Goal: Task Accomplishment & Management: Manage account settings

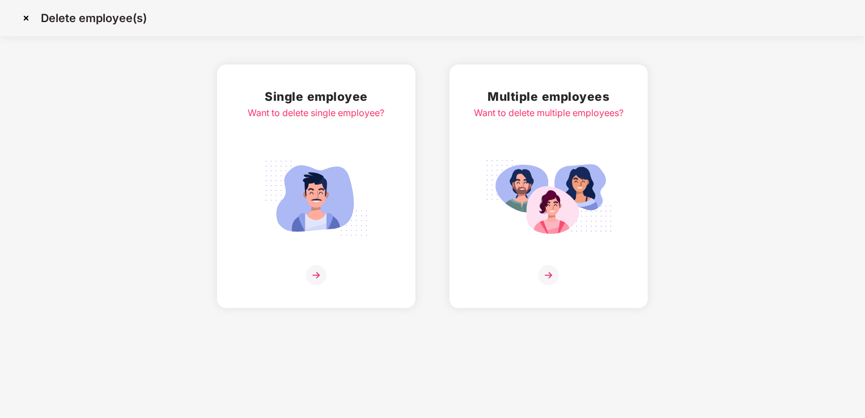
click at [314, 235] on img at bounding box center [316, 198] width 127 height 88
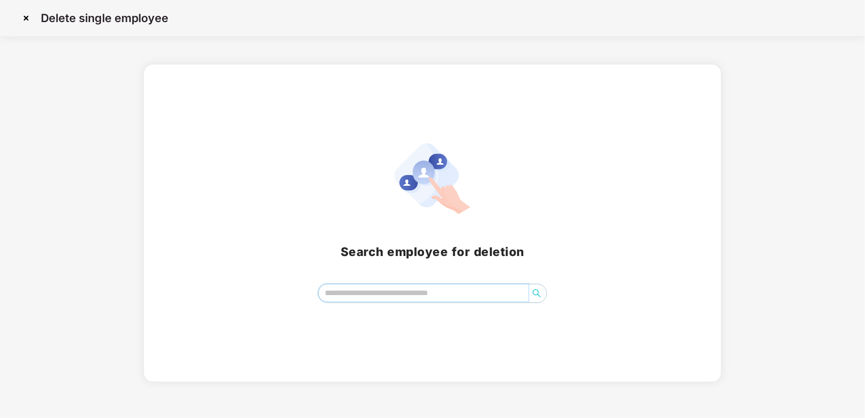
click at [388, 298] on input "search" at bounding box center [424, 293] width 210 height 17
type input "*****"
click at [356, 297] on input "search" at bounding box center [424, 293] width 210 height 17
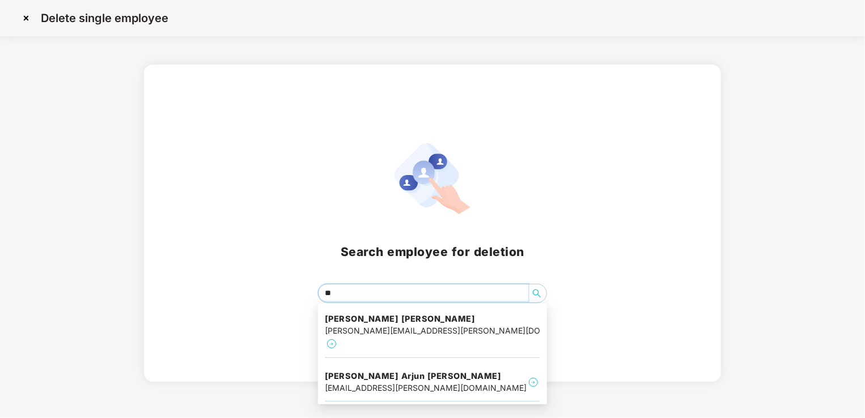
type input "*"
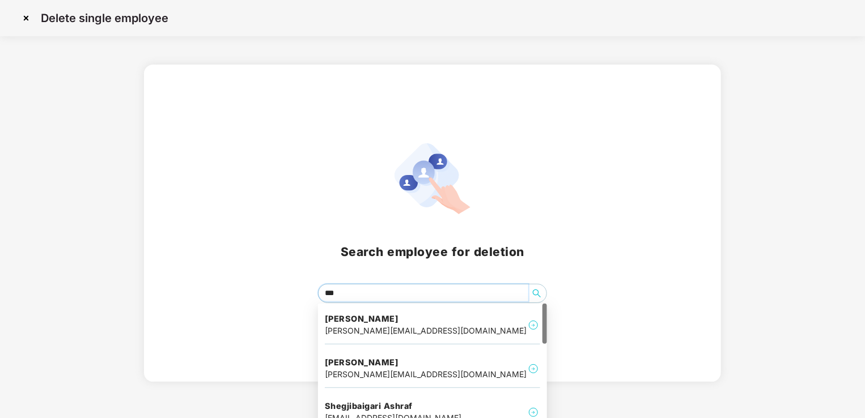
type input "****"
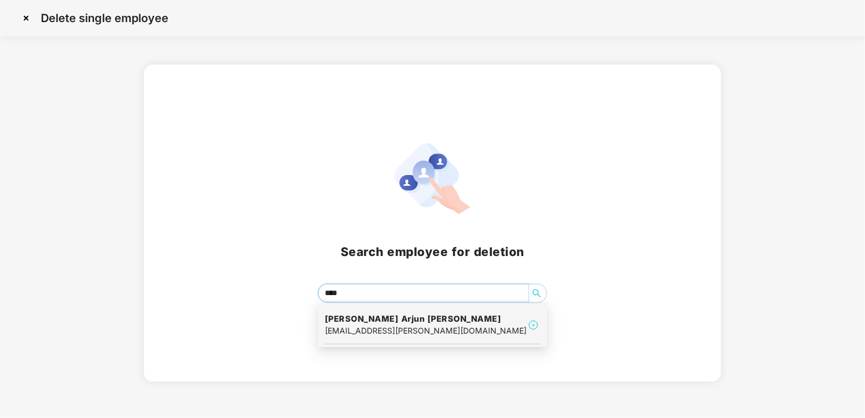
click at [384, 314] on h4 "[PERSON_NAME] Arjun [PERSON_NAME]" at bounding box center [426, 319] width 202 height 11
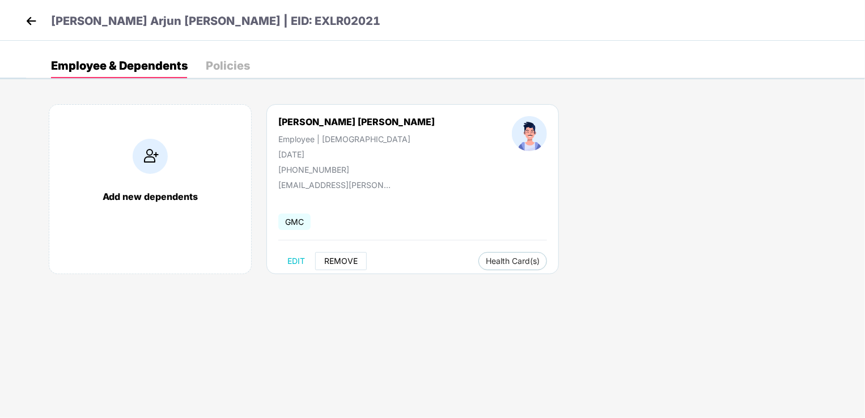
click at [344, 261] on span "REMOVE" at bounding box center [340, 261] width 33 height 9
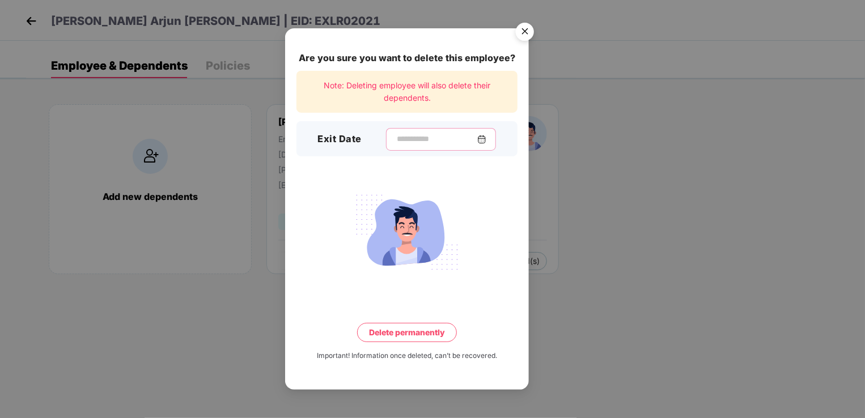
click at [398, 142] on input at bounding box center [437, 139] width 82 height 12
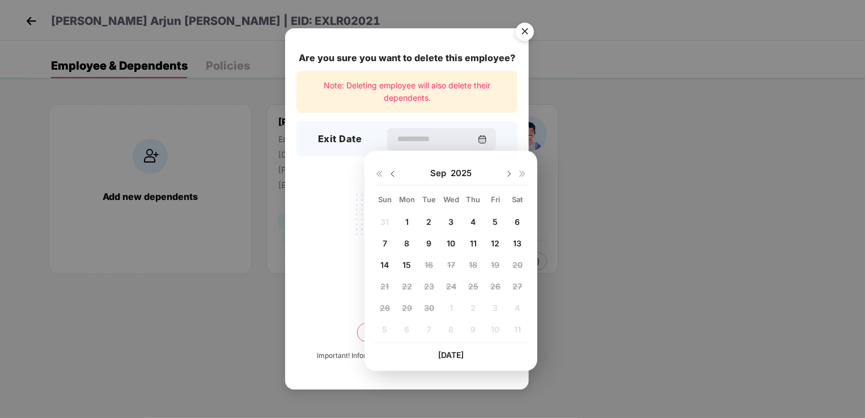
click at [392, 175] on img at bounding box center [392, 174] width 9 height 9
click at [493, 286] on span "22" at bounding box center [495, 287] width 10 height 10
type input "**********"
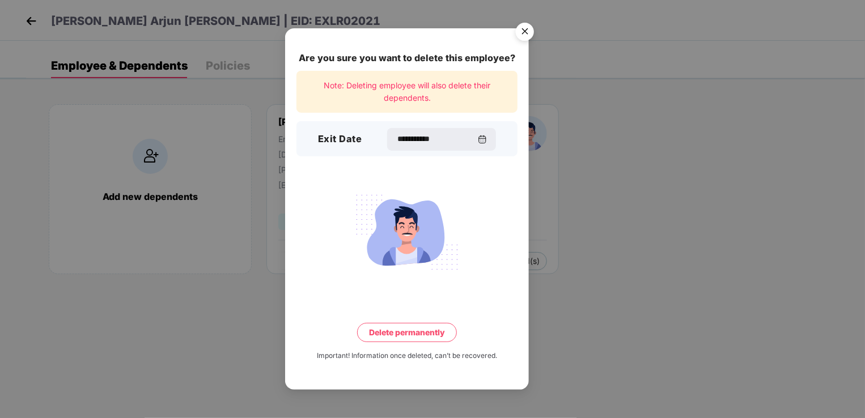
click at [415, 331] on button "Delete permanently" at bounding box center [407, 332] width 100 height 19
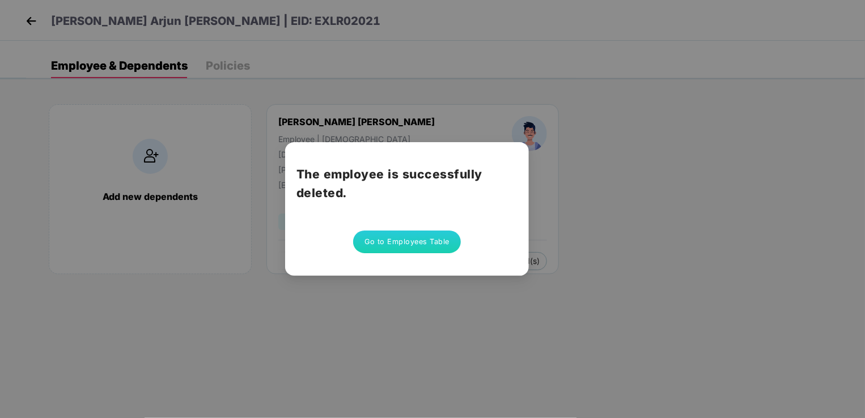
click at [412, 245] on button "Go to Employees Table" at bounding box center [407, 242] width 108 height 23
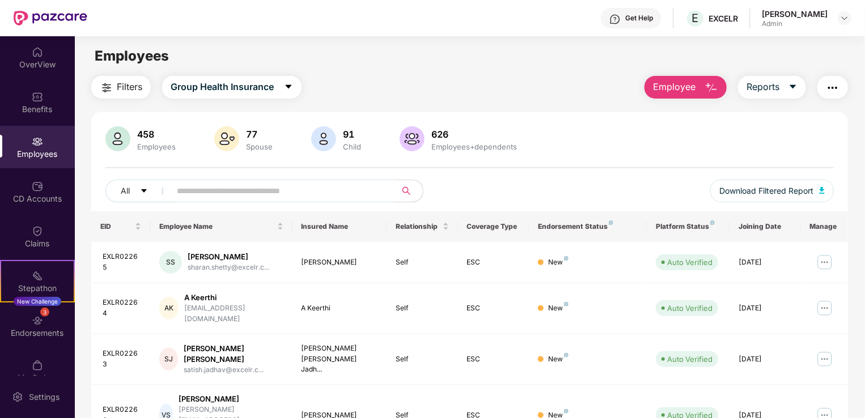
click at [256, 190] on input "text" at bounding box center [279, 191] width 204 height 17
click at [688, 85] on span "Employee" at bounding box center [674, 87] width 43 height 14
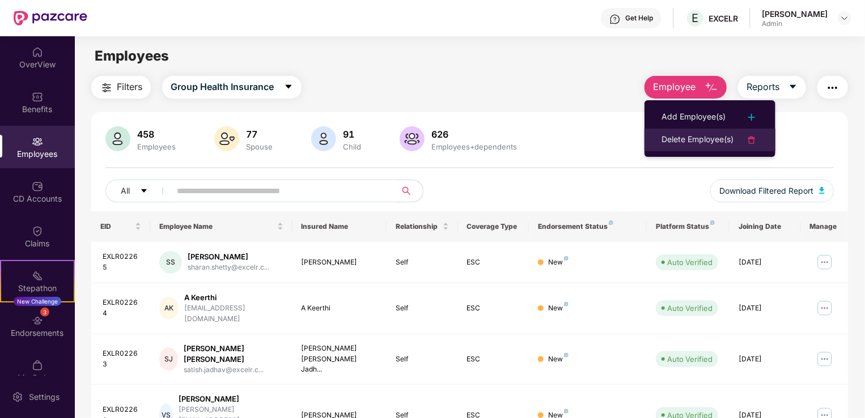
click at [687, 141] on div "Delete Employee(s)" at bounding box center [698, 140] width 72 height 14
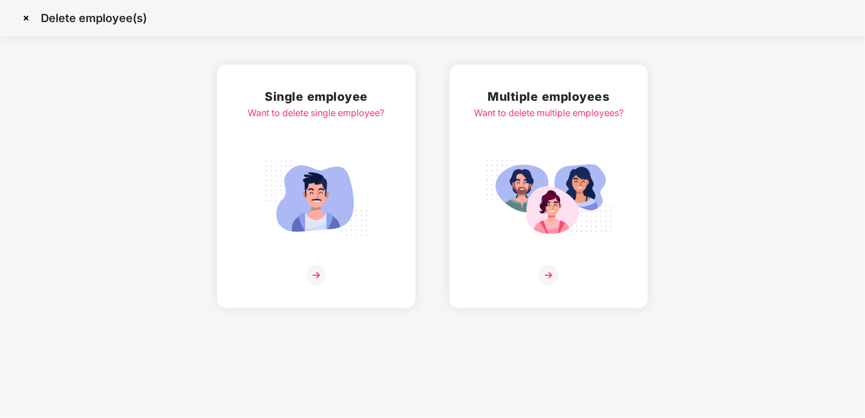
click at [301, 237] on img at bounding box center [316, 198] width 127 height 88
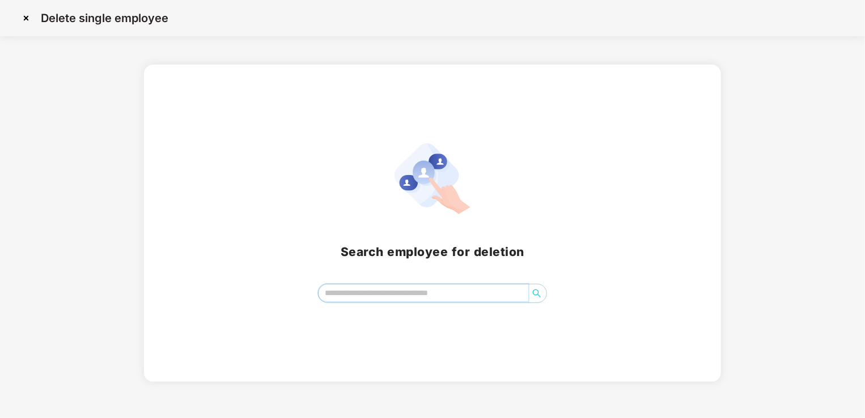
click at [374, 291] on input "search" at bounding box center [424, 293] width 210 height 17
type input "*****"
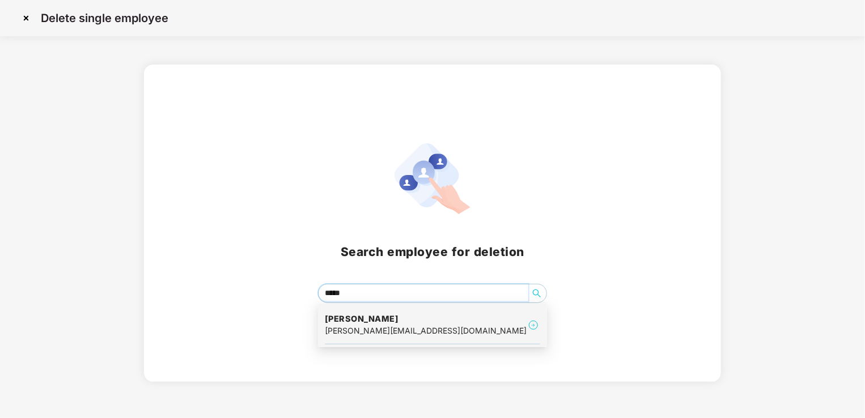
click at [371, 320] on h4 "[PERSON_NAME]" at bounding box center [426, 319] width 202 height 11
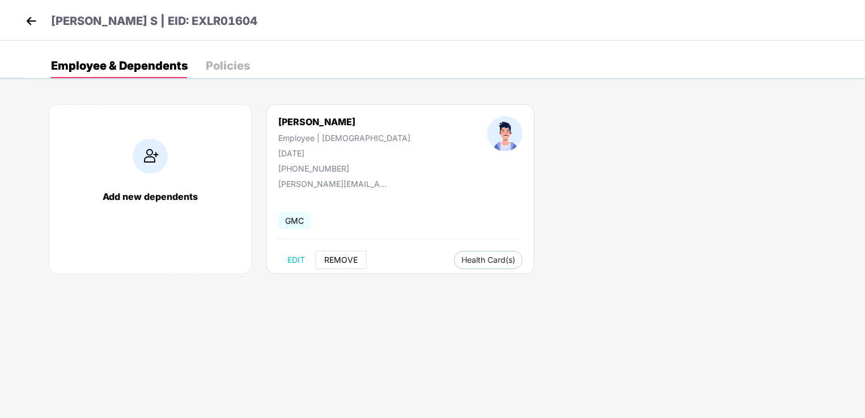
click at [349, 256] on span "REMOVE" at bounding box center [340, 260] width 33 height 9
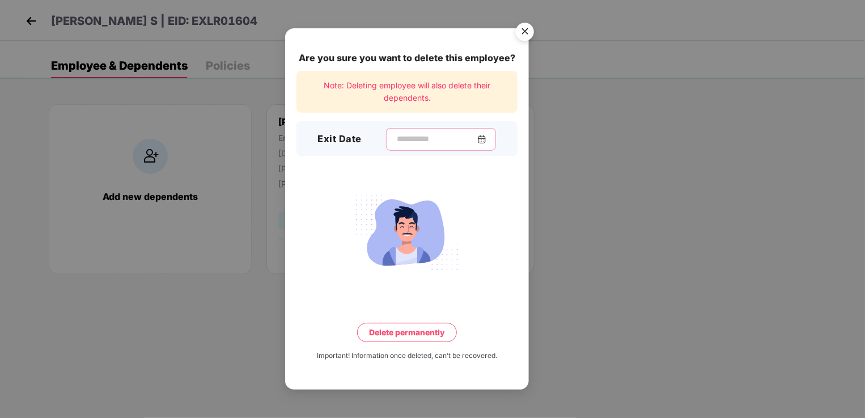
click at [403, 142] on input at bounding box center [437, 139] width 82 height 12
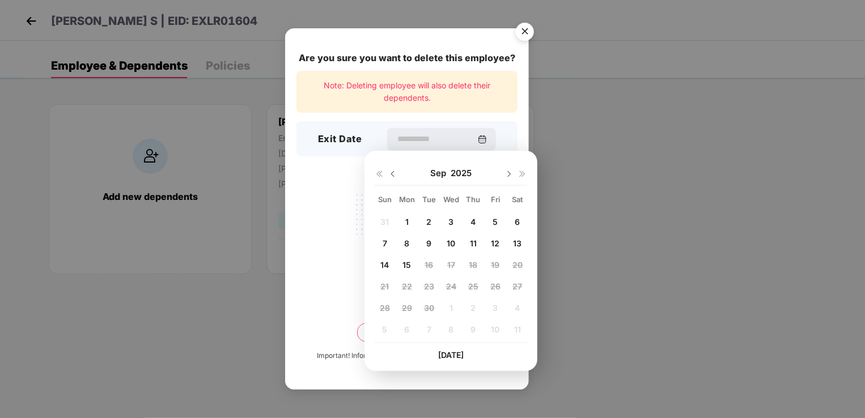
click at [394, 174] on img at bounding box center [392, 174] width 9 height 9
click at [382, 309] on span "24" at bounding box center [385, 308] width 10 height 10
type input "**********"
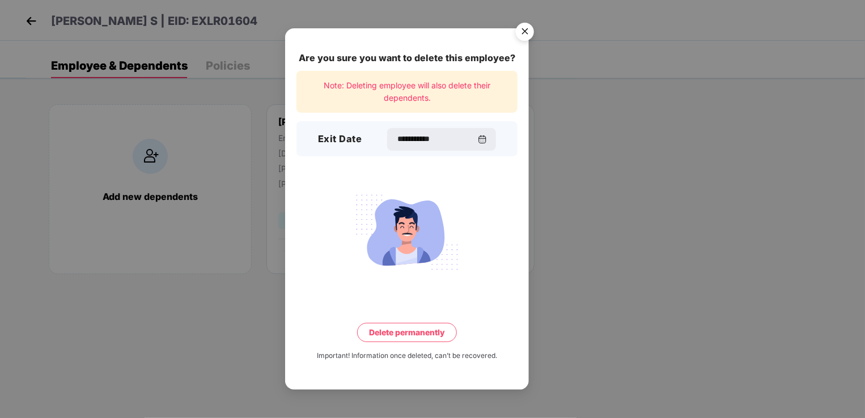
click at [413, 332] on button "Delete permanently" at bounding box center [407, 332] width 100 height 19
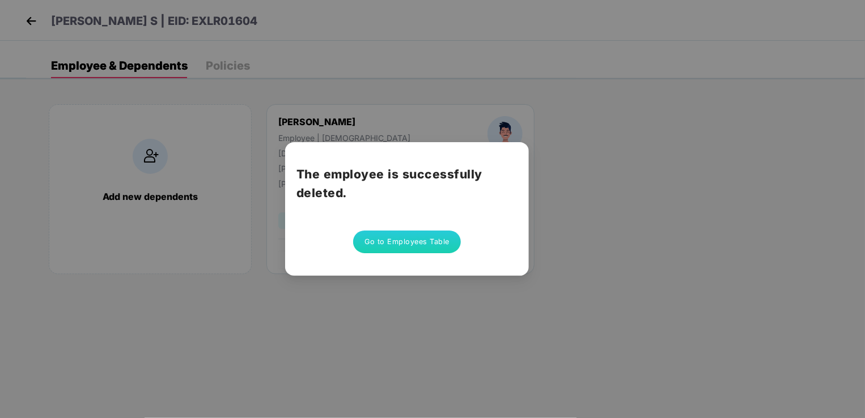
click at [420, 234] on button "Go to Employees Table" at bounding box center [407, 242] width 108 height 23
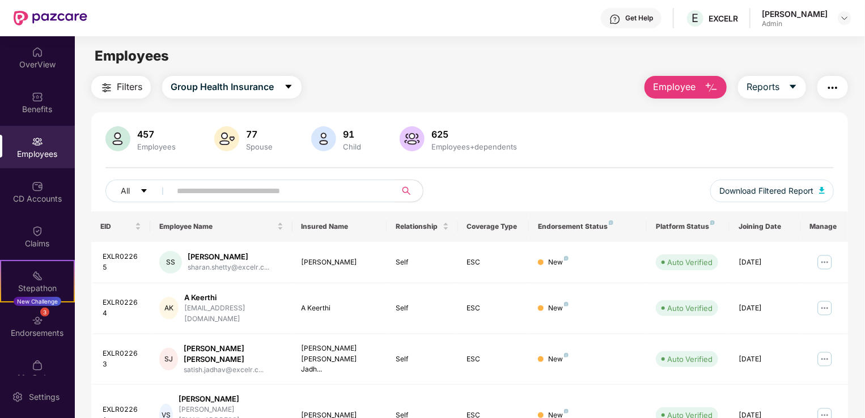
click at [674, 92] on span "Employee" at bounding box center [674, 87] width 43 height 14
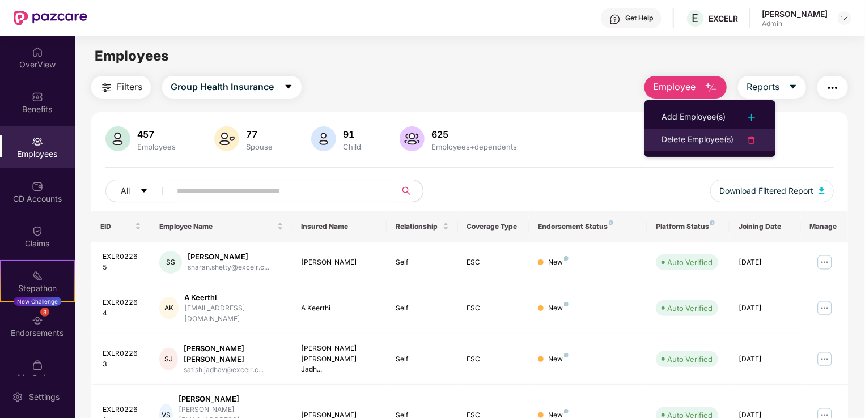
click at [689, 136] on div "Delete Employee(s)" at bounding box center [698, 140] width 72 height 14
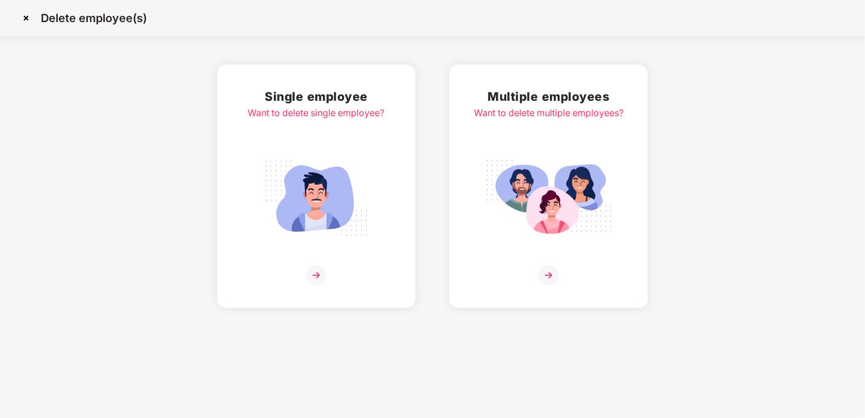
click at [322, 208] on img at bounding box center [316, 198] width 127 height 88
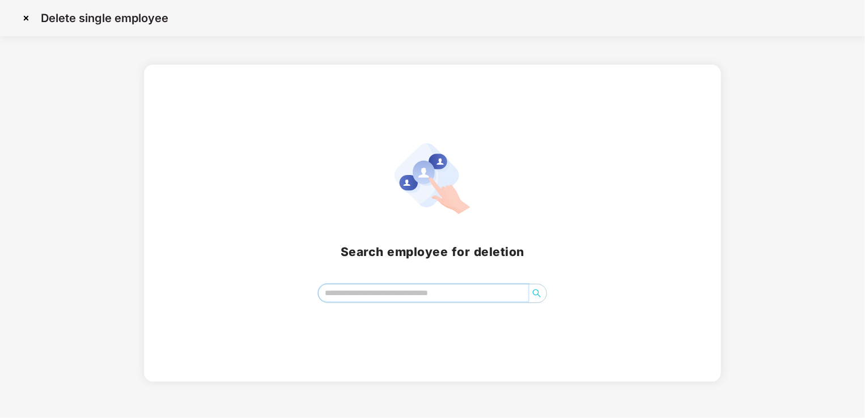
click at [363, 293] on input "search" at bounding box center [424, 293] width 210 height 17
type input "*****"
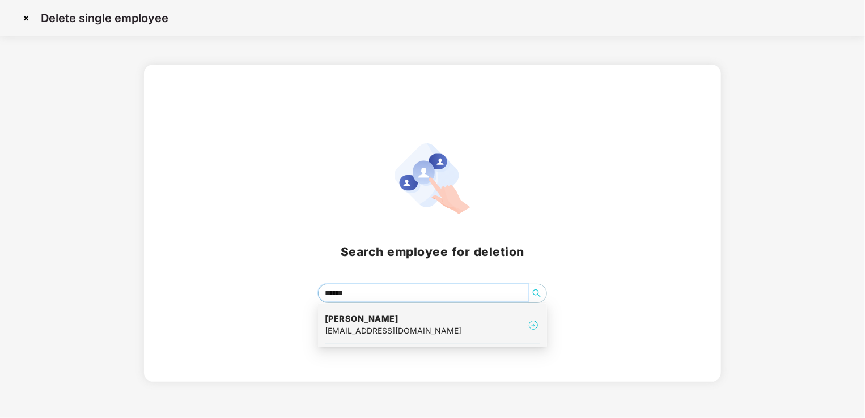
click at [380, 325] on div "[EMAIL_ADDRESS][DOMAIN_NAME]" at bounding box center [393, 331] width 137 height 12
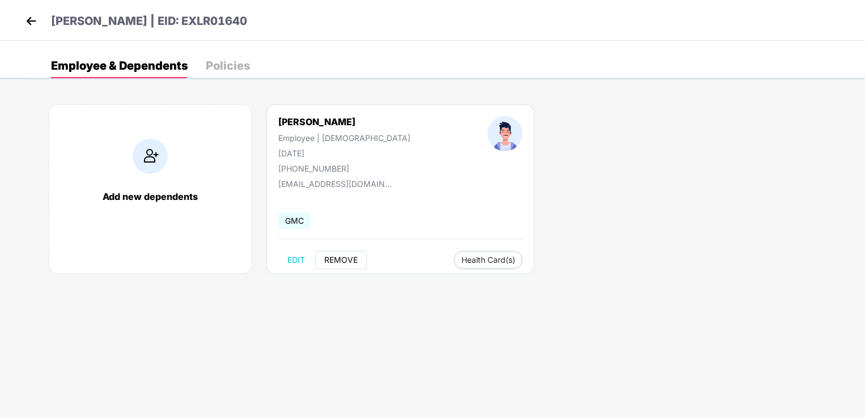
click at [342, 263] on span "REMOVE" at bounding box center [340, 260] width 33 height 9
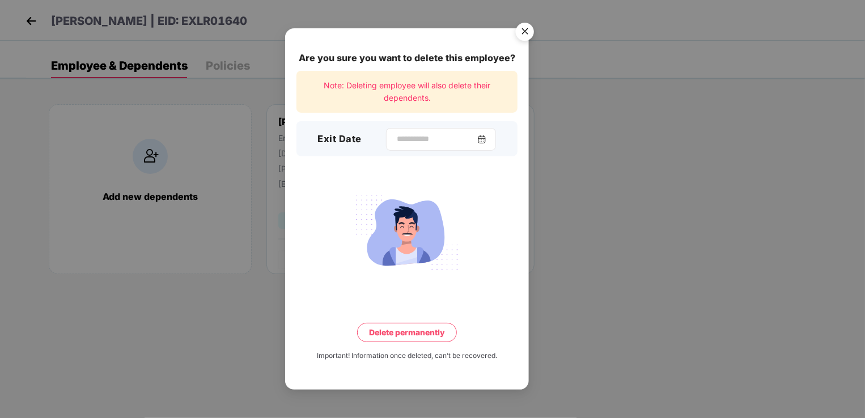
click at [386, 130] on div at bounding box center [441, 139] width 110 height 23
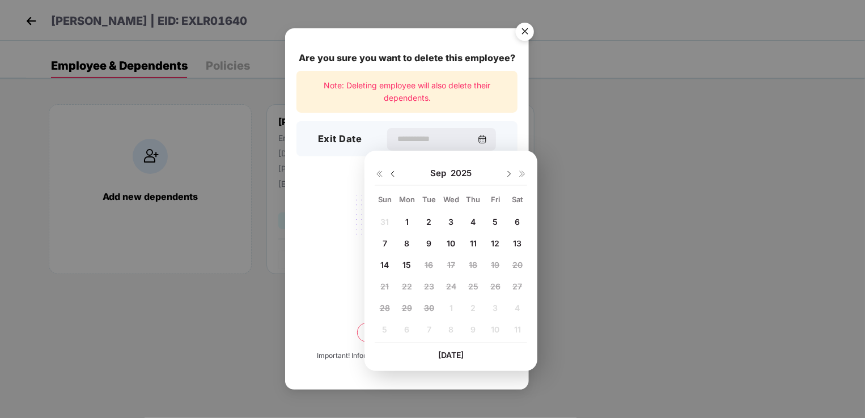
click at [392, 173] on img at bounding box center [392, 174] width 9 height 9
click at [412, 306] on div "25" at bounding box center [407, 307] width 17 height 17
type input "**********"
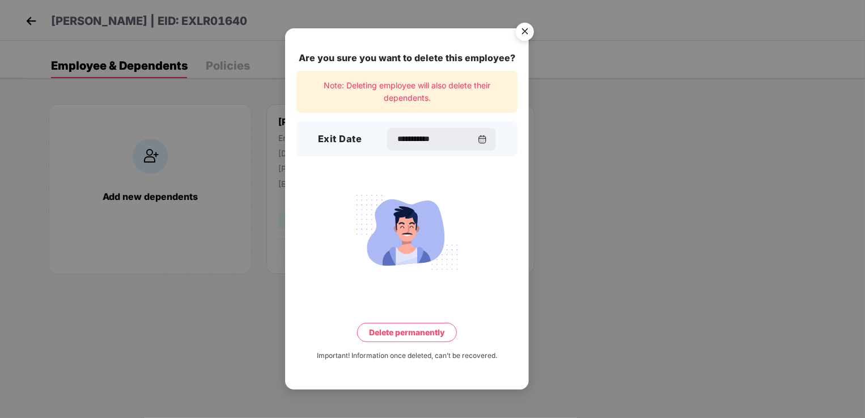
click at [408, 331] on button "Delete permanently" at bounding box center [407, 332] width 100 height 19
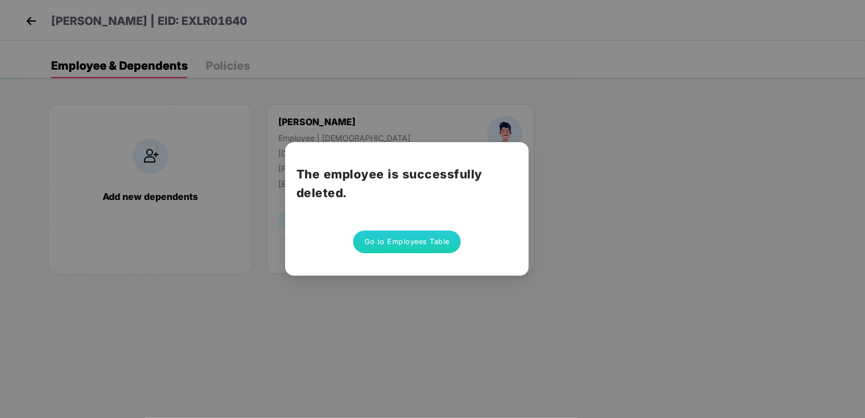
click at [422, 245] on button "Go to Employees Table" at bounding box center [407, 242] width 108 height 23
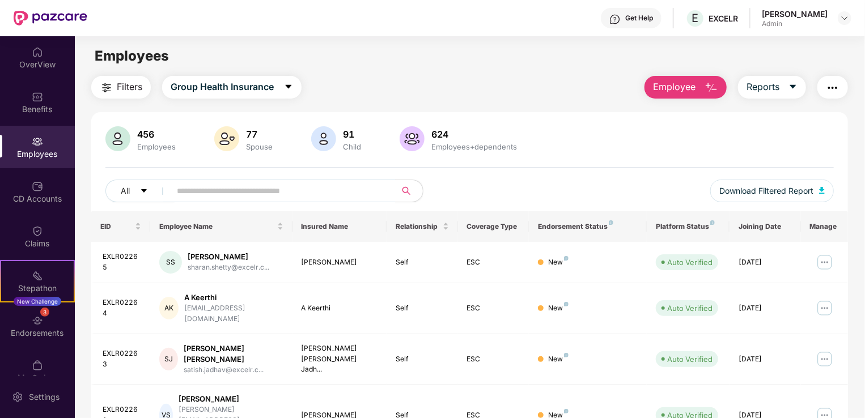
click at [676, 89] on span "Employee" at bounding box center [674, 87] width 43 height 14
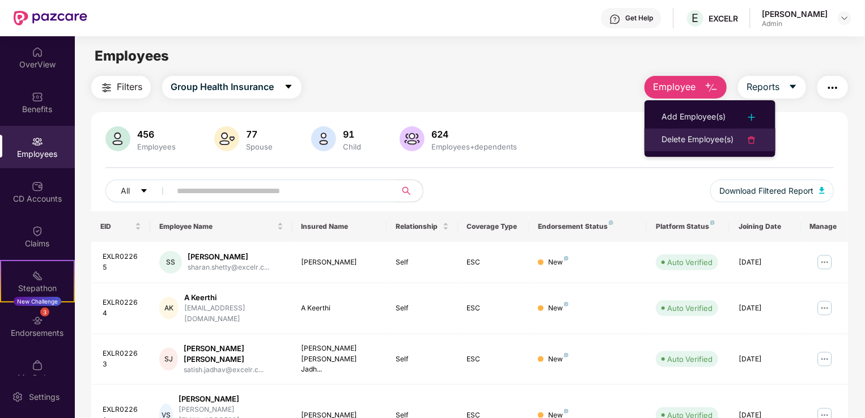
click at [685, 134] on div "Delete Employee(s)" at bounding box center [698, 140] width 72 height 14
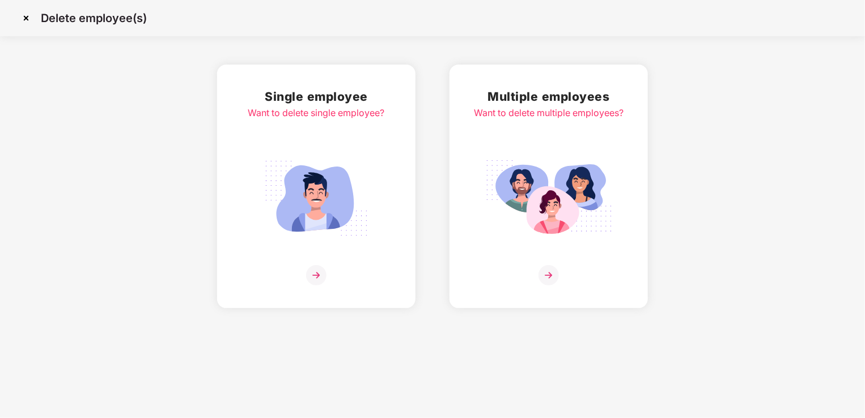
click at [308, 251] on div "Single employee Want to delete single employee?" at bounding box center [316, 186] width 137 height 198
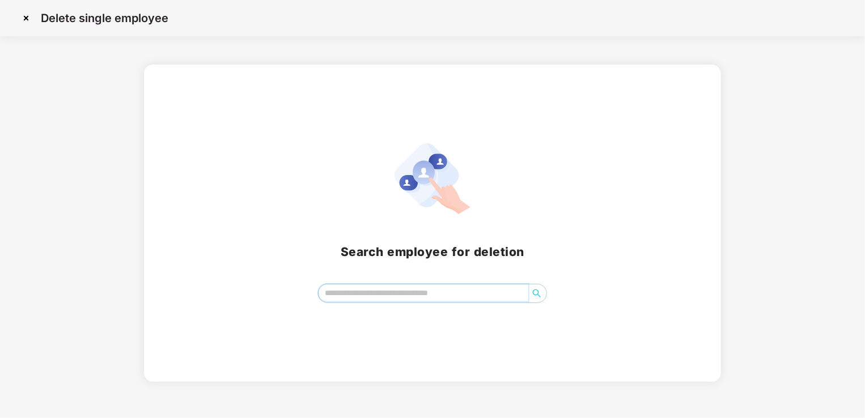
click at [339, 294] on input "search" at bounding box center [424, 293] width 210 height 17
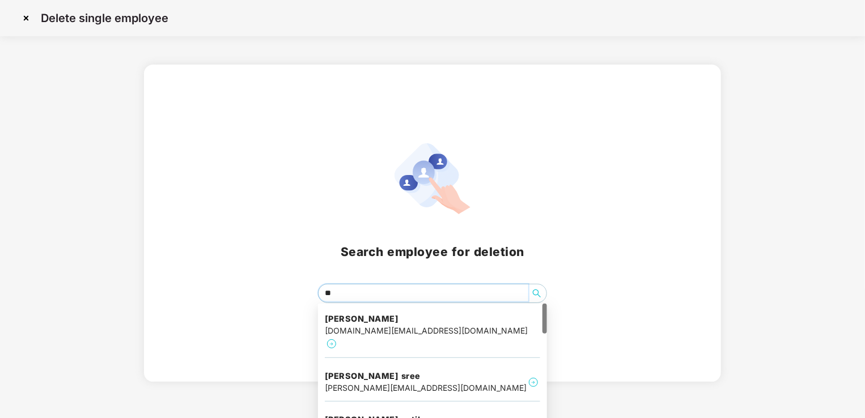
type input "***"
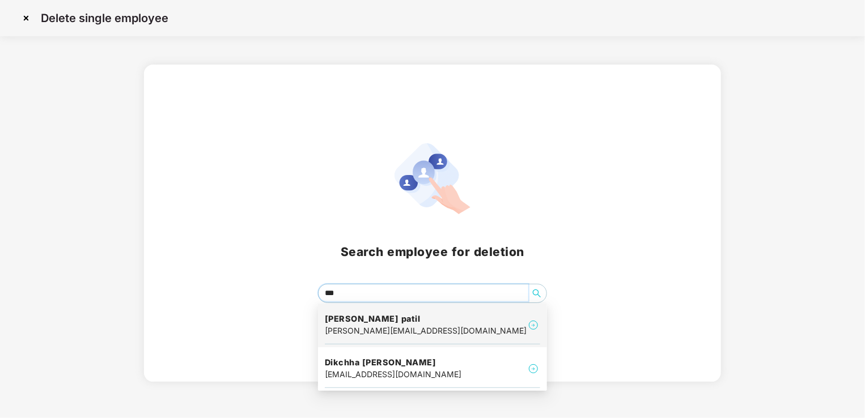
click at [370, 319] on h4 "[PERSON_NAME] patil" at bounding box center [426, 319] width 202 height 11
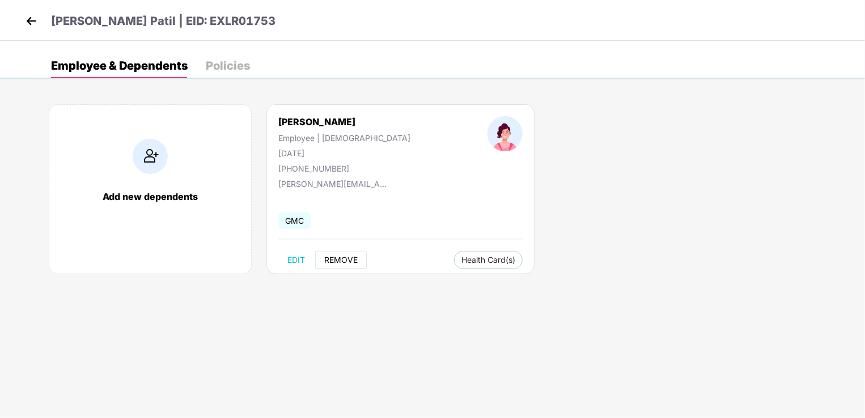
click at [345, 259] on span "REMOVE" at bounding box center [340, 260] width 33 height 9
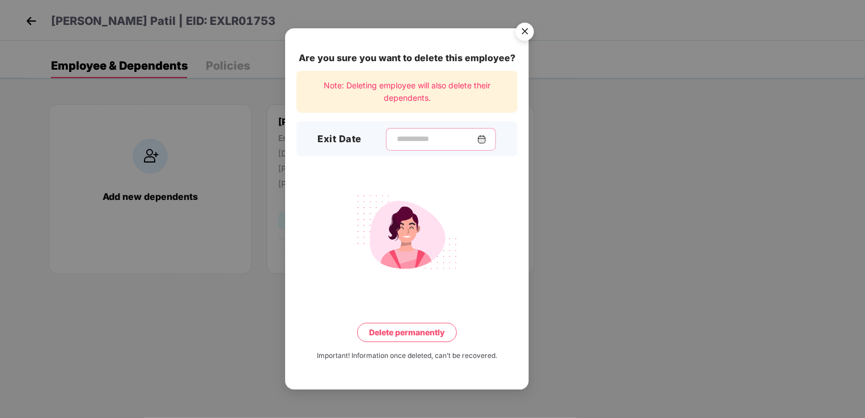
click at [408, 139] on input at bounding box center [437, 139] width 82 height 12
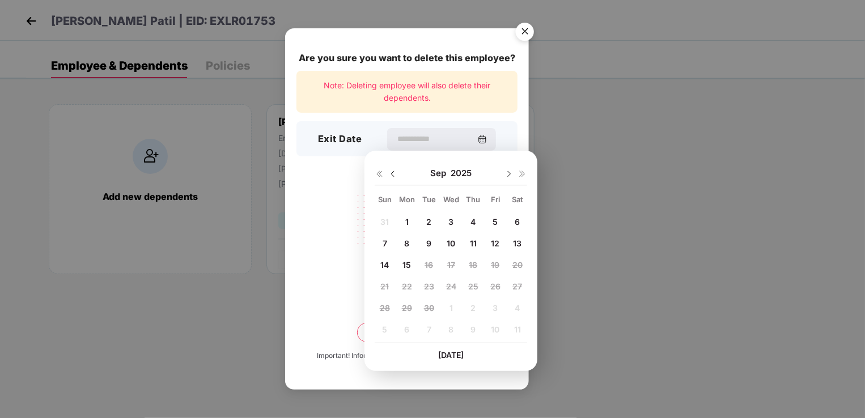
click at [393, 175] on img at bounding box center [392, 174] width 9 height 9
click at [432, 307] on span "26" at bounding box center [429, 308] width 10 height 10
type input "**********"
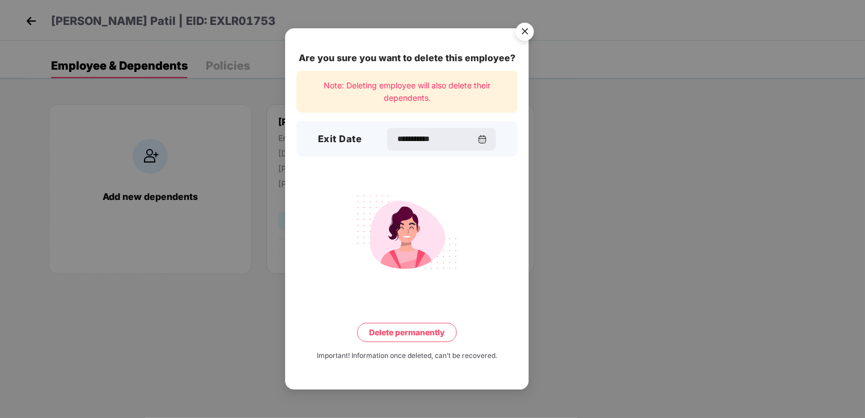
click at [409, 332] on button "Delete permanently" at bounding box center [407, 332] width 100 height 19
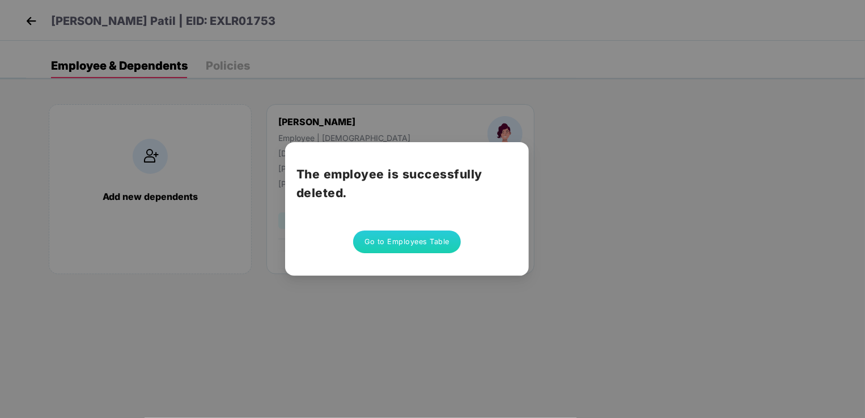
click at [401, 240] on button "Go to Employees Table" at bounding box center [407, 242] width 108 height 23
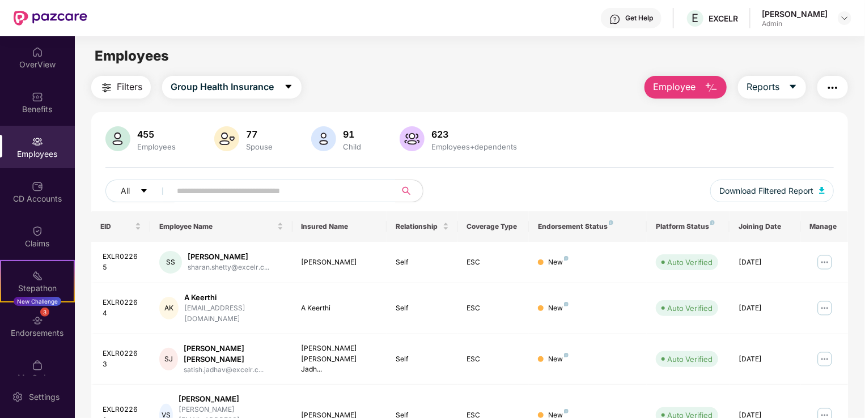
click at [687, 84] on span "Employee" at bounding box center [674, 87] width 43 height 14
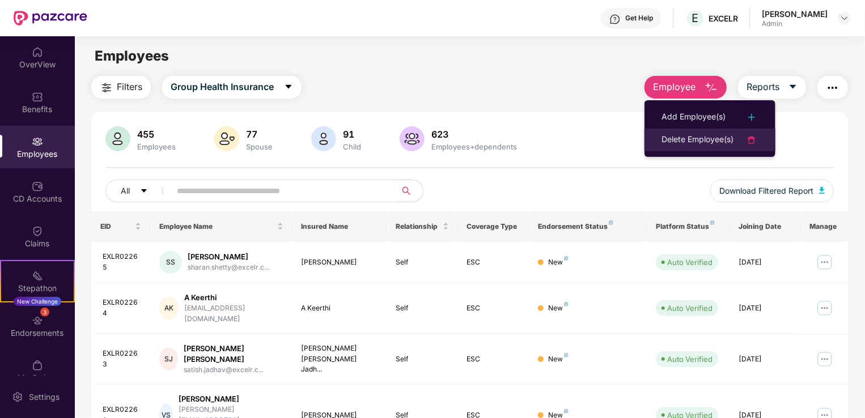
click at [688, 135] on div "Delete Employee(s)" at bounding box center [698, 140] width 72 height 14
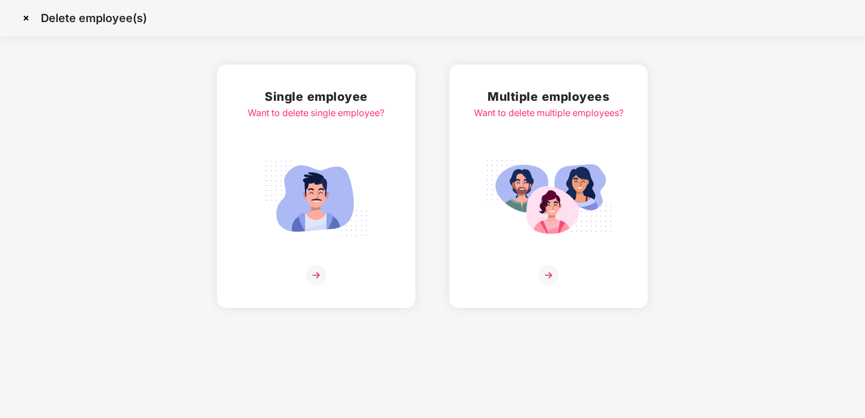
click at [326, 201] on img at bounding box center [316, 198] width 127 height 88
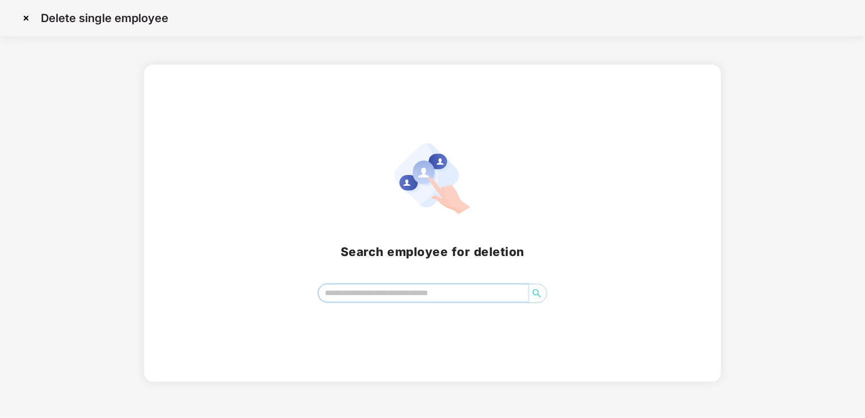
click at [371, 294] on input "search" at bounding box center [424, 293] width 210 height 17
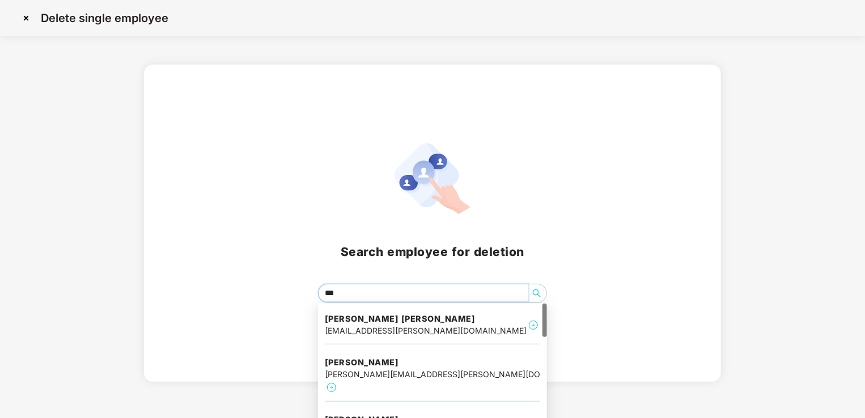
type input "****"
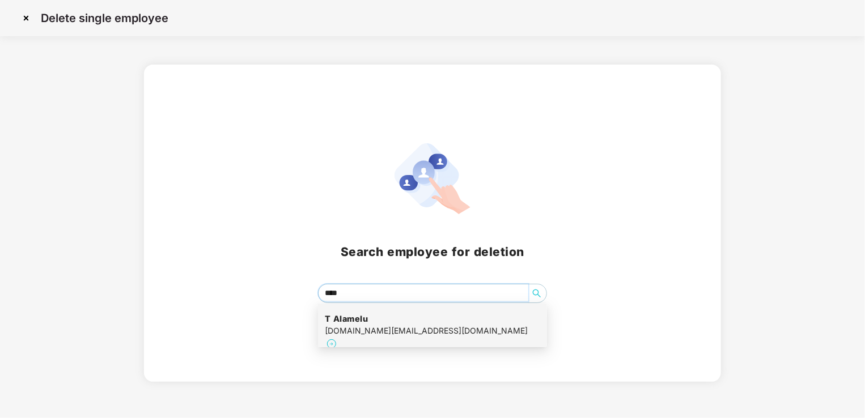
click at [413, 325] on div "T Alamelu [DOMAIN_NAME][EMAIL_ADDRESS][DOMAIN_NAME]" at bounding box center [432, 333] width 215 height 52
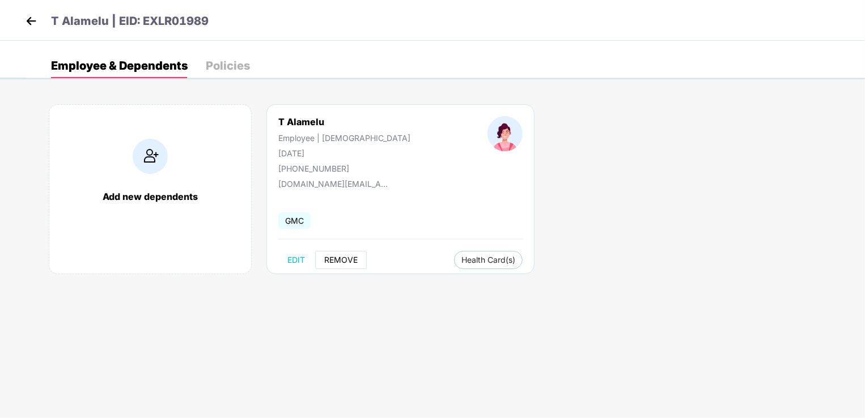
click at [347, 259] on span "REMOVE" at bounding box center [340, 260] width 33 height 9
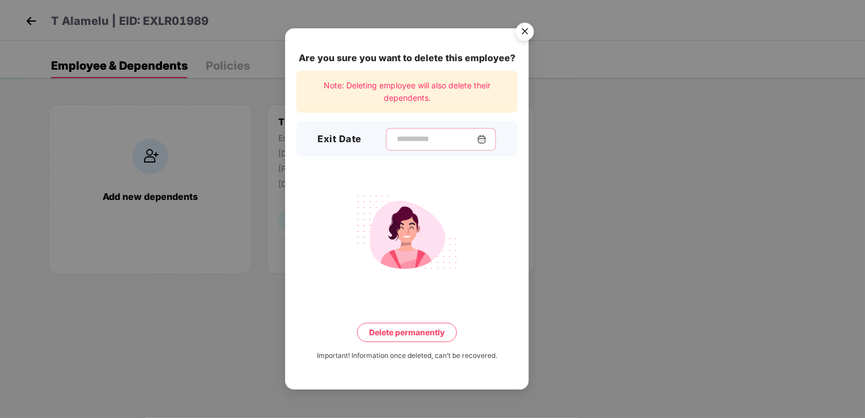
click at [399, 141] on input at bounding box center [437, 139] width 82 height 12
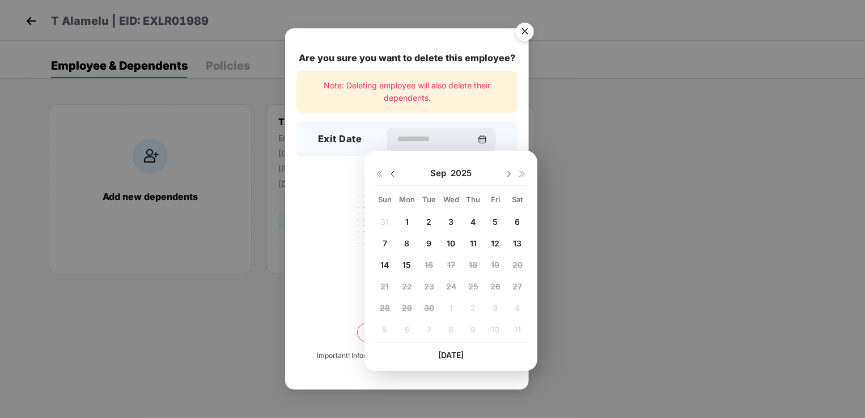
click at [391, 176] on img at bounding box center [392, 174] width 9 height 9
click at [515, 307] on span "30" at bounding box center [518, 308] width 10 height 10
type input "**********"
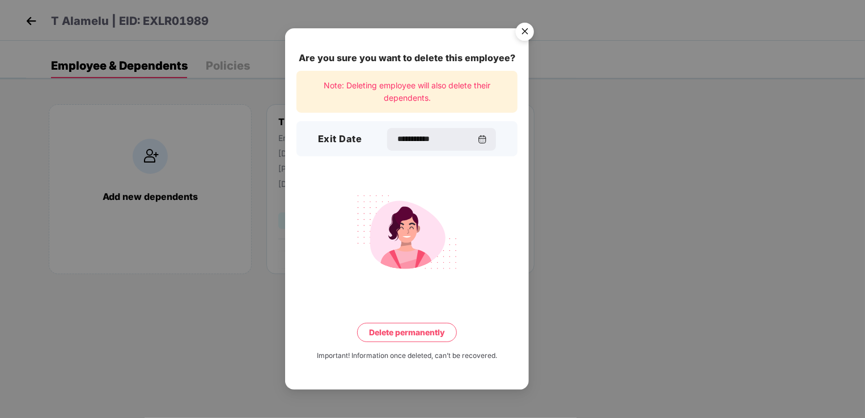
click at [414, 333] on button "Delete permanently" at bounding box center [407, 332] width 100 height 19
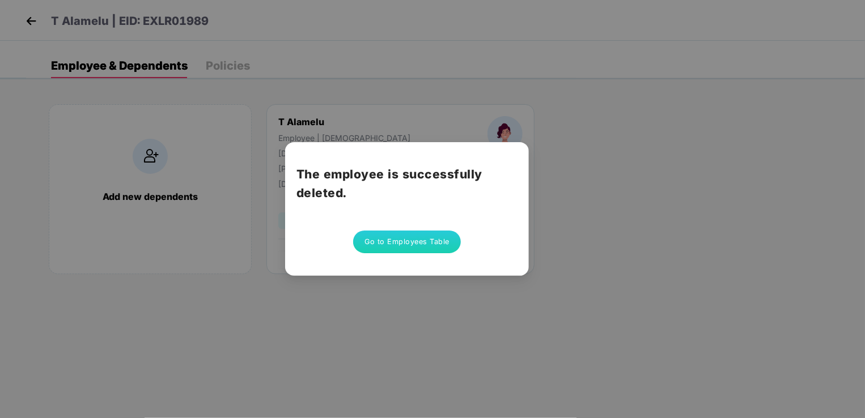
click at [438, 244] on button "Go to Employees Table" at bounding box center [407, 242] width 108 height 23
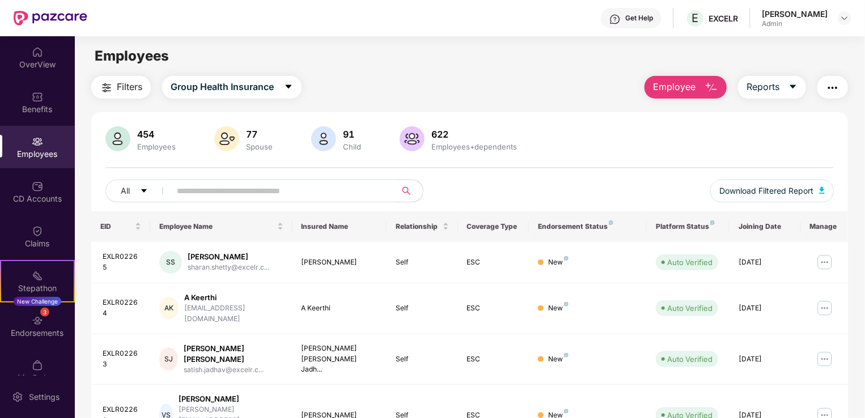
click at [687, 91] on span "Employee" at bounding box center [674, 87] width 43 height 14
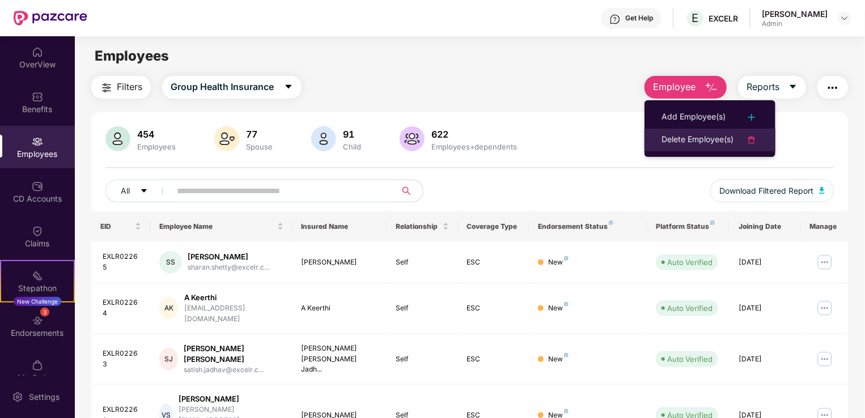
click at [686, 140] on div "Delete Employee(s)" at bounding box center [698, 140] width 72 height 14
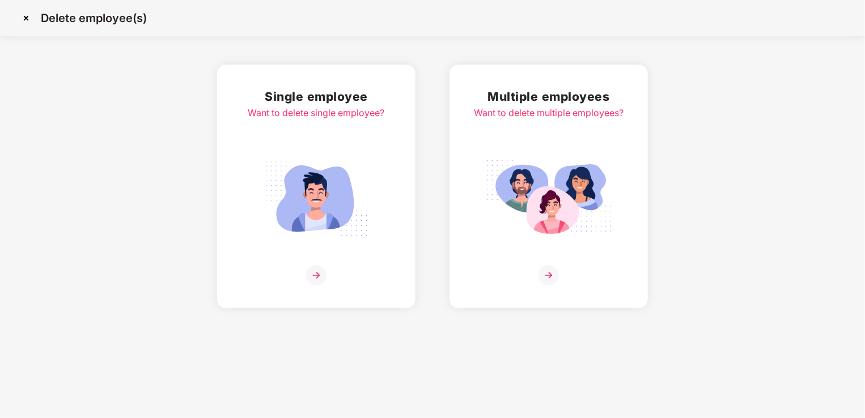
click at [333, 197] on img at bounding box center [316, 198] width 127 height 88
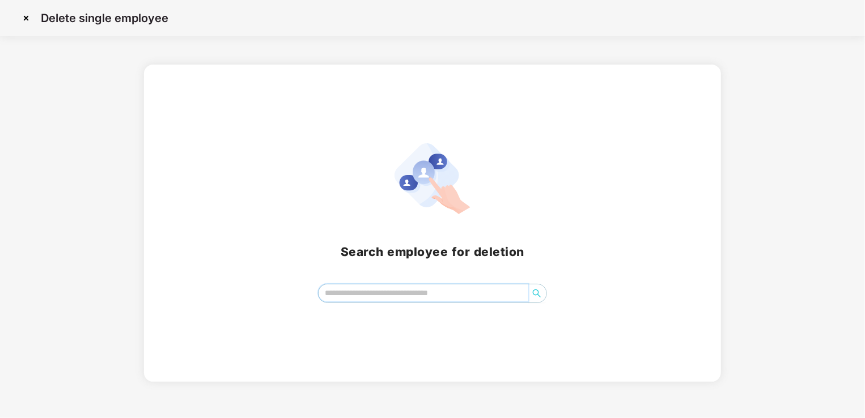
click at [409, 295] on input "search" at bounding box center [424, 293] width 210 height 17
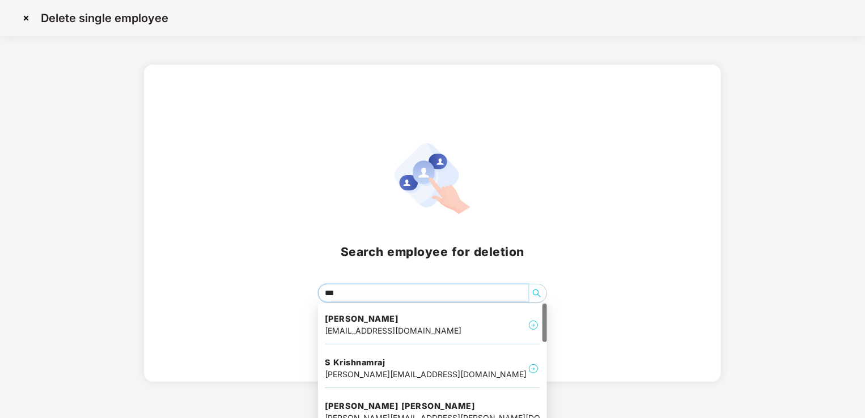
type input "****"
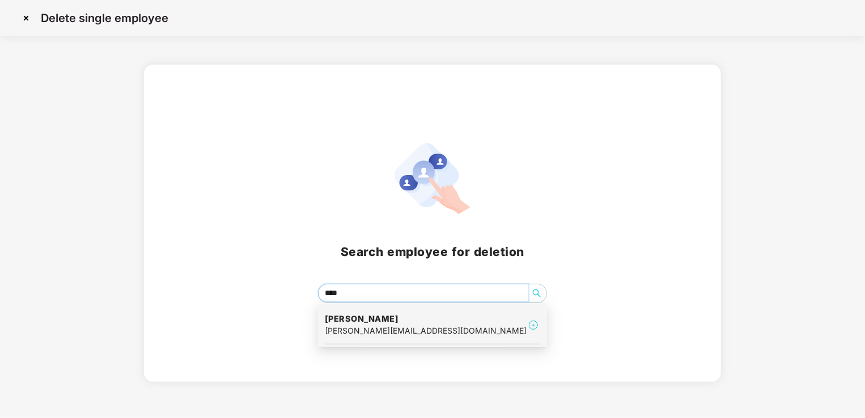
click at [411, 323] on h4 "[PERSON_NAME]" at bounding box center [426, 319] width 202 height 11
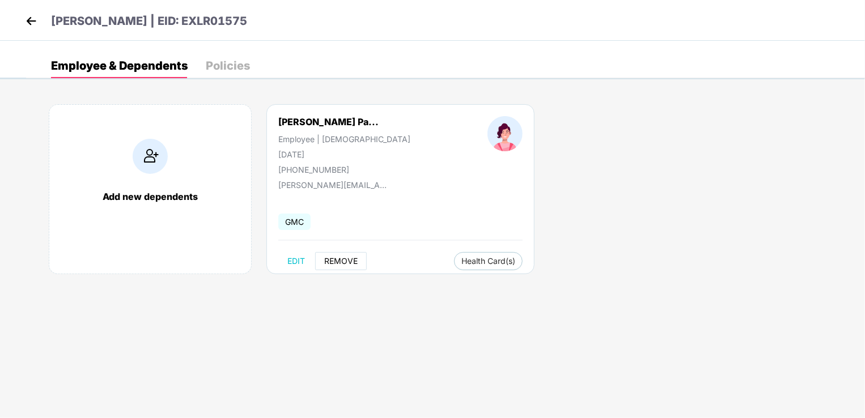
click at [349, 260] on span "REMOVE" at bounding box center [340, 261] width 33 height 9
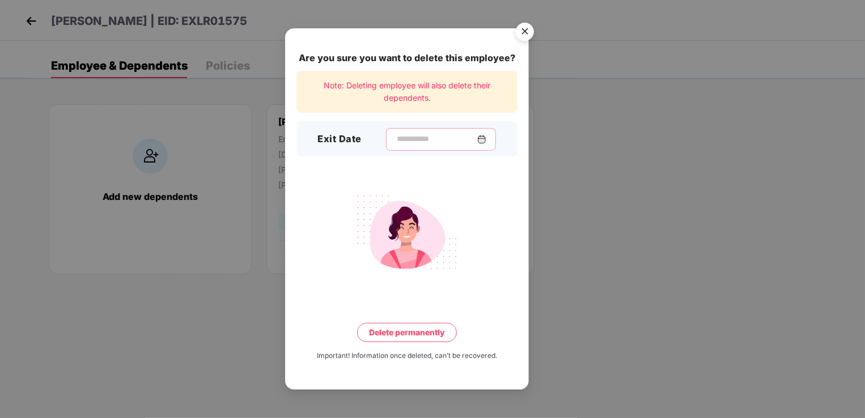
click at [405, 141] on input at bounding box center [437, 139] width 82 height 12
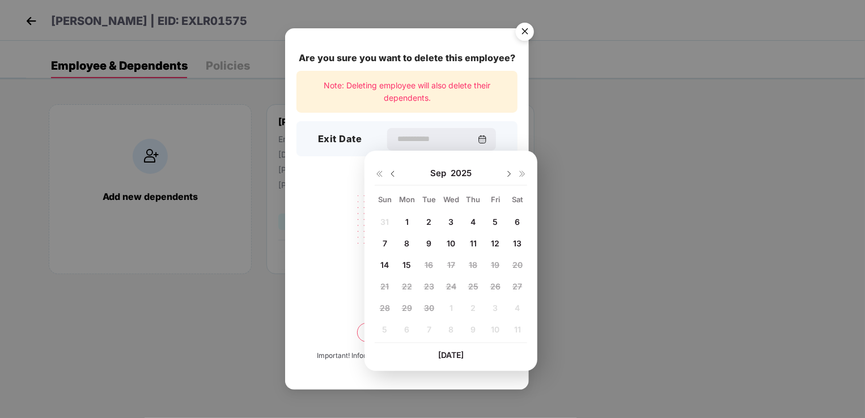
click at [392, 173] on img at bounding box center [392, 174] width 9 height 9
click at [515, 308] on span "30" at bounding box center [518, 308] width 10 height 10
type input "**********"
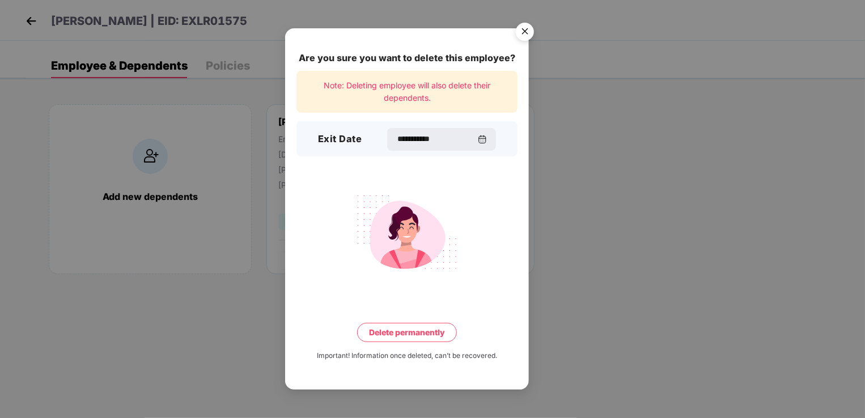
click at [424, 328] on button "Delete permanently" at bounding box center [407, 332] width 100 height 19
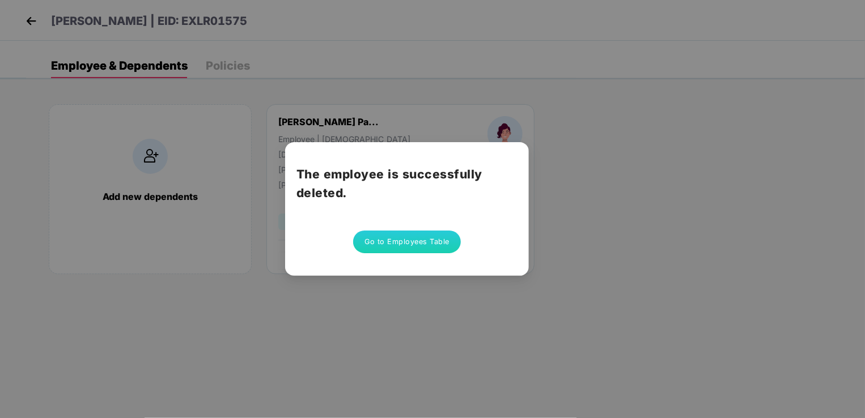
click at [402, 242] on button "Go to Employees Table" at bounding box center [407, 242] width 108 height 23
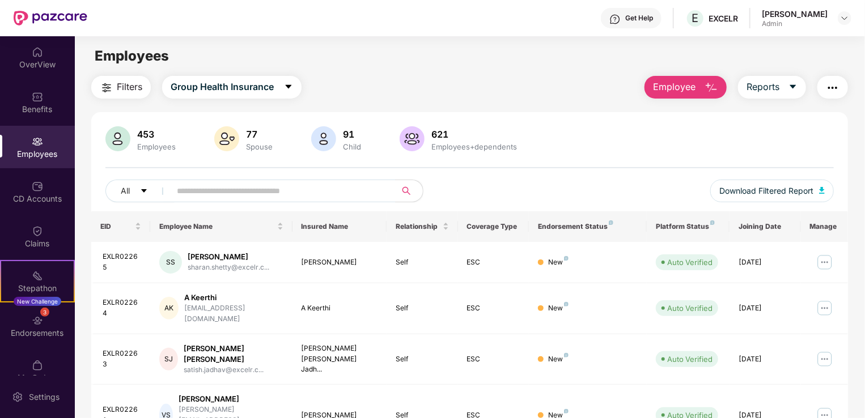
click at [692, 85] on span "Employee" at bounding box center [674, 87] width 43 height 14
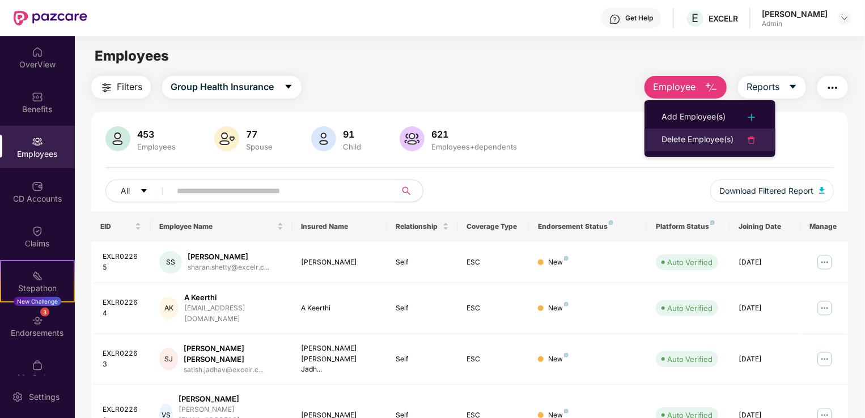
click at [695, 139] on div "Delete Employee(s)" at bounding box center [698, 140] width 72 height 14
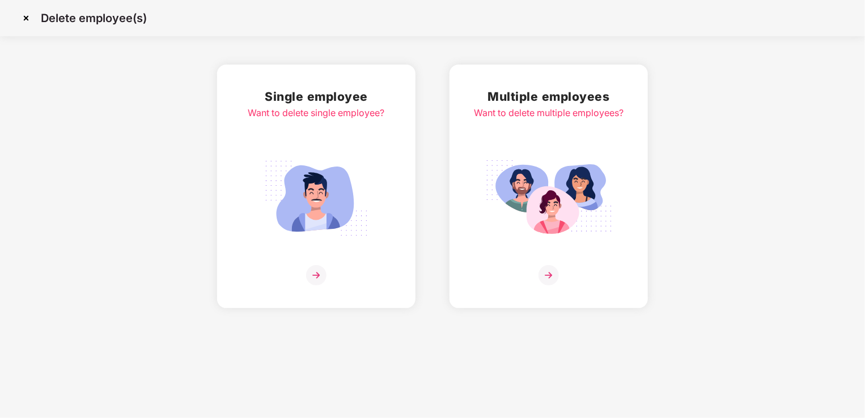
click at [306, 192] on img at bounding box center [316, 198] width 127 height 88
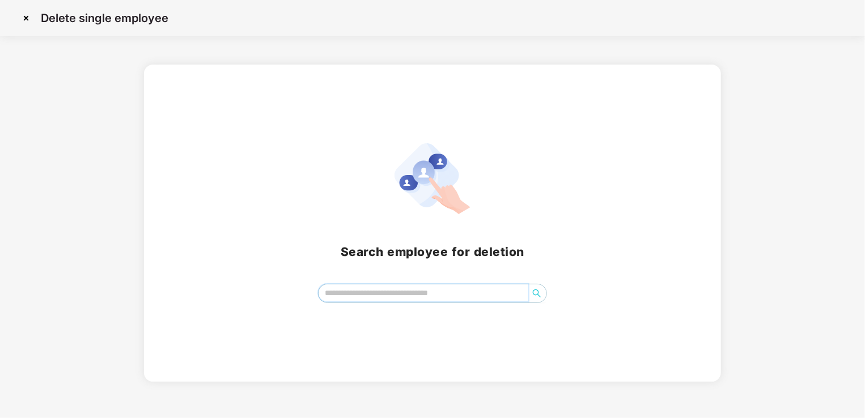
click at [386, 291] on input "search" at bounding box center [424, 293] width 210 height 17
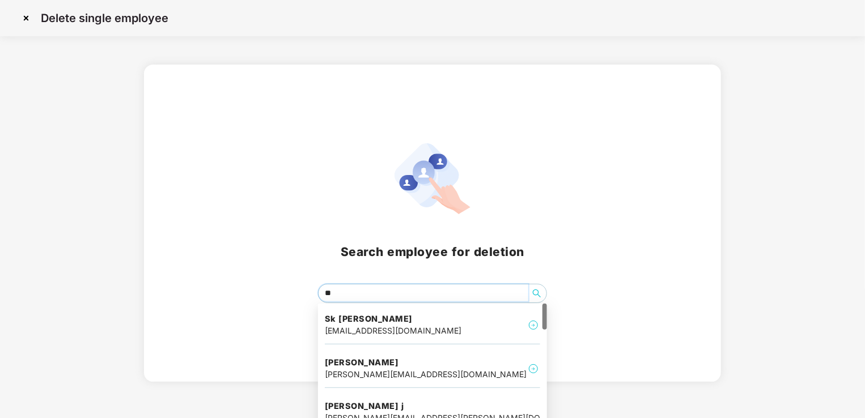
type input "***"
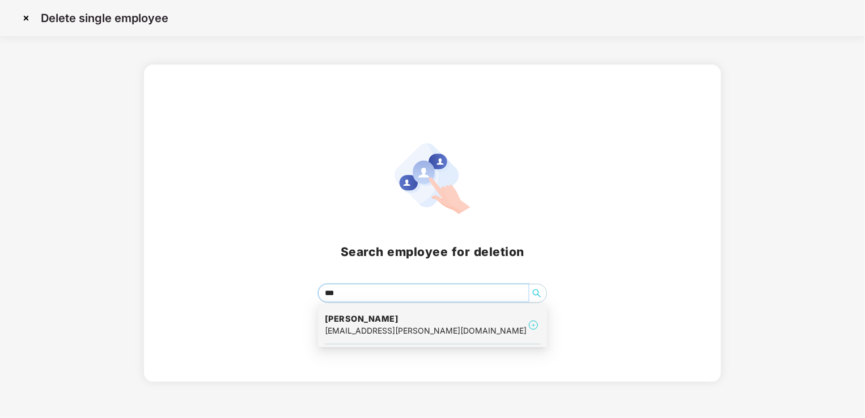
click at [390, 317] on h4 "[PERSON_NAME]" at bounding box center [426, 319] width 202 height 11
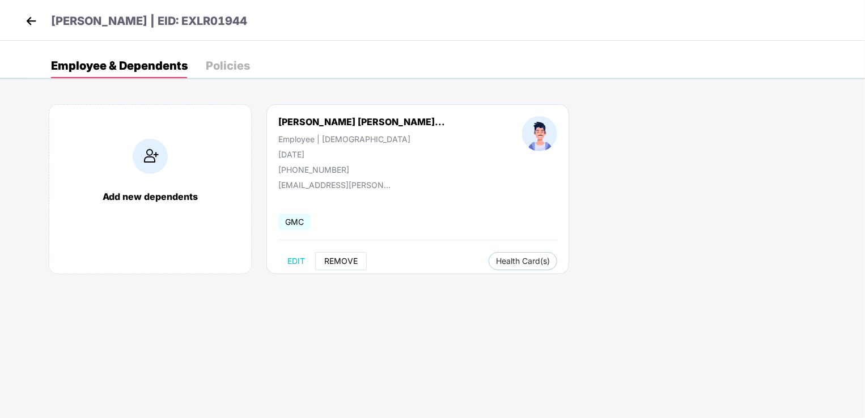
click at [341, 259] on span "REMOVE" at bounding box center [340, 261] width 33 height 9
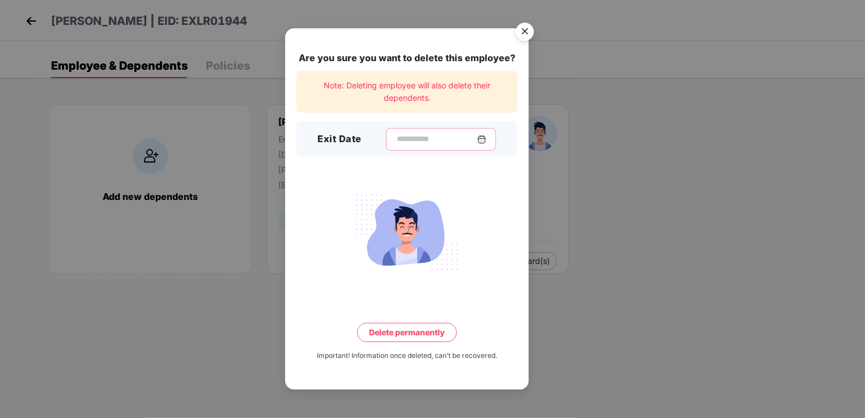
click at [399, 136] on input at bounding box center [437, 139] width 82 height 12
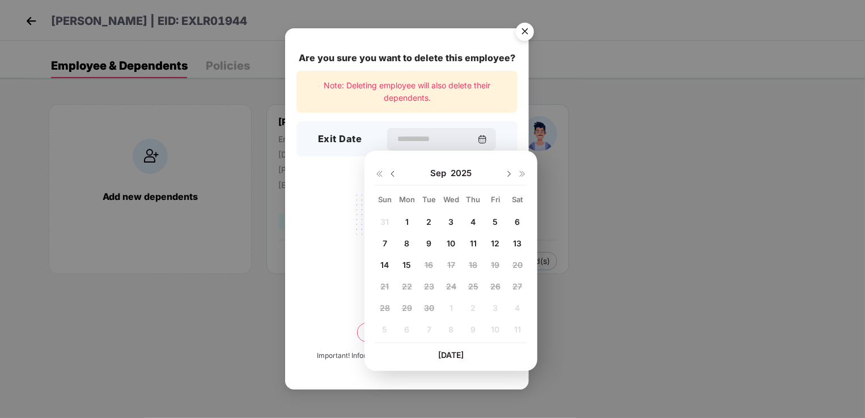
click at [391, 173] on img at bounding box center [392, 174] width 9 height 9
click at [517, 307] on span "30" at bounding box center [518, 308] width 10 height 10
type input "**********"
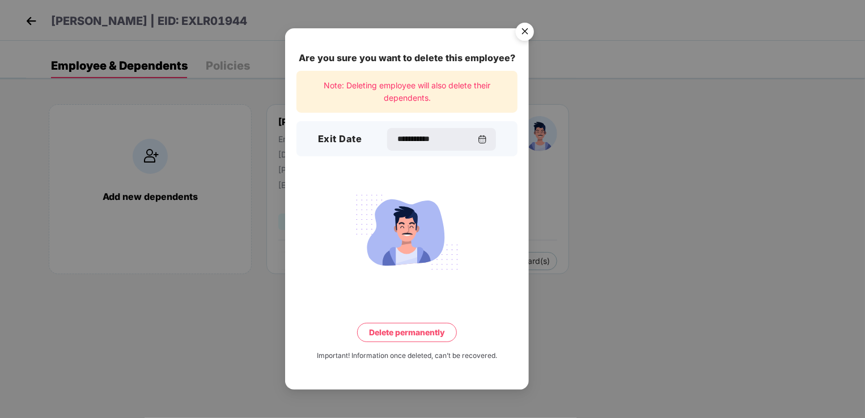
click at [422, 330] on button "Delete permanently" at bounding box center [407, 332] width 100 height 19
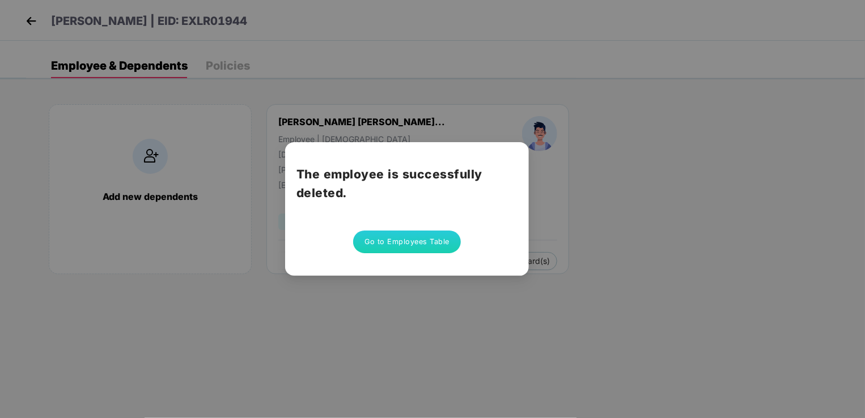
click at [421, 244] on button "Go to Employees Table" at bounding box center [407, 242] width 108 height 23
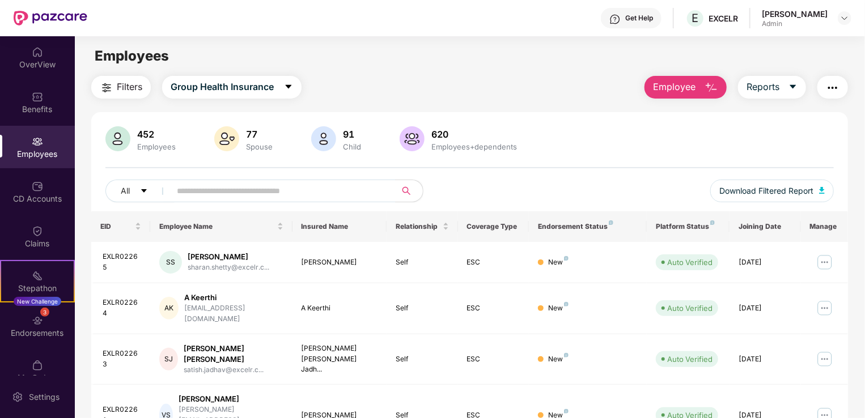
click at [680, 84] on span "Employee" at bounding box center [674, 87] width 43 height 14
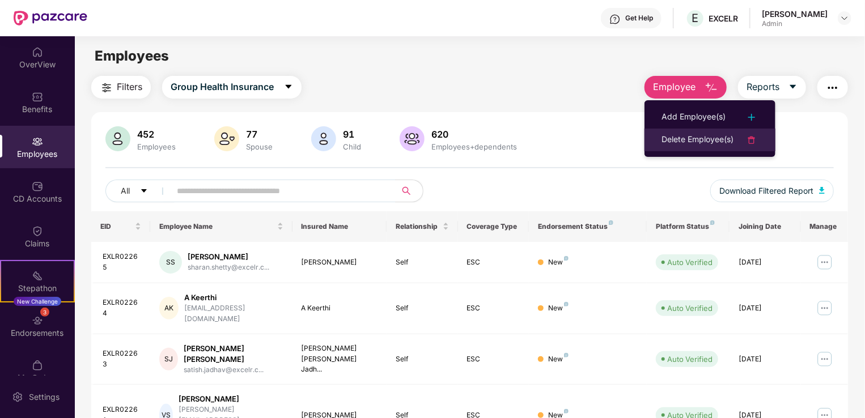
click at [687, 135] on div "Delete Employee(s)" at bounding box center [698, 140] width 72 height 14
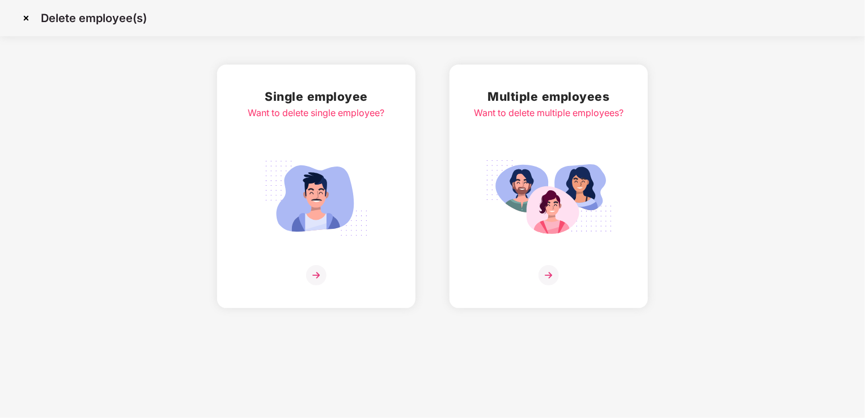
click at [313, 183] on img at bounding box center [316, 198] width 127 height 88
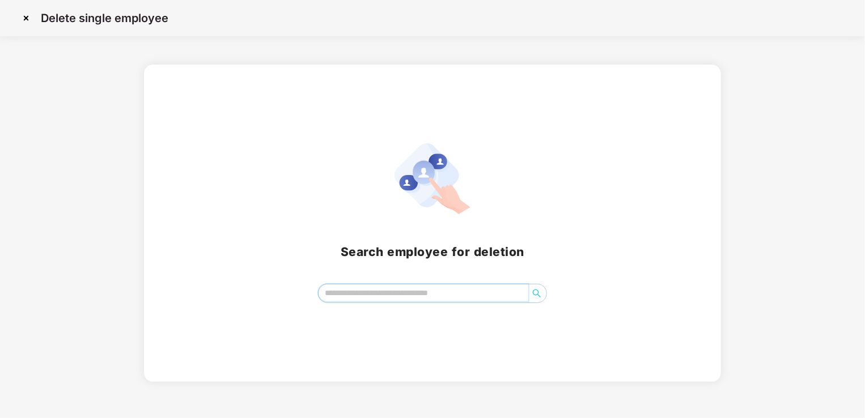
click at [349, 295] on input "search" at bounding box center [424, 293] width 210 height 17
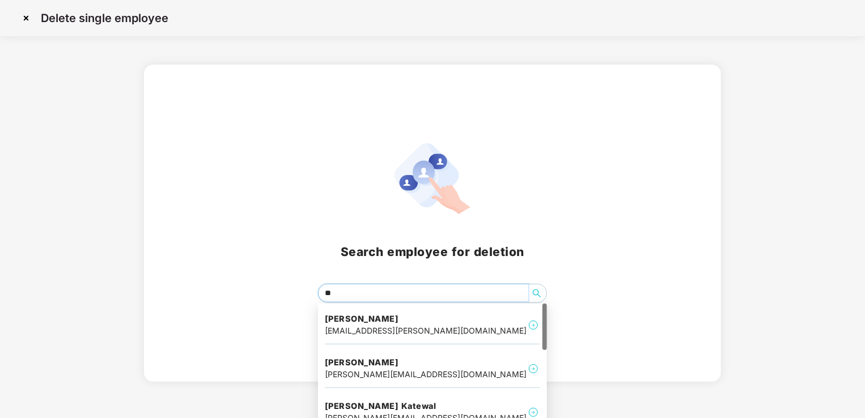
type input "***"
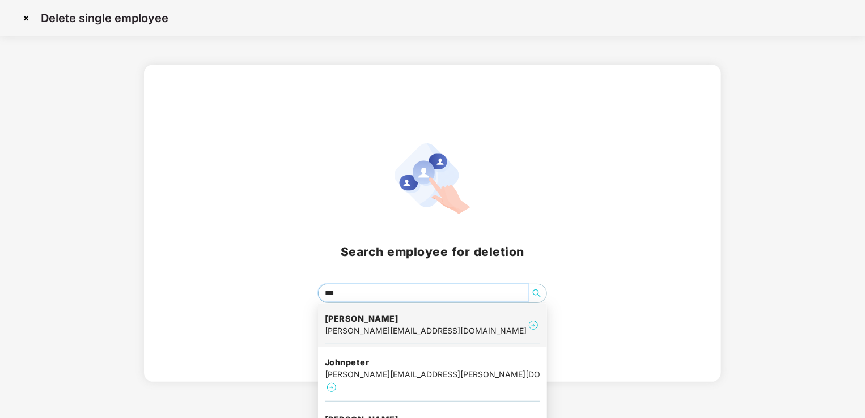
click at [374, 322] on h4 "[PERSON_NAME]" at bounding box center [426, 319] width 202 height 11
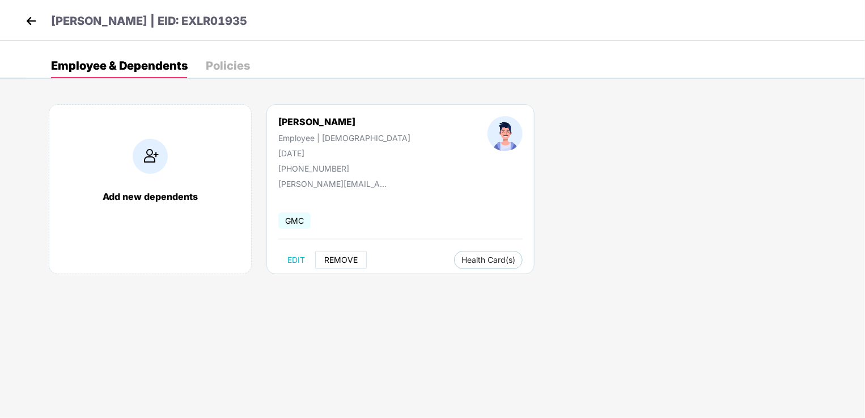
click at [342, 260] on span "REMOVE" at bounding box center [340, 260] width 33 height 9
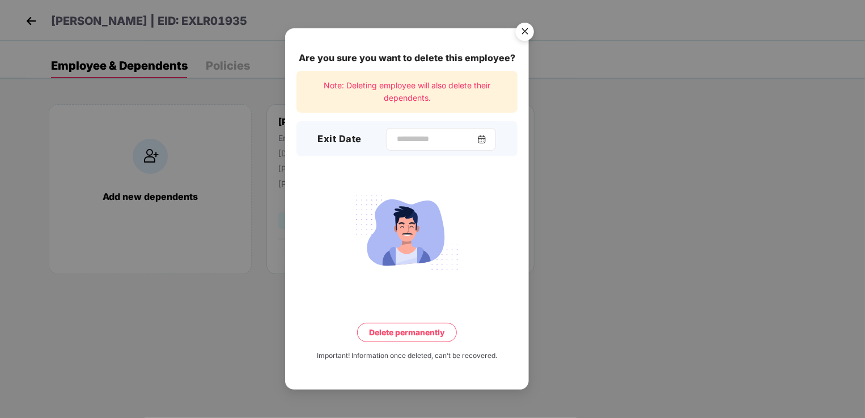
click at [390, 133] on div at bounding box center [441, 139] width 110 height 23
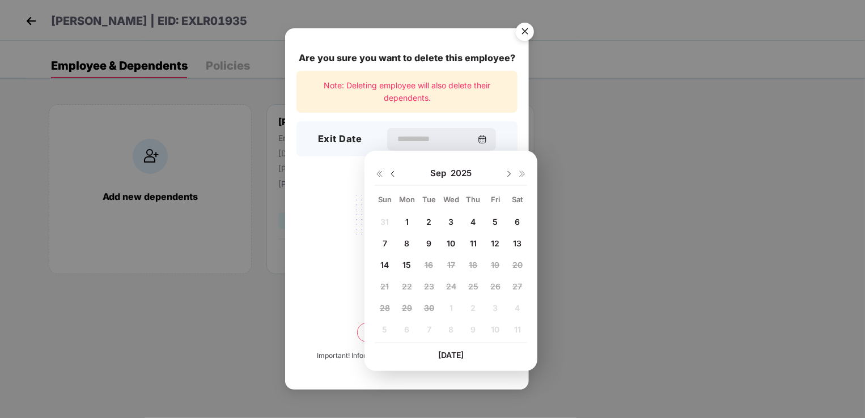
click at [391, 175] on img at bounding box center [392, 174] width 9 height 9
click at [515, 307] on span "30" at bounding box center [518, 308] width 10 height 10
type input "**********"
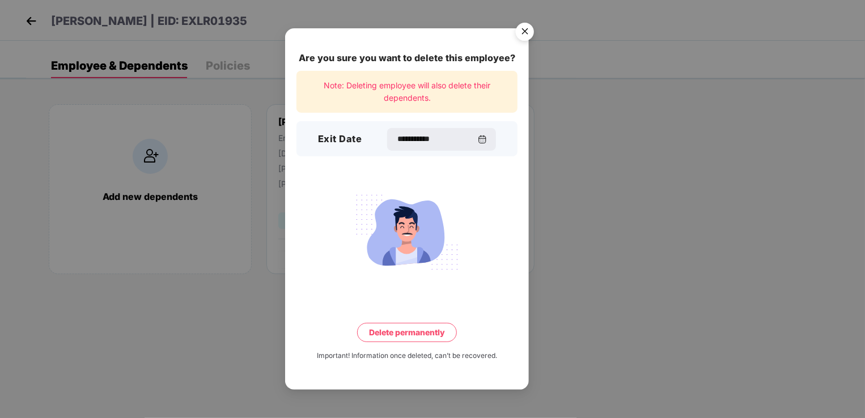
click at [413, 339] on button "Delete permanently" at bounding box center [407, 332] width 100 height 19
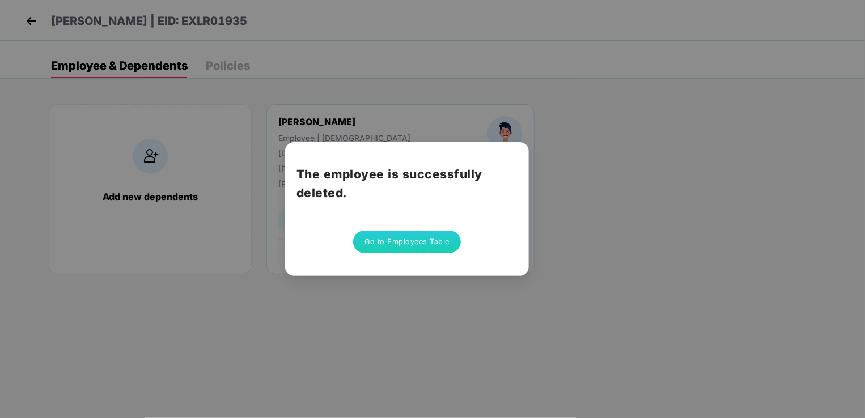
click at [415, 245] on button "Go to Employees Table" at bounding box center [407, 242] width 108 height 23
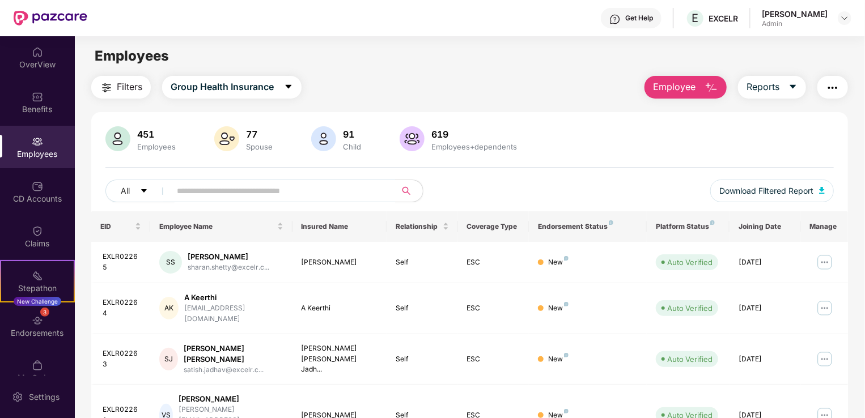
click at [688, 87] on span "Employee" at bounding box center [674, 87] width 43 height 14
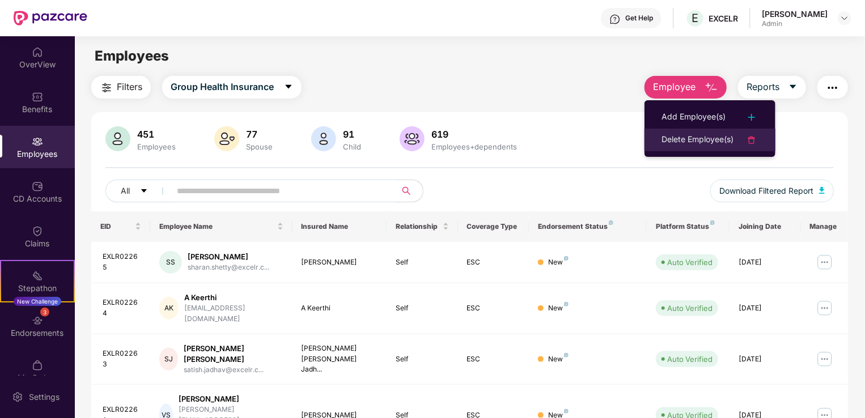
click at [692, 138] on div "Delete Employee(s)" at bounding box center [698, 140] width 72 height 14
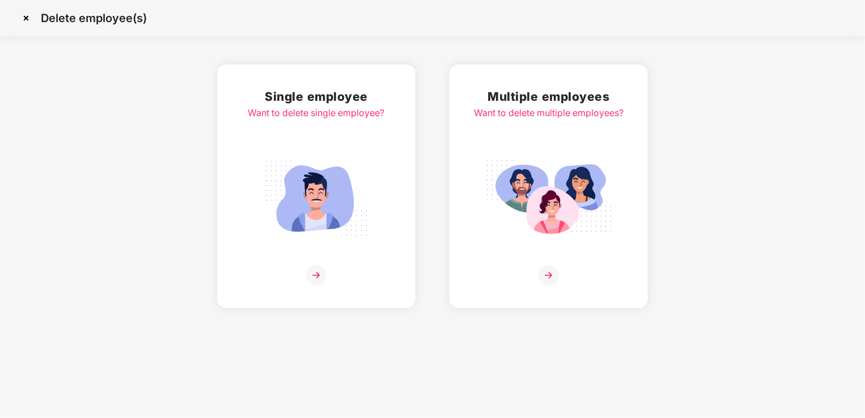
click at [315, 211] on img at bounding box center [316, 198] width 127 height 88
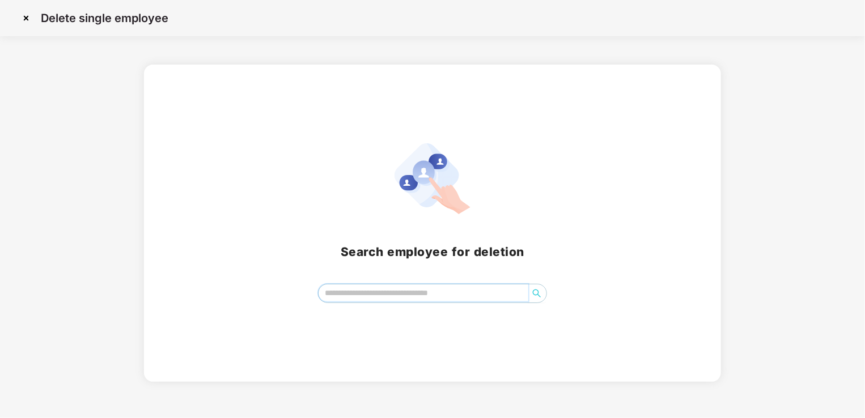
click at [371, 290] on input "search" at bounding box center [424, 293] width 210 height 17
type input "*****"
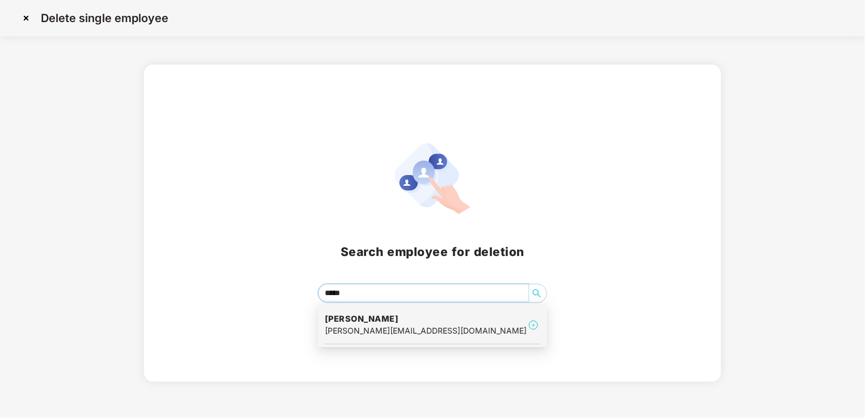
click at [380, 320] on h4 "[PERSON_NAME]" at bounding box center [426, 319] width 202 height 11
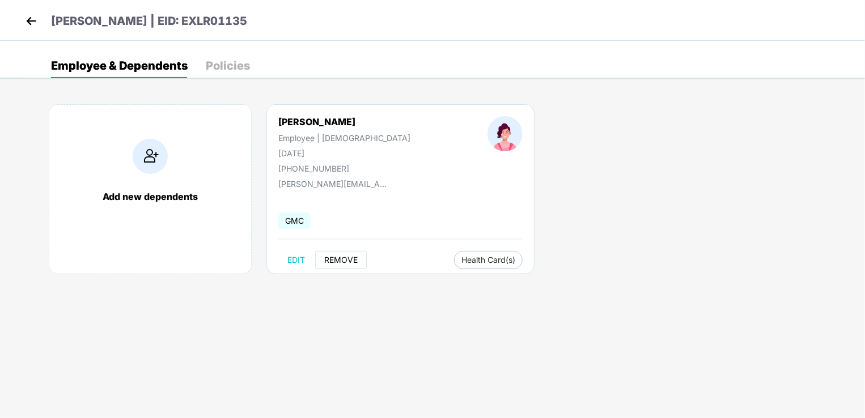
click at [341, 260] on span "REMOVE" at bounding box center [340, 260] width 33 height 9
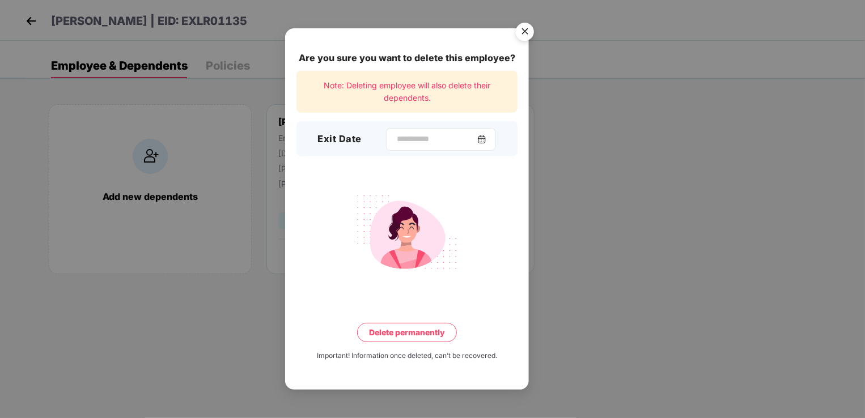
click at [388, 133] on div at bounding box center [441, 139] width 110 height 23
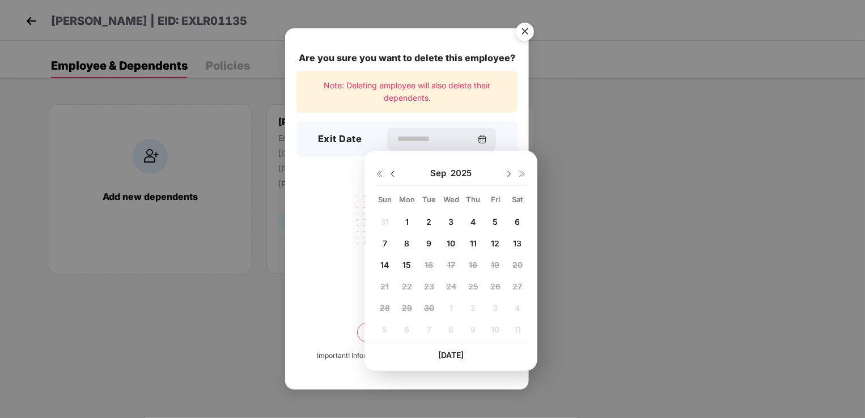
click at [392, 171] on img at bounding box center [392, 174] width 9 height 9
click at [384, 327] on span "31" at bounding box center [384, 330] width 9 height 10
type input "**********"
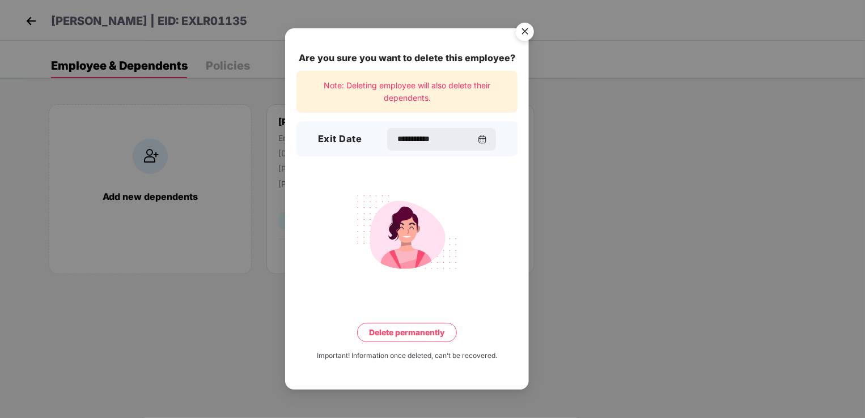
click at [407, 337] on button "Delete permanently" at bounding box center [407, 332] width 100 height 19
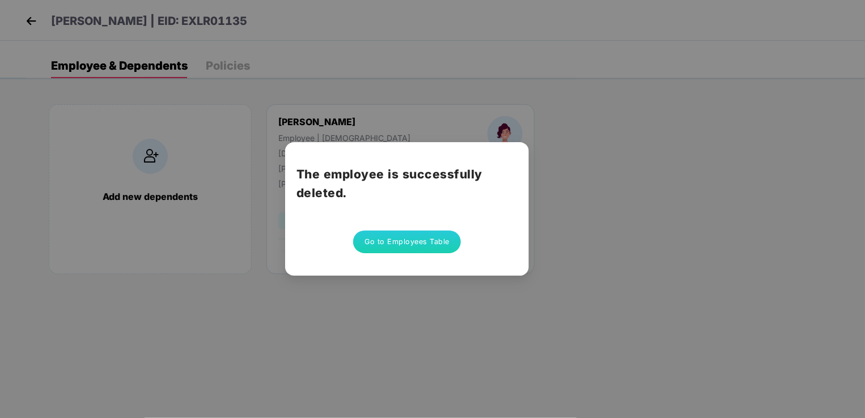
click at [421, 247] on button "Go to Employees Table" at bounding box center [407, 242] width 108 height 23
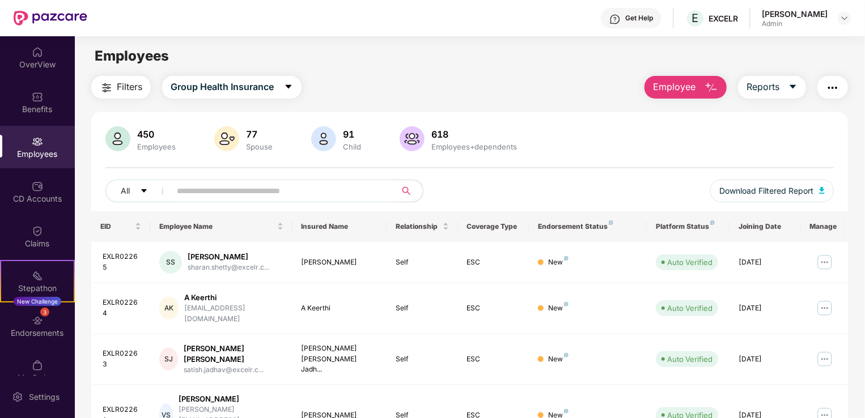
click at [681, 87] on span "Employee" at bounding box center [674, 87] width 43 height 14
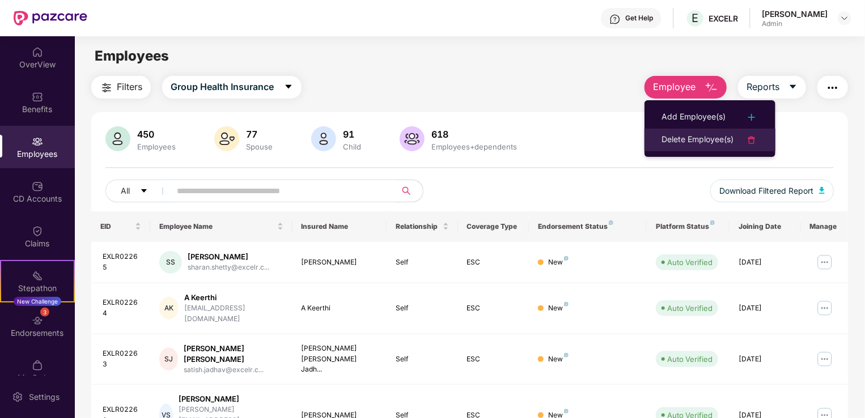
click at [687, 135] on div "Delete Employee(s)" at bounding box center [698, 140] width 72 height 14
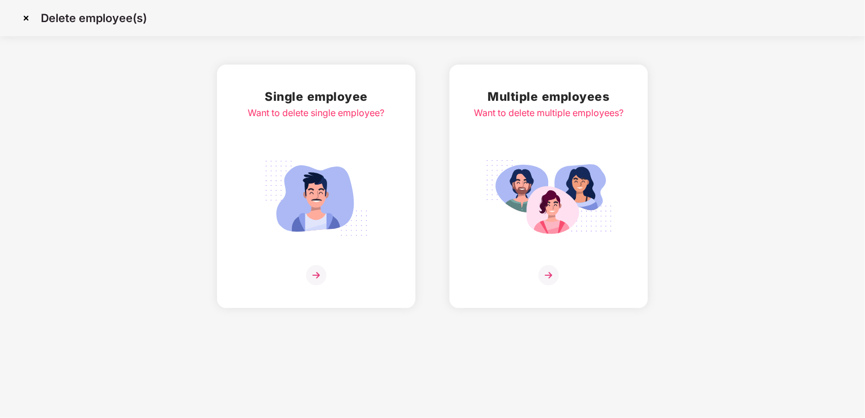
click at [324, 194] on img at bounding box center [316, 198] width 127 height 88
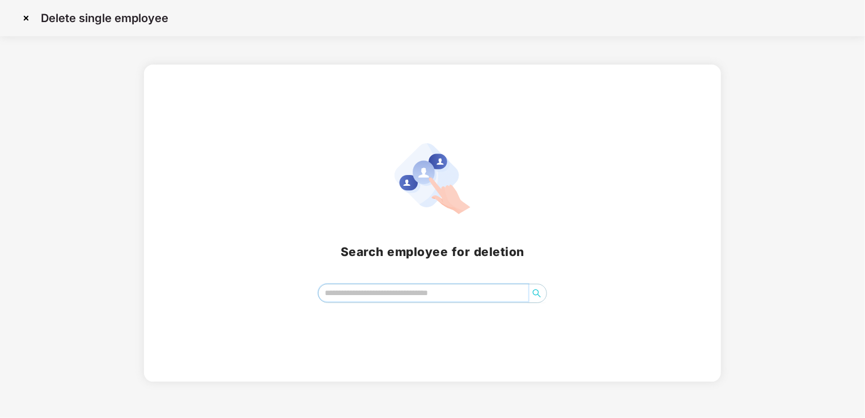
click at [364, 297] on input "search" at bounding box center [424, 293] width 210 height 17
type input "*"
type input "*****"
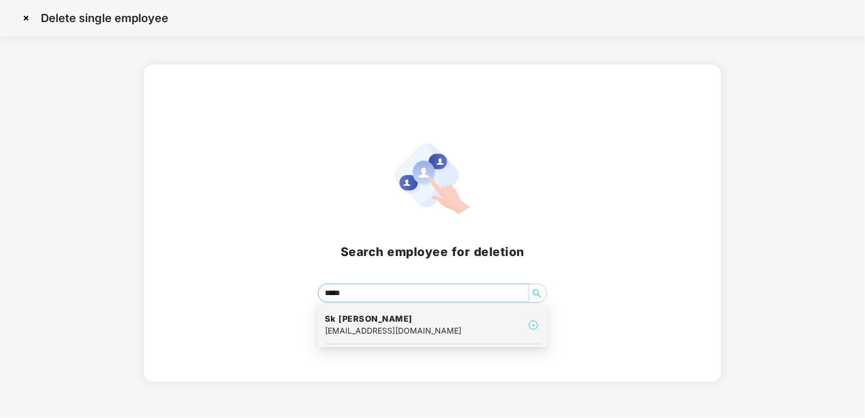
click at [380, 329] on div "[EMAIL_ADDRESS][DOMAIN_NAME]" at bounding box center [393, 331] width 137 height 12
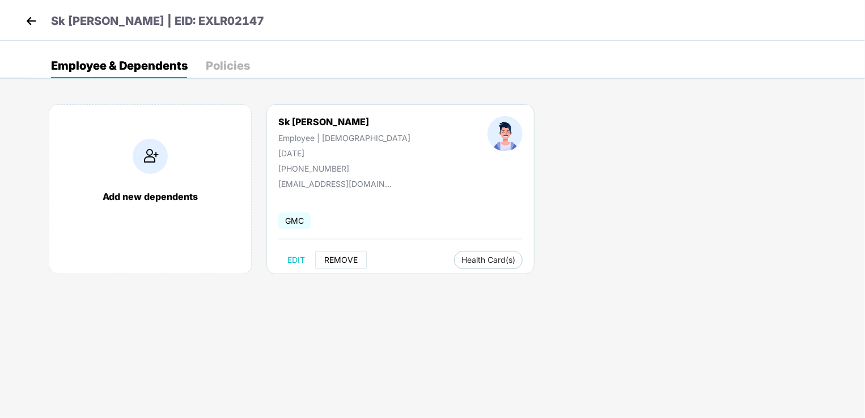
click at [338, 259] on span "REMOVE" at bounding box center [340, 260] width 33 height 9
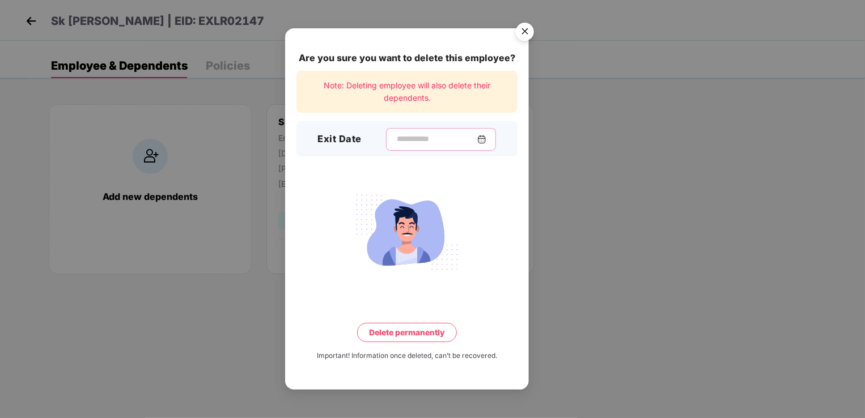
click at [396, 139] on input at bounding box center [437, 139] width 82 height 12
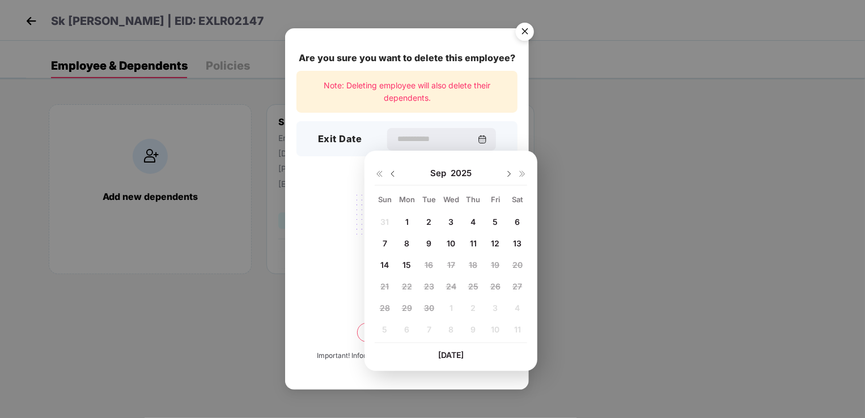
click at [390, 176] on img at bounding box center [392, 174] width 9 height 9
click at [383, 327] on span "31" at bounding box center [384, 330] width 9 height 10
type input "**********"
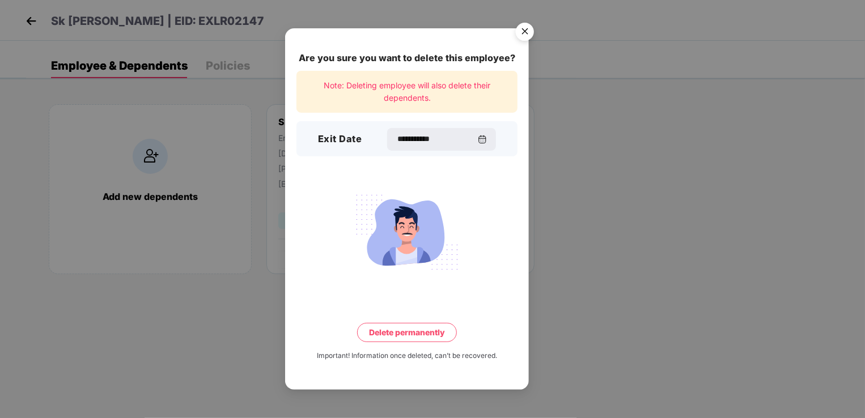
click at [410, 330] on button "Delete permanently" at bounding box center [407, 332] width 100 height 19
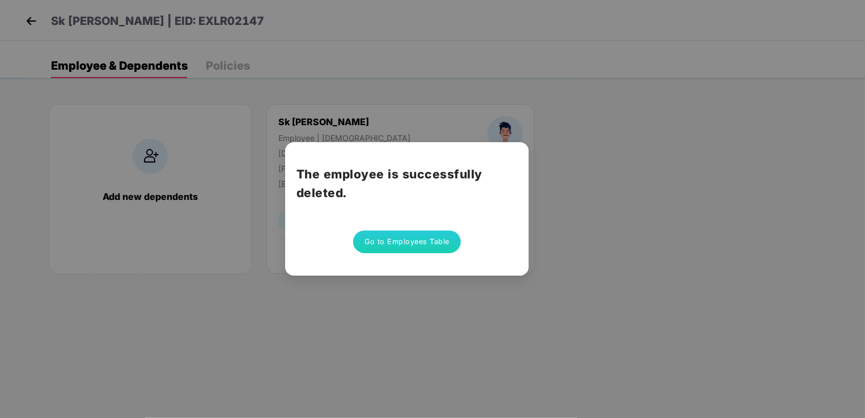
click at [418, 242] on button "Go to Employees Table" at bounding box center [407, 242] width 108 height 23
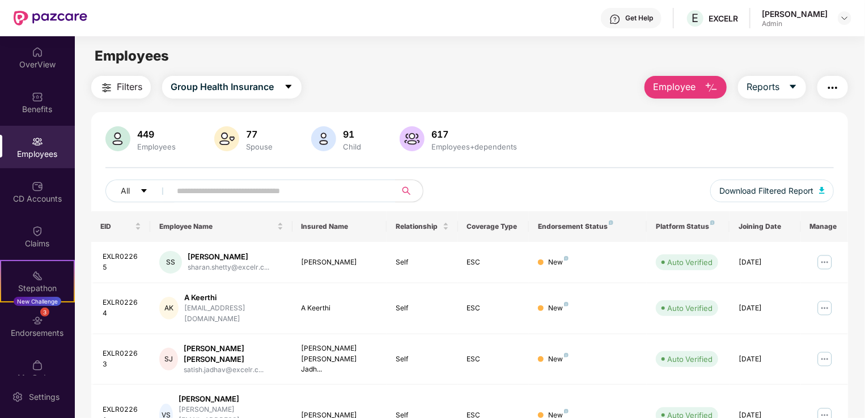
click at [700, 85] on button "Employee" at bounding box center [686, 87] width 82 height 23
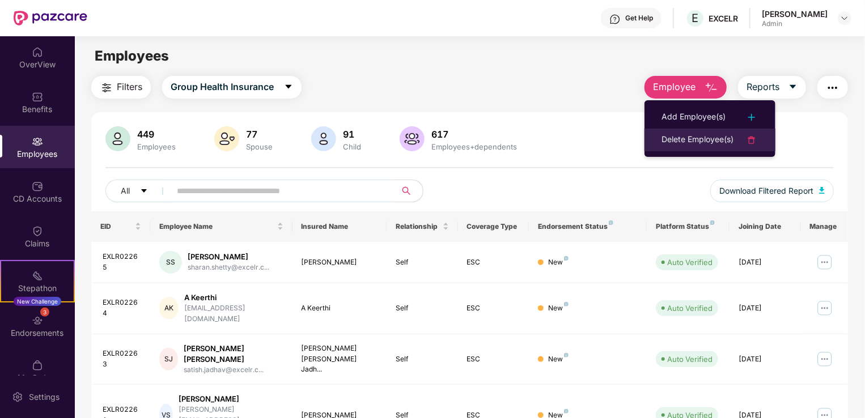
click at [696, 142] on div "Delete Employee(s)" at bounding box center [698, 140] width 72 height 14
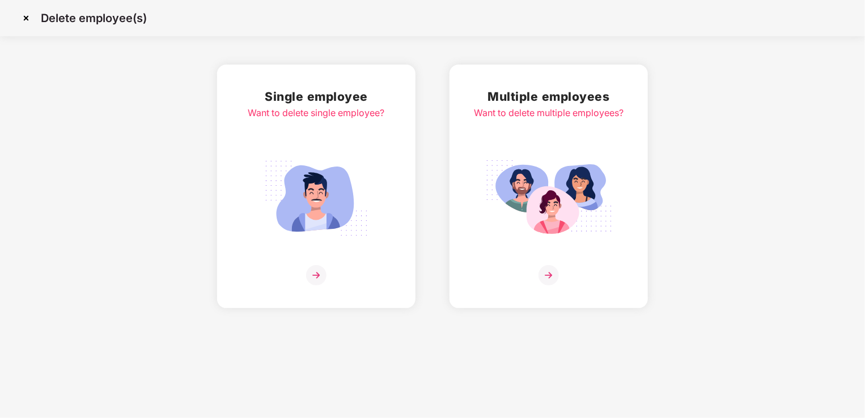
click at [298, 218] on img at bounding box center [316, 198] width 127 height 88
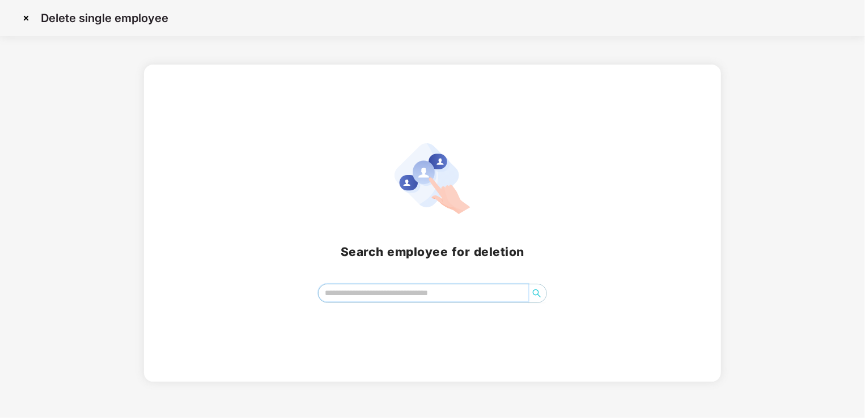
click at [408, 294] on input "search" at bounding box center [424, 293] width 210 height 17
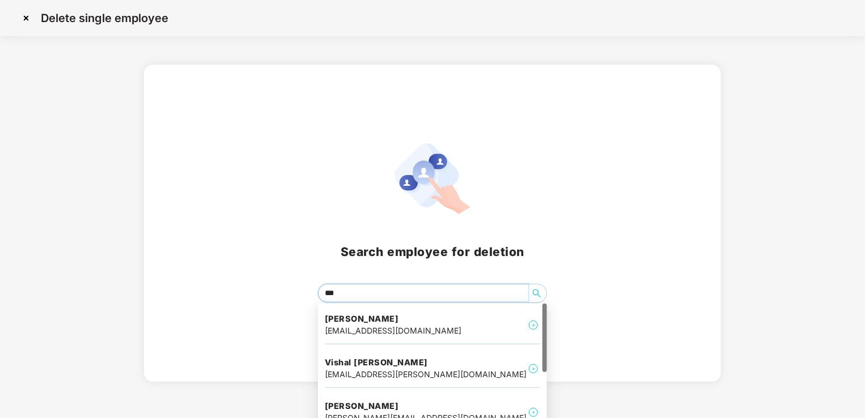
type input "****"
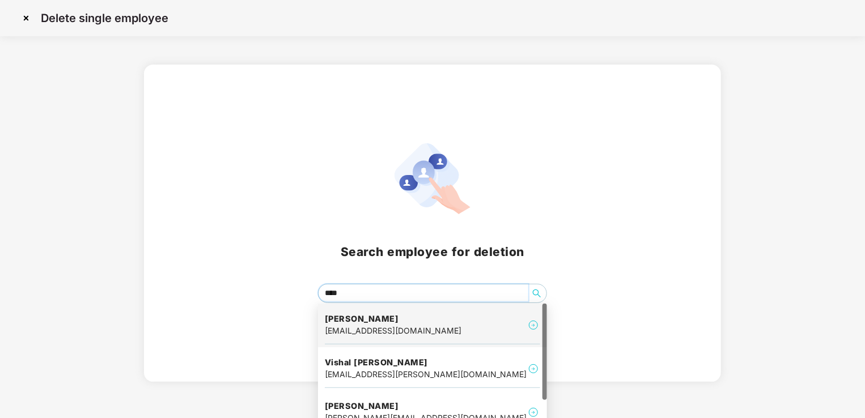
click at [417, 318] on h4 "[PERSON_NAME]" at bounding box center [393, 319] width 137 height 11
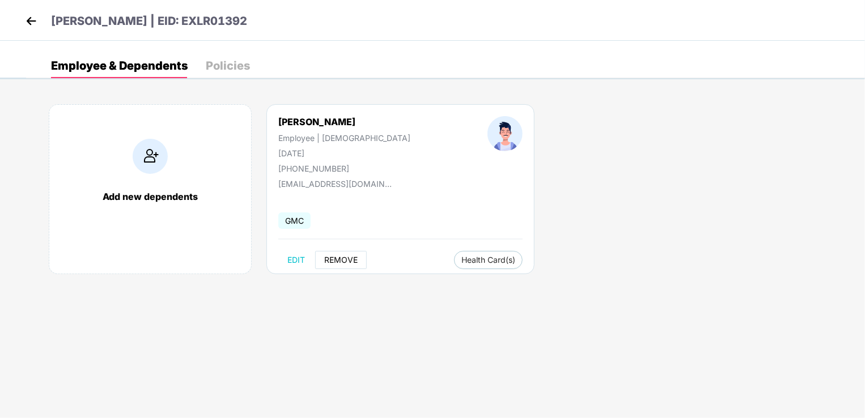
click at [341, 256] on span "REMOVE" at bounding box center [340, 260] width 33 height 9
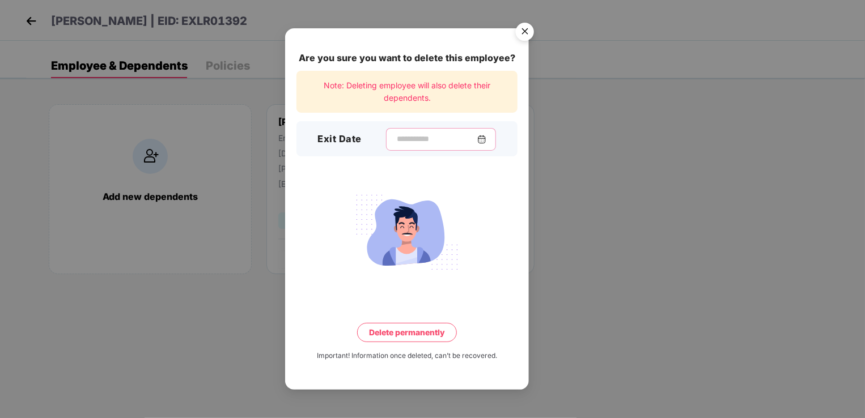
click at [396, 138] on input at bounding box center [437, 139] width 82 height 12
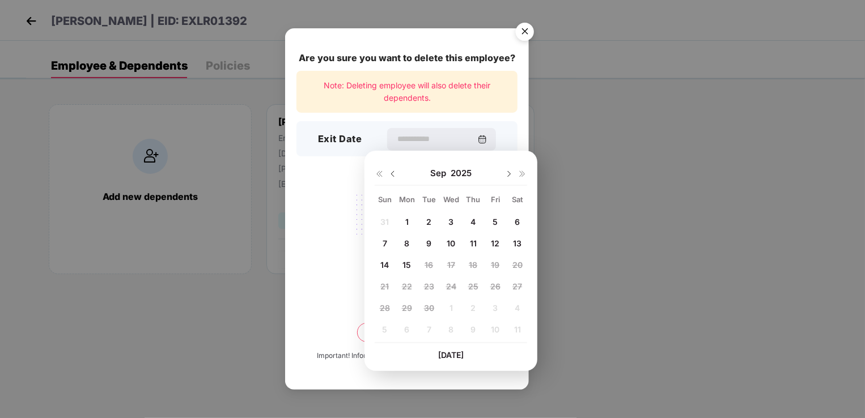
click at [405, 219] on span "1" at bounding box center [406, 222] width 3 height 10
type input "**********"
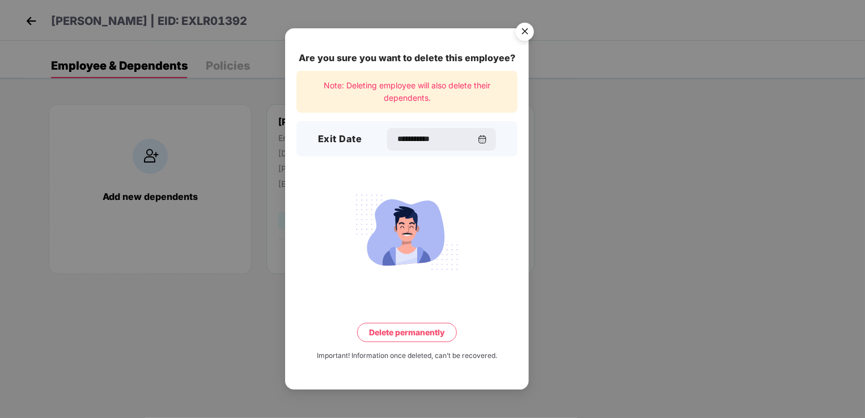
click at [410, 335] on button "Delete permanently" at bounding box center [407, 332] width 100 height 19
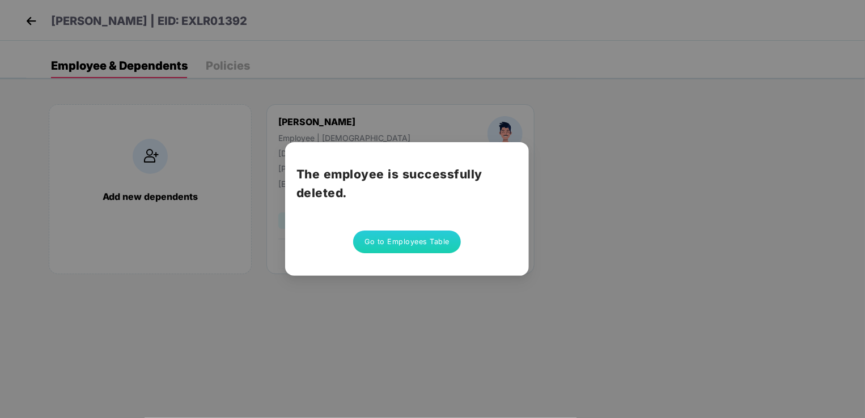
click at [431, 243] on button "Go to Employees Table" at bounding box center [407, 242] width 108 height 23
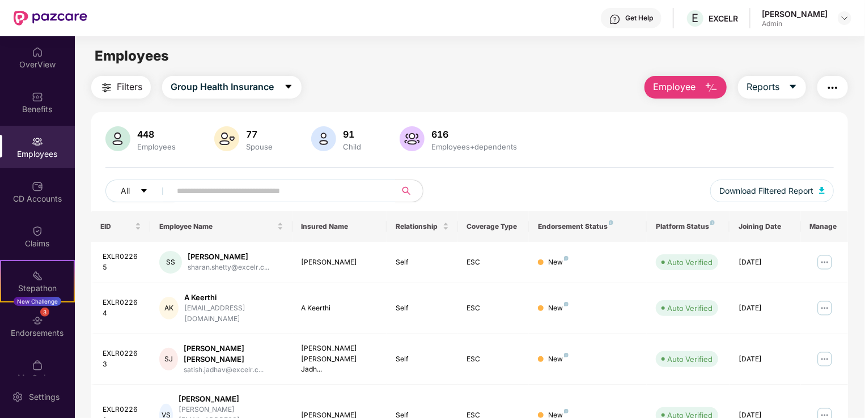
click at [674, 87] on span "Employee" at bounding box center [674, 87] width 43 height 14
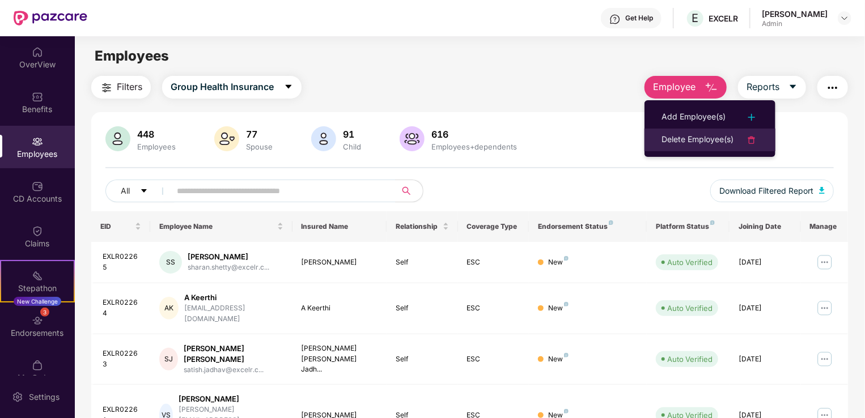
click at [683, 139] on div "Delete Employee(s)" at bounding box center [698, 140] width 72 height 14
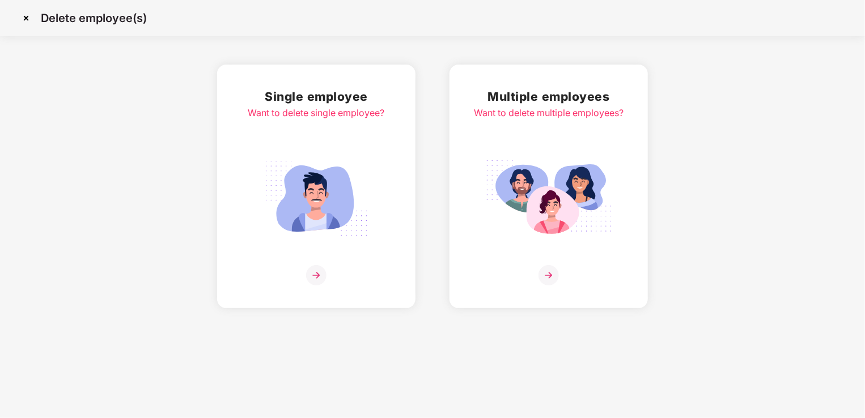
click at [317, 201] on img at bounding box center [316, 198] width 127 height 88
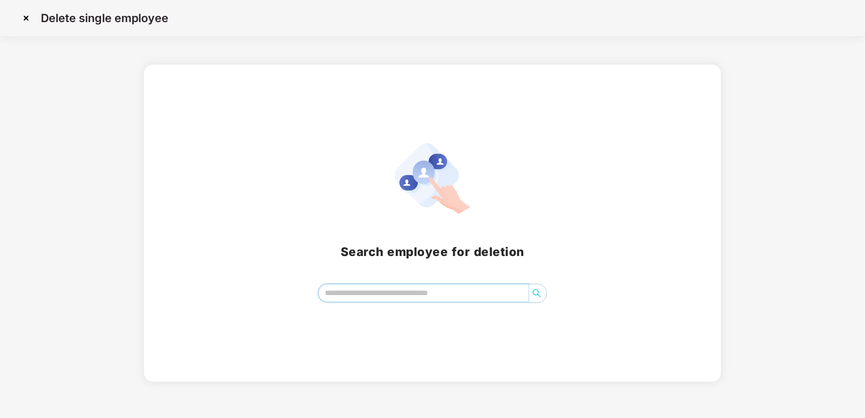
click at [392, 296] on input "search" at bounding box center [424, 293] width 210 height 17
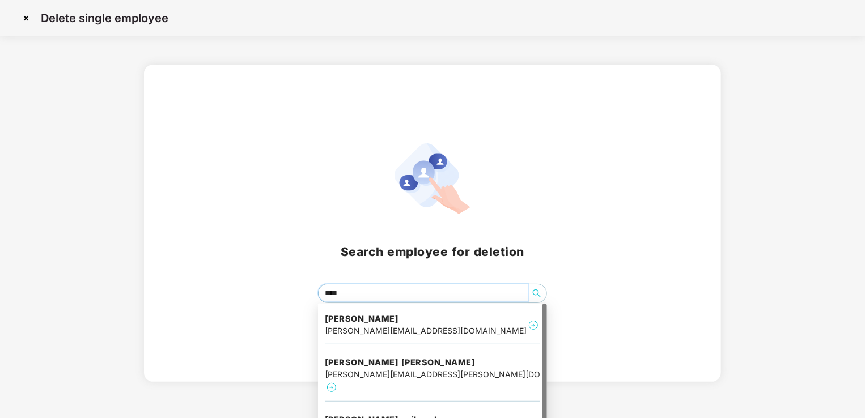
type input "*****"
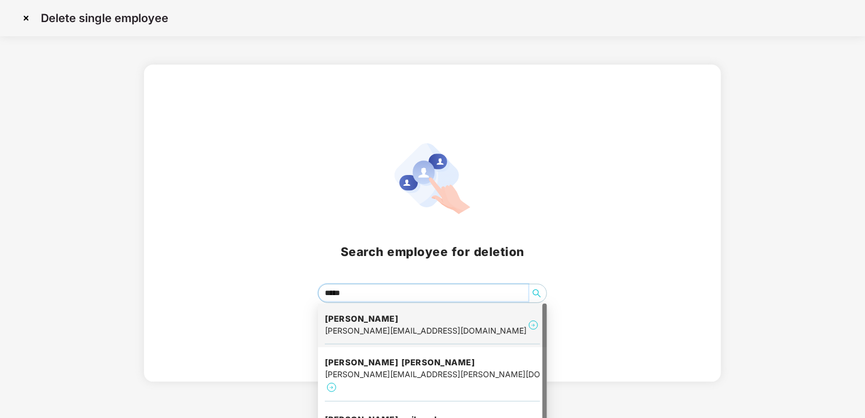
click at [393, 319] on h4 "[PERSON_NAME]" at bounding box center [426, 319] width 202 height 11
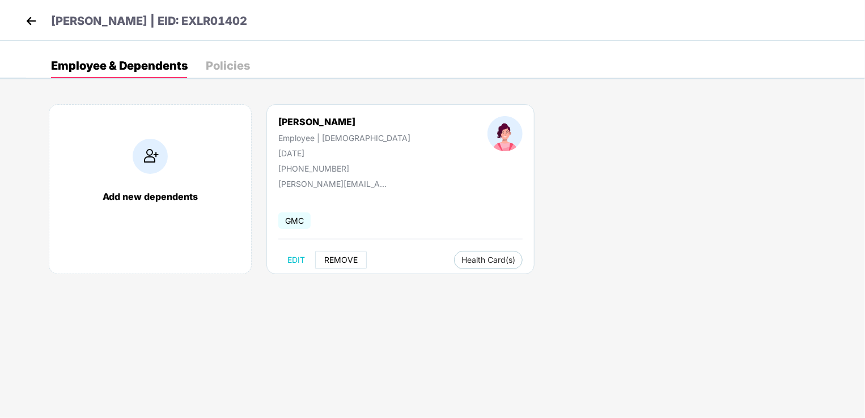
click at [340, 259] on span "REMOVE" at bounding box center [340, 260] width 33 height 9
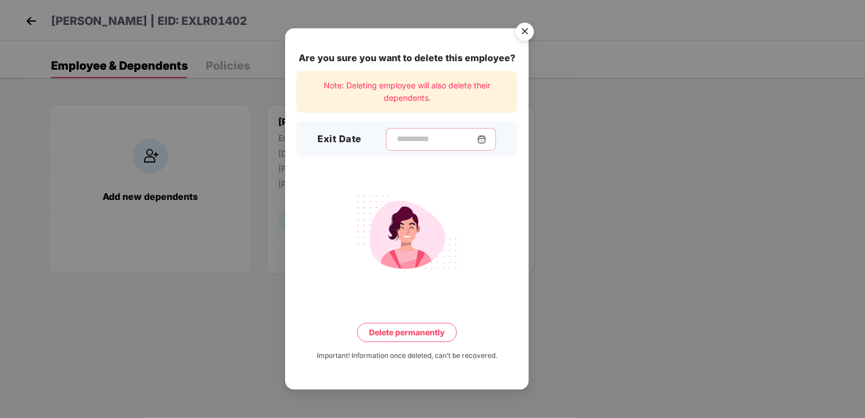
click at [396, 139] on input at bounding box center [437, 139] width 82 height 12
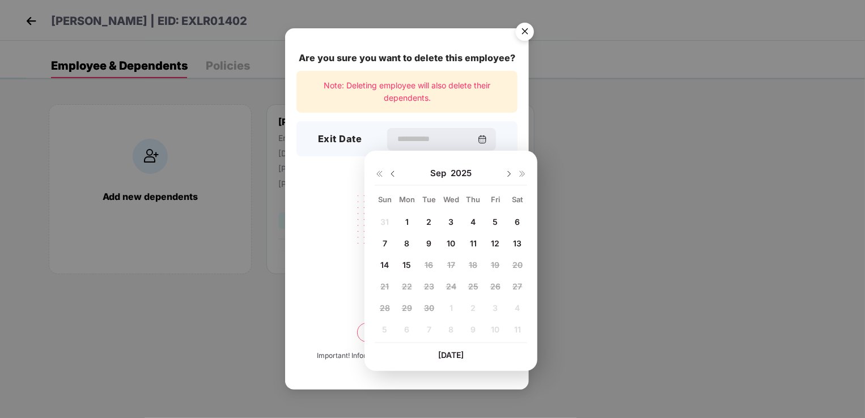
click at [407, 223] on span "1" at bounding box center [406, 222] width 3 height 10
type input "**********"
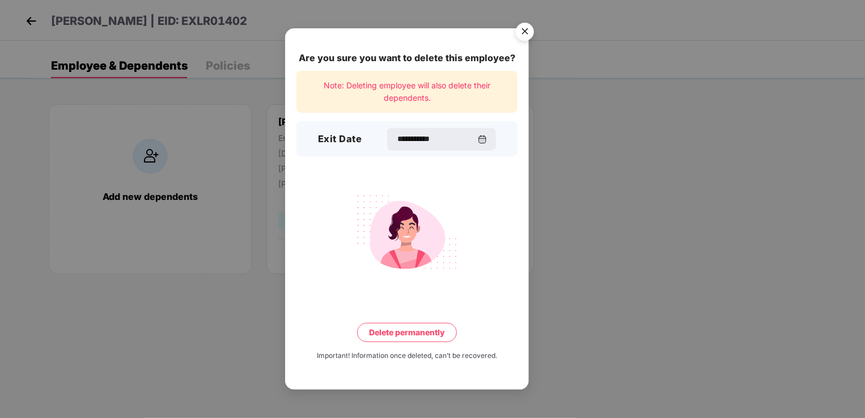
click at [404, 335] on button "Delete permanently" at bounding box center [407, 332] width 100 height 19
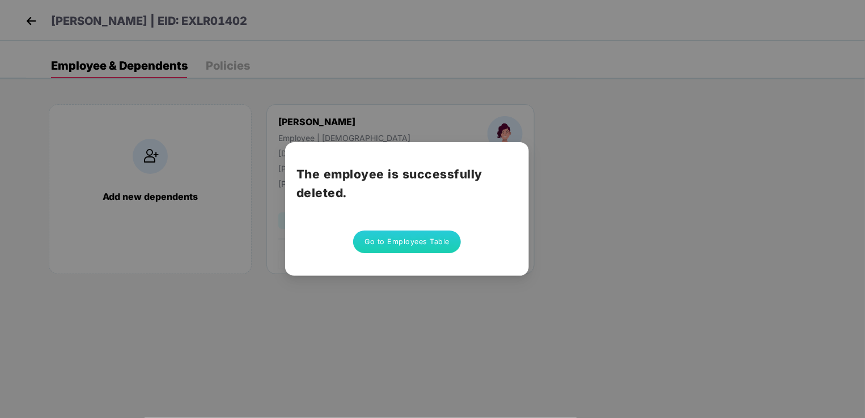
click at [421, 243] on button "Go to Employees Table" at bounding box center [407, 242] width 108 height 23
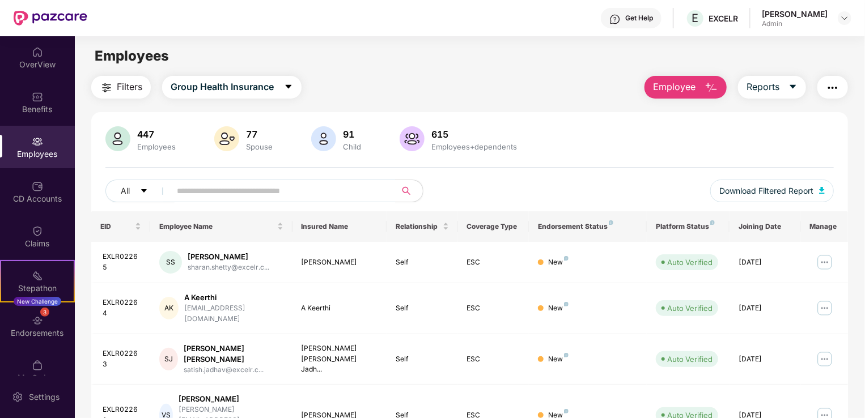
click at [687, 87] on span "Employee" at bounding box center [674, 87] width 43 height 14
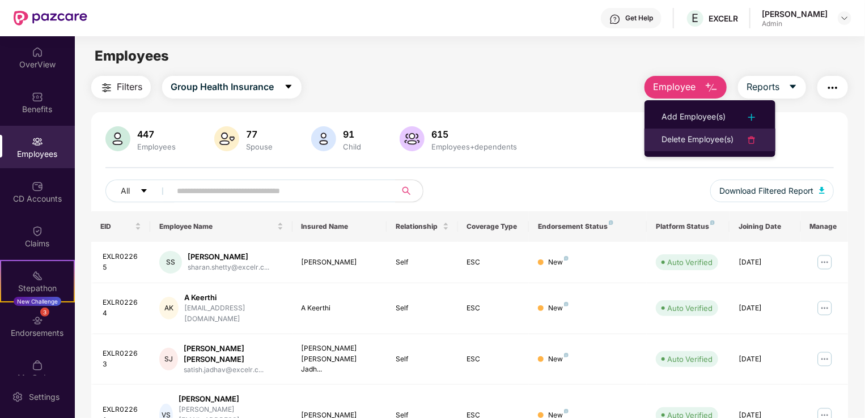
click at [688, 136] on div "Delete Employee(s)" at bounding box center [698, 140] width 72 height 14
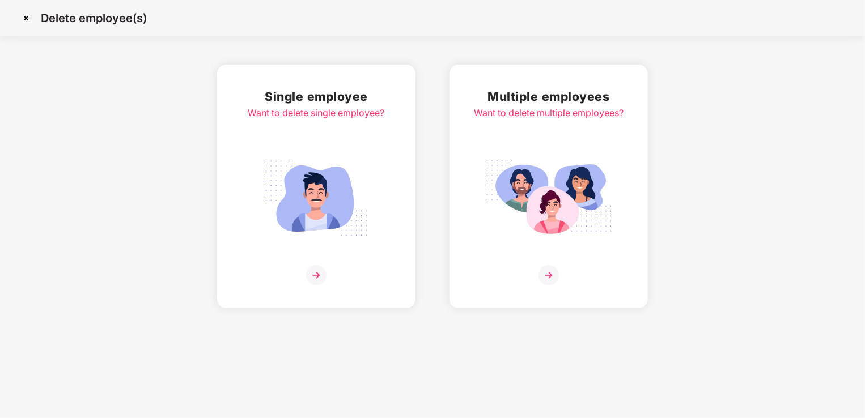
click at [329, 202] on img at bounding box center [316, 198] width 127 height 88
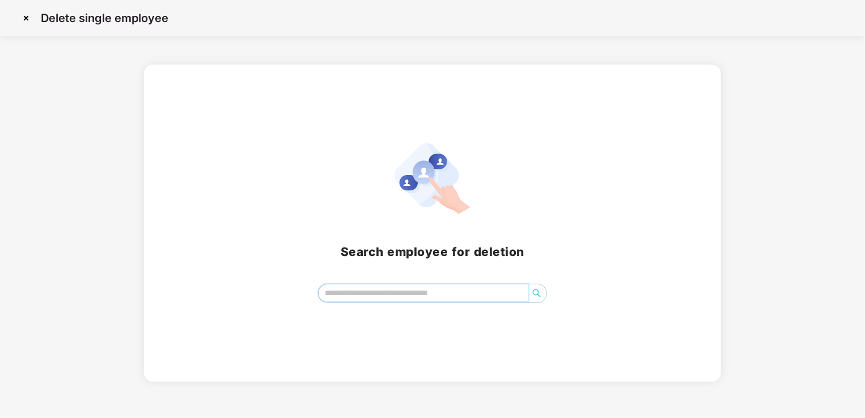
click at [379, 296] on input "search" at bounding box center [424, 293] width 210 height 17
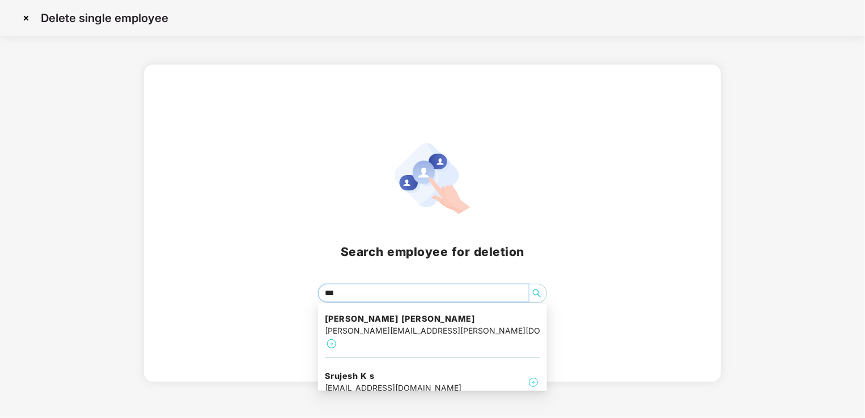
type input "****"
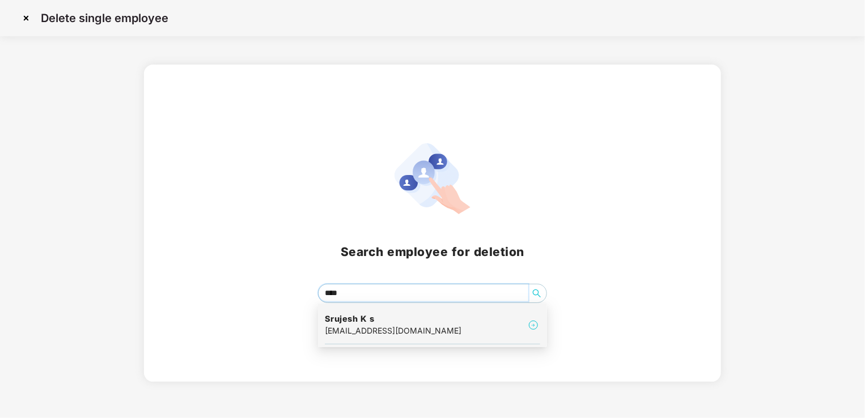
click at [389, 319] on h4 "Srujesh K s" at bounding box center [393, 319] width 137 height 11
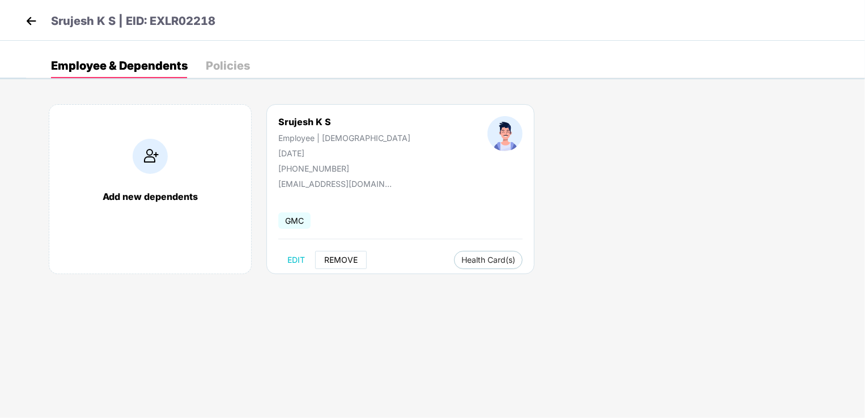
click at [340, 263] on span "REMOVE" at bounding box center [340, 260] width 33 height 9
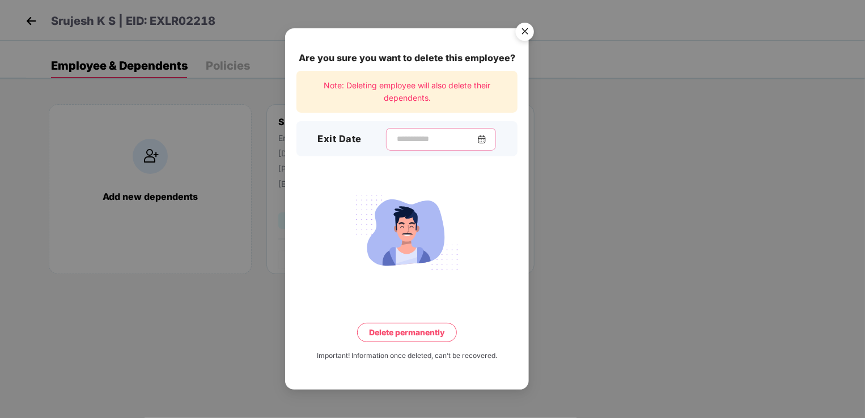
click at [396, 139] on input at bounding box center [437, 139] width 82 height 12
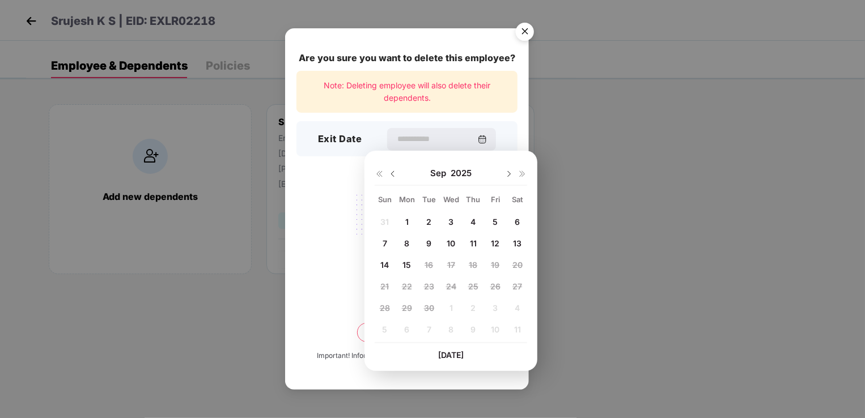
click at [408, 219] on span "1" at bounding box center [406, 222] width 3 height 10
type input "**********"
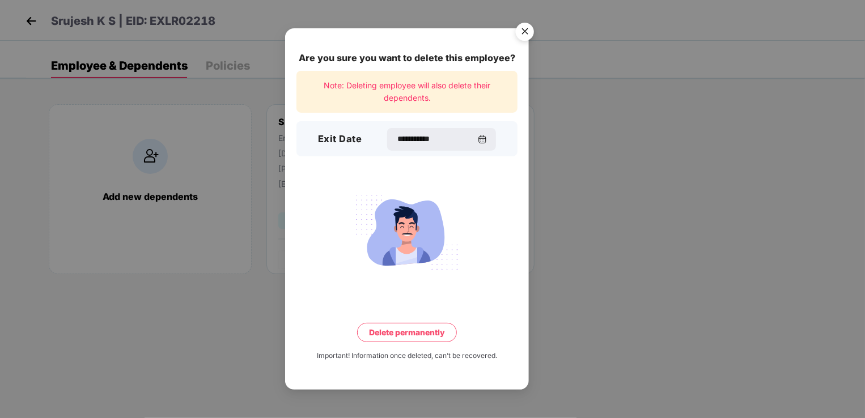
click at [416, 333] on button "Delete permanently" at bounding box center [407, 332] width 100 height 19
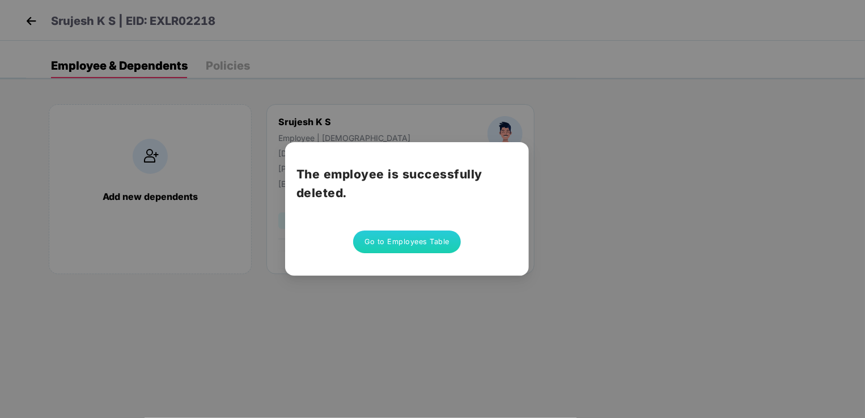
click at [422, 253] on button "Go to Employees Table" at bounding box center [407, 242] width 108 height 23
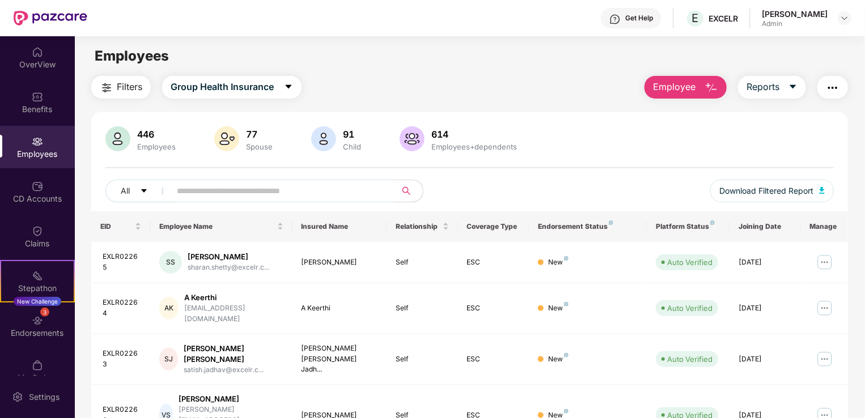
click at [673, 87] on span "Employee" at bounding box center [674, 87] width 43 height 14
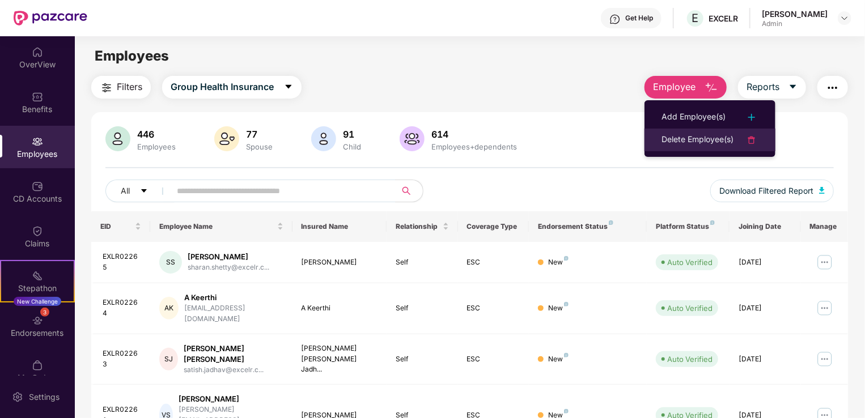
click at [677, 139] on div "Delete Employee(s)" at bounding box center [698, 140] width 72 height 14
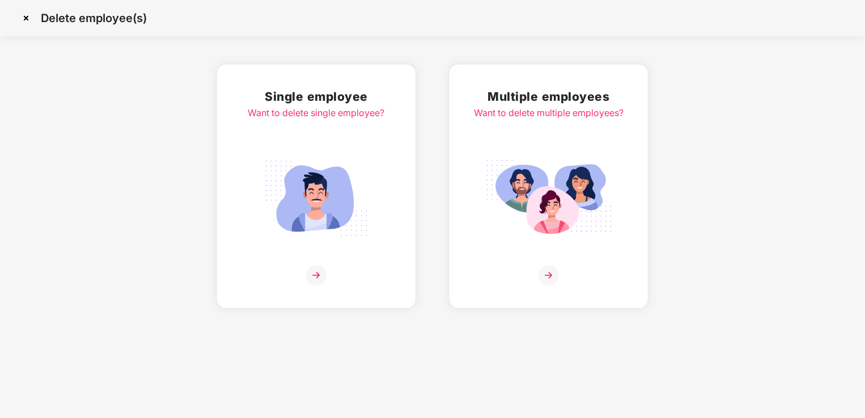
click at [329, 185] on img at bounding box center [316, 198] width 127 height 88
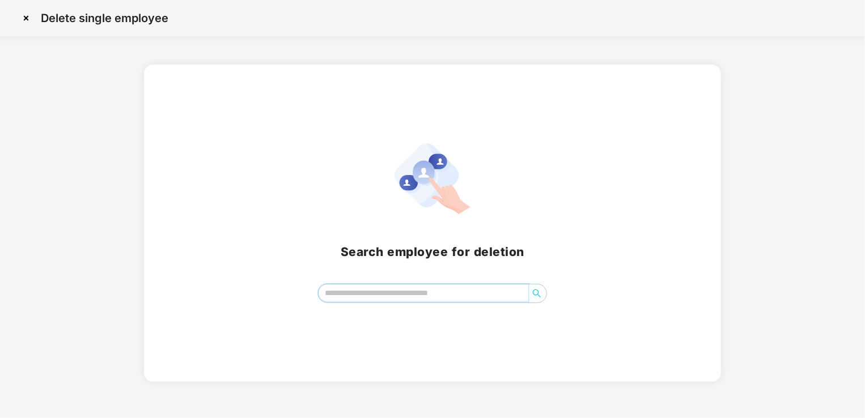
click at [367, 297] on input "search" at bounding box center [424, 293] width 210 height 17
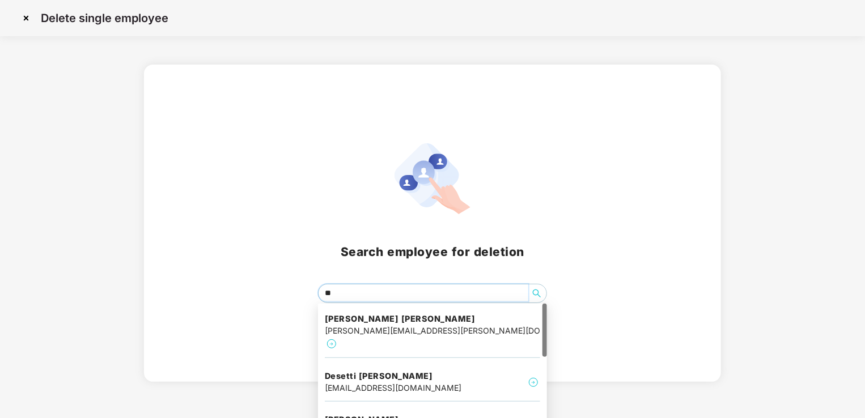
type input "*"
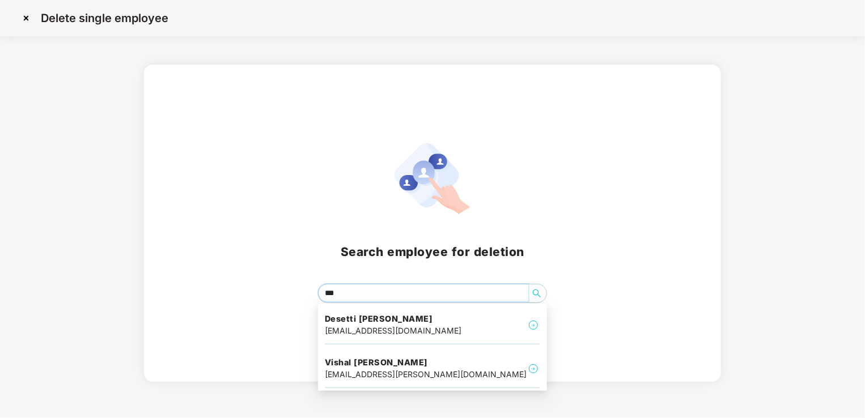
type input "****"
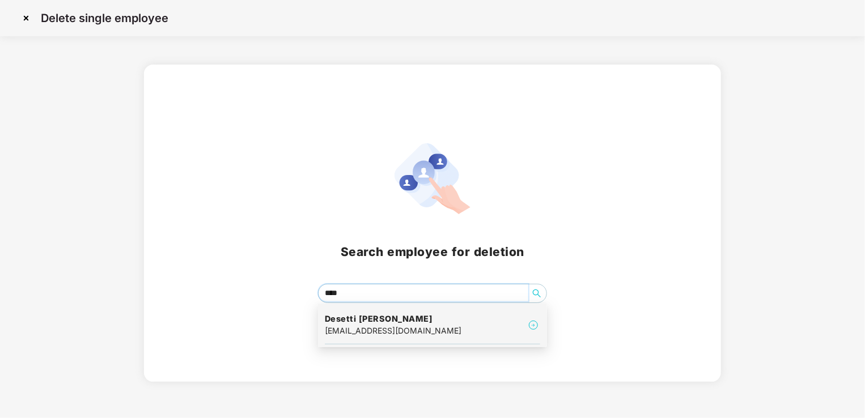
click at [386, 320] on h4 "Desetti [PERSON_NAME]" at bounding box center [393, 319] width 137 height 11
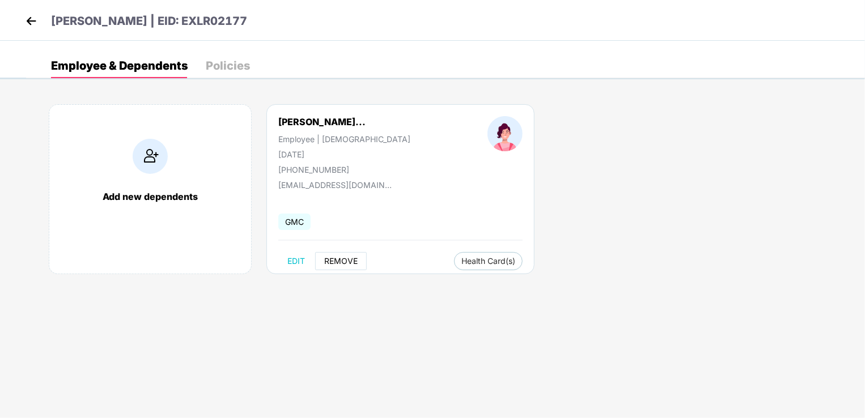
click at [339, 262] on span "REMOVE" at bounding box center [340, 261] width 33 height 9
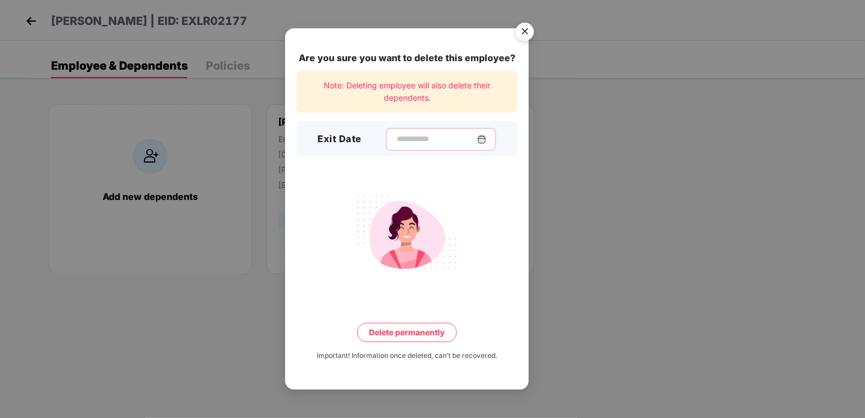
click at [396, 139] on input at bounding box center [437, 139] width 82 height 12
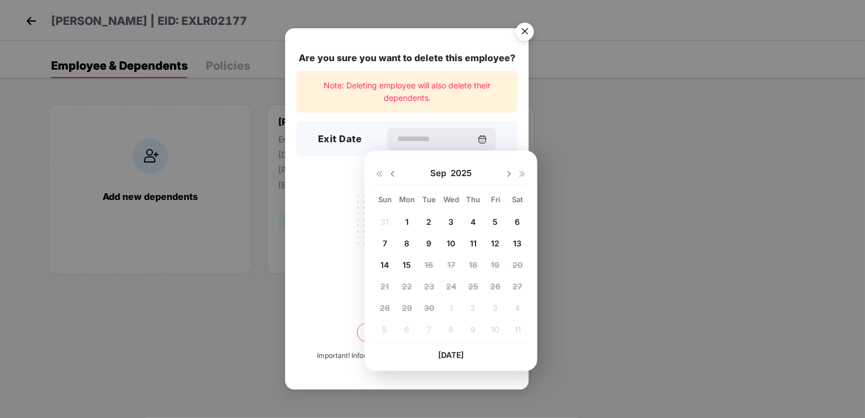
click at [426, 221] on span "2" at bounding box center [428, 222] width 5 height 10
type input "**********"
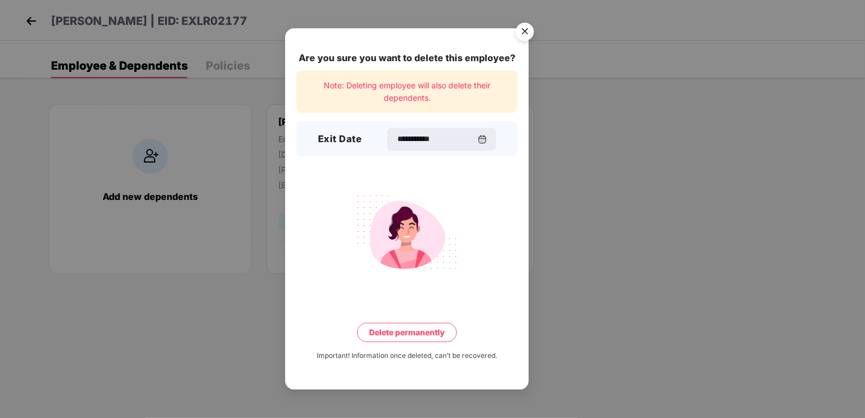
click at [410, 332] on button "Delete permanently" at bounding box center [407, 332] width 100 height 19
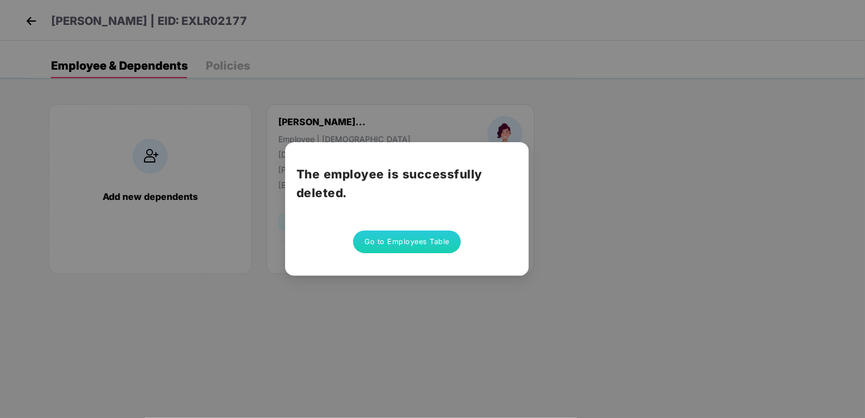
click at [435, 251] on button "Go to Employees Table" at bounding box center [407, 242] width 108 height 23
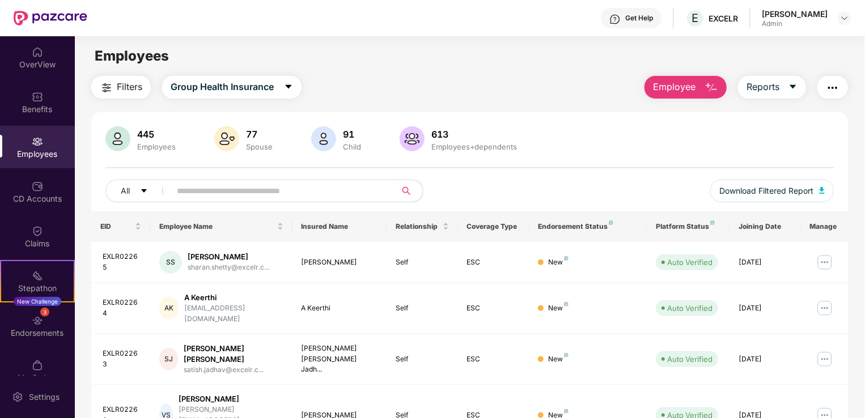
click at [687, 90] on span "Employee" at bounding box center [674, 87] width 43 height 14
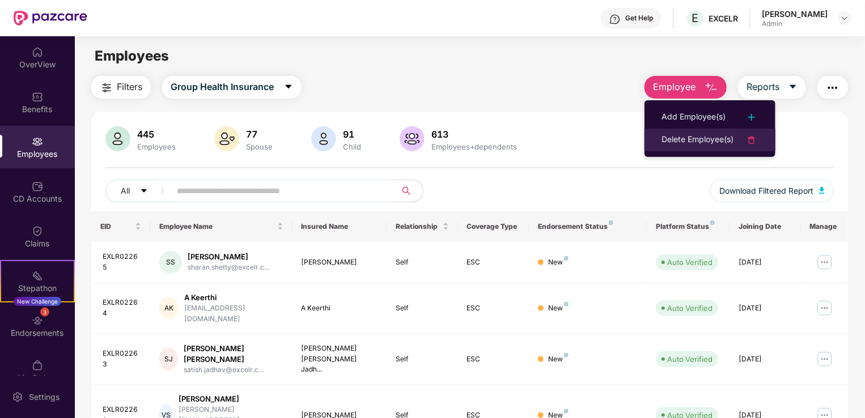
click at [688, 136] on div "Delete Employee(s)" at bounding box center [698, 140] width 72 height 14
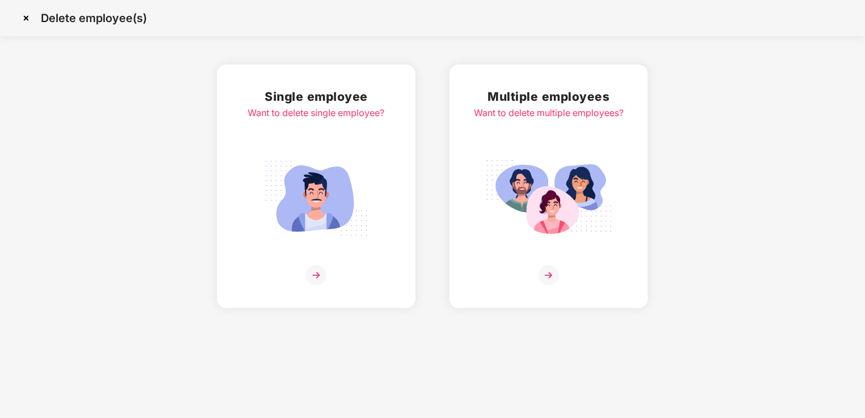
click at [327, 187] on img at bounding box center [316, 198] width 127 height 88
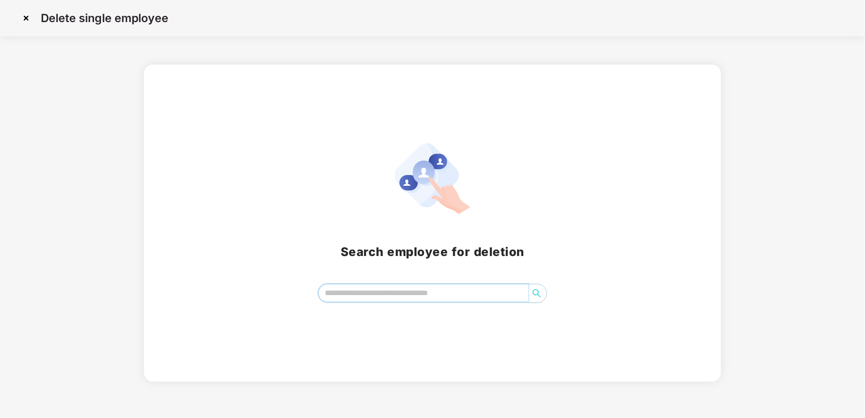
click at [412, 296] on input "search" at bounding box center [424, 293] width 210 height 17
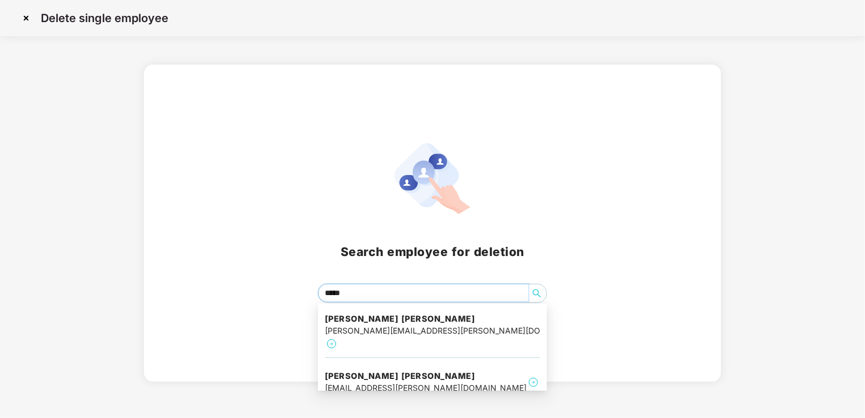
type input "******"
click at [415, 371] on h4 "[PERSON_NAME] [PERSON_NAME]" at bounding box center [426, 376] width 202 height 11
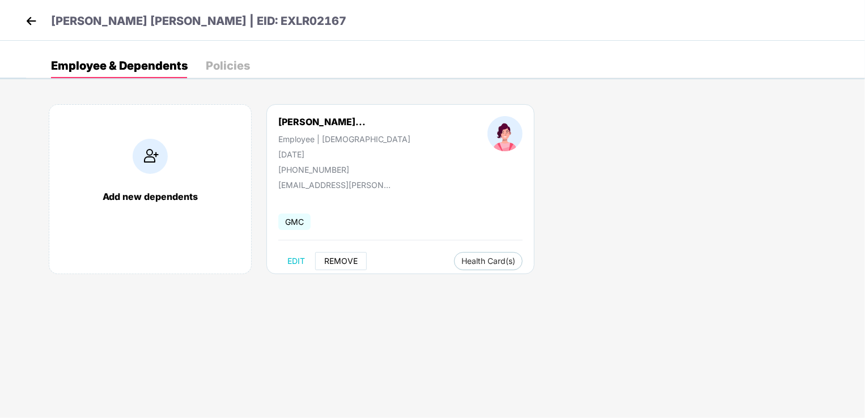
click at [350, 263] on span "REMOVE" at bounding box center [340, 261] width 33 height 9
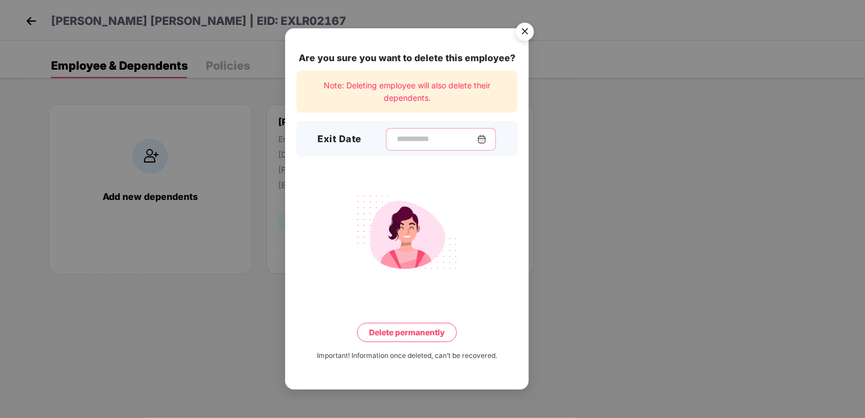
click at [399, 137] on input at bounding box center [437, 139] width 82 height 12
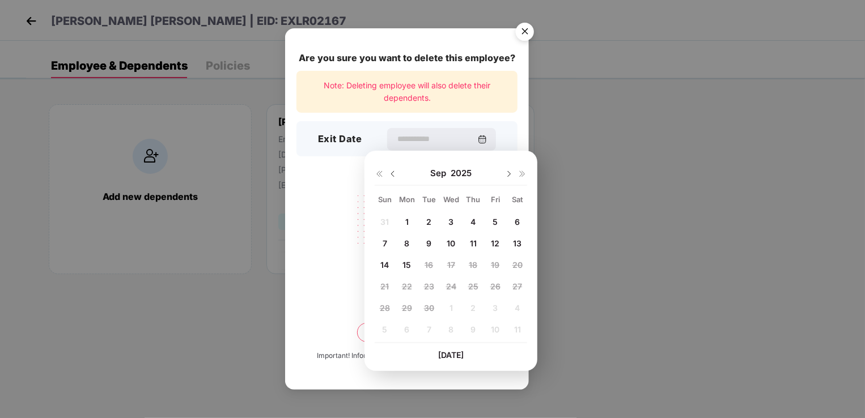
click at [427, 224] on span "2" at bounding box center [428, 222] width 5 height 10
type input "**********"
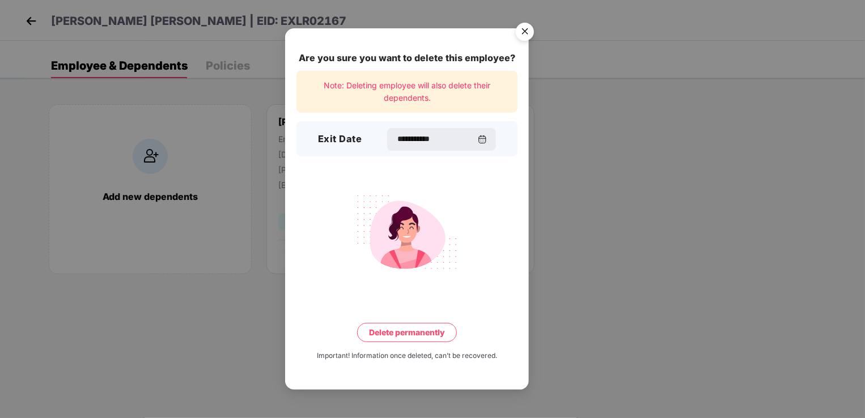
click at [412, 332] on button "Delete permanently" at bounding box center [407, 332] width 100 height 19
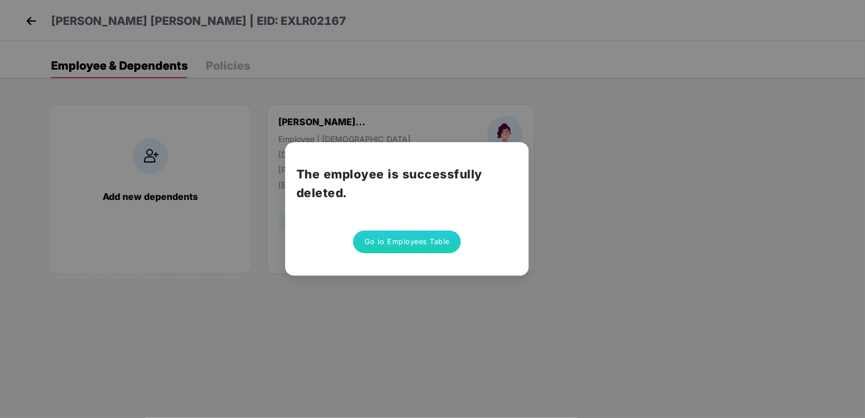
click at [418, 244] on button "Go to Employees Table" at bounding box center [407, 242] width 108 height 23
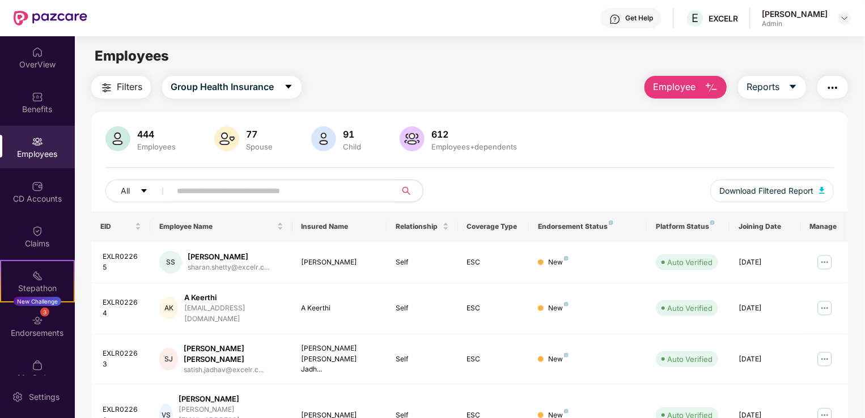
click at [683, 84] on span "Employee" at bounding box center [674, 87] width 43 height 14
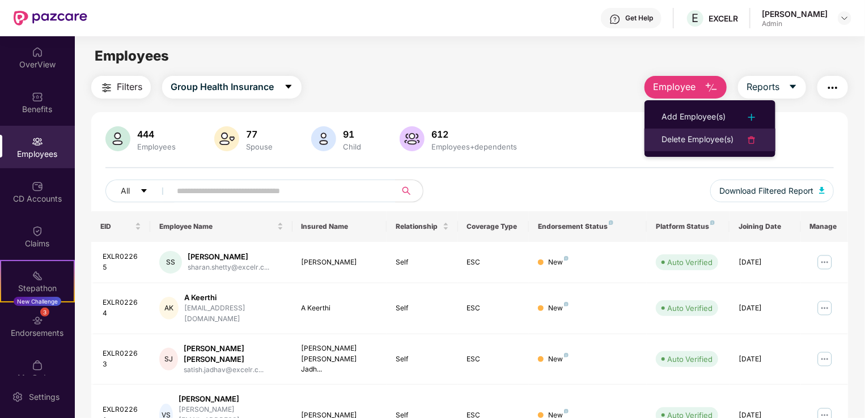
click at [685, 139] on div "Delete Employee(s)" at bounding box center [698, 140] width 72 height 14
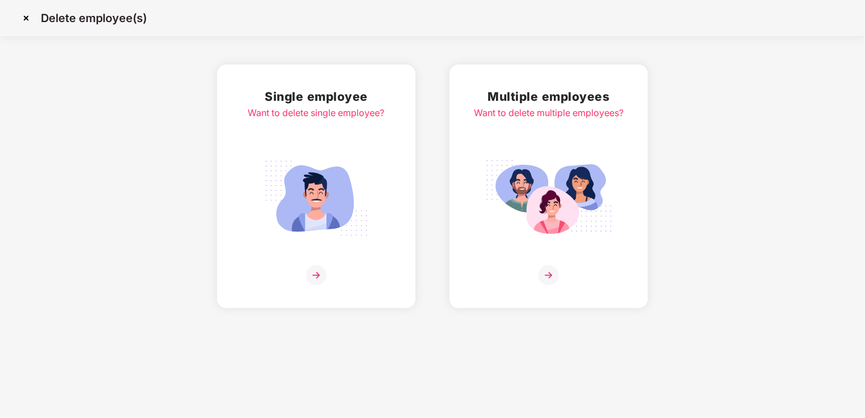
click at [320, 214] on img at bounding box center [316, 198] width 127 height 88
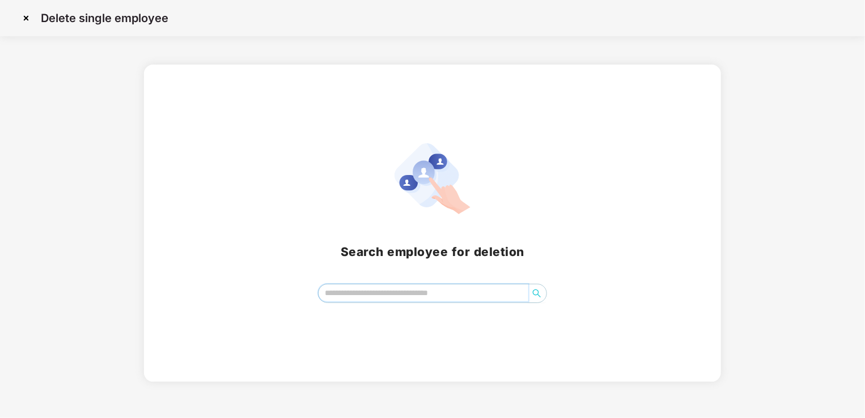
click at [361, 294] on input "search" at bounding box center [424, 293] width 210 height 17
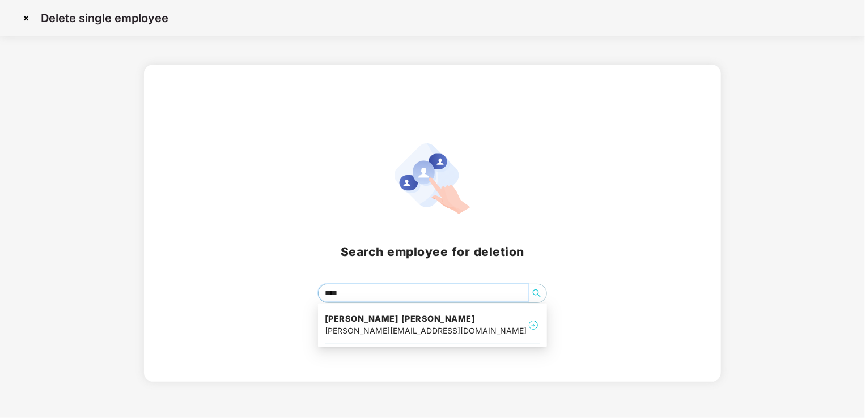
type input "*****"
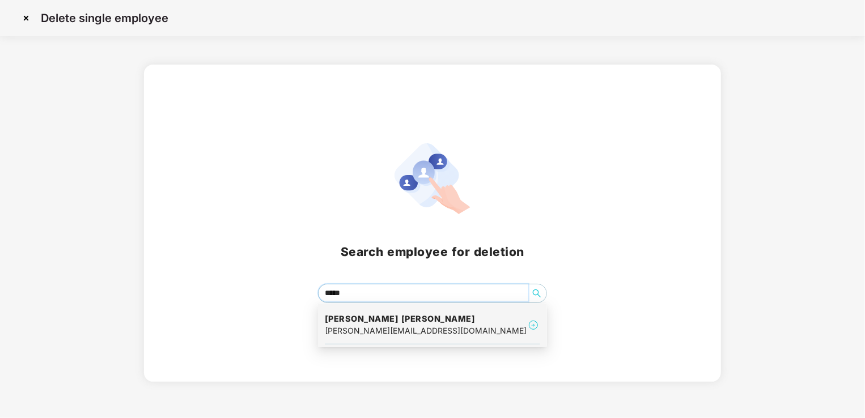
click at [392, 328] on div "[PERSON_NAME][EMAIL_ADDRESS][DOMAIN_NAME]" at bounding box center [426, 331] width 202 height 12
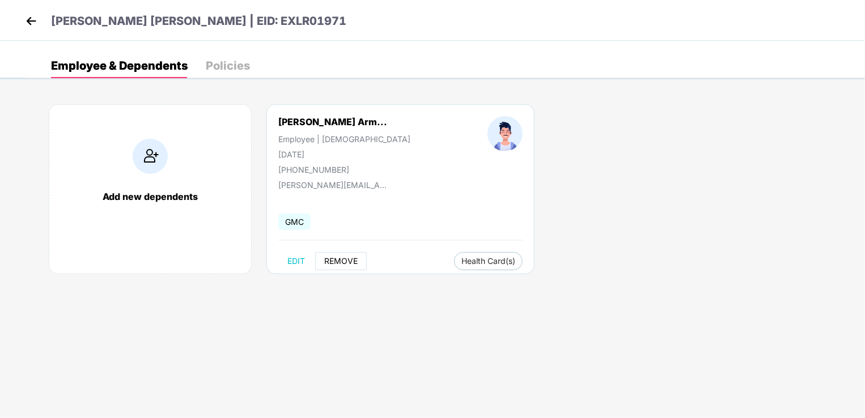
click at [352, 259] on span "REMOVE" at bounding box center [340, 261] width 33 height 9
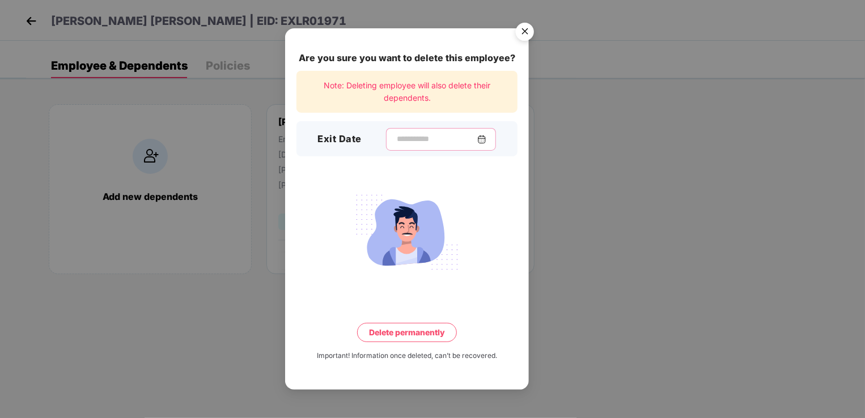
click at [396, 139] on input at bounding box center [437, 139] width 82 height 12
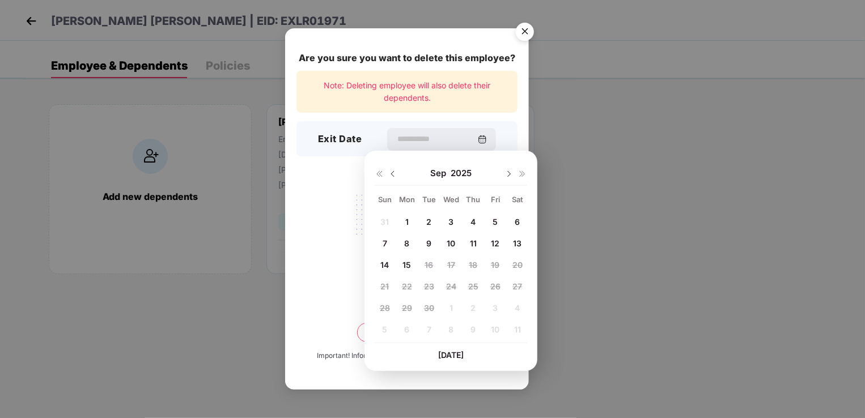
click at [451, 223] on span "3" at bounding box center [450, 222] width 5 height 10
type input "**********"
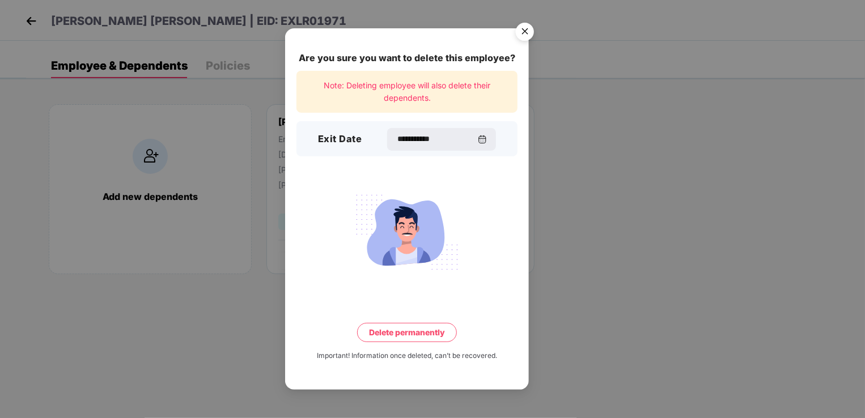
click at [399, 331] on button "Delete permanently" at bounding box center [407, 332] width 100 height 19
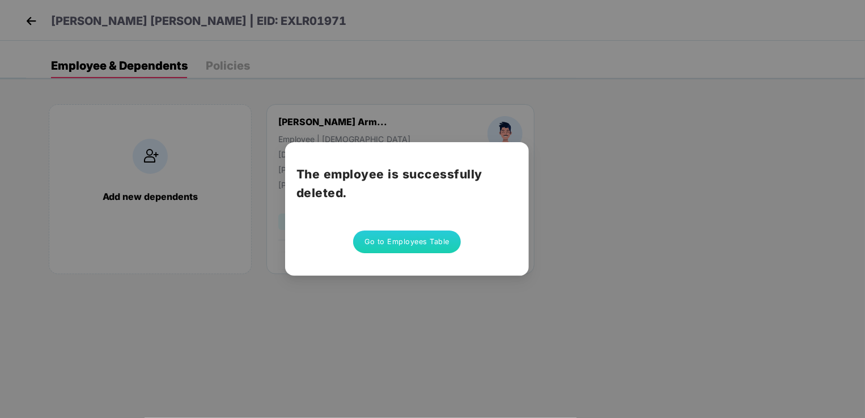
click at [422, 244] on button "Go to Employees Table" at bounding box center [407, 242] width 108 height 23
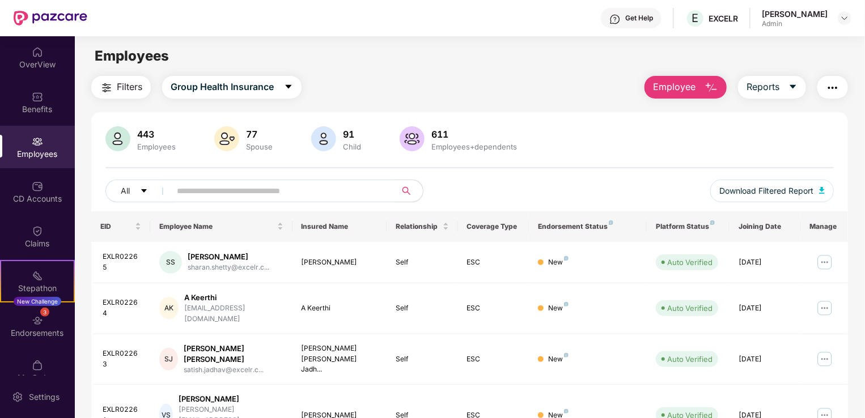
click at [685, 83] on span "Employee" at bounding box center [674, 87] width 43 height 14
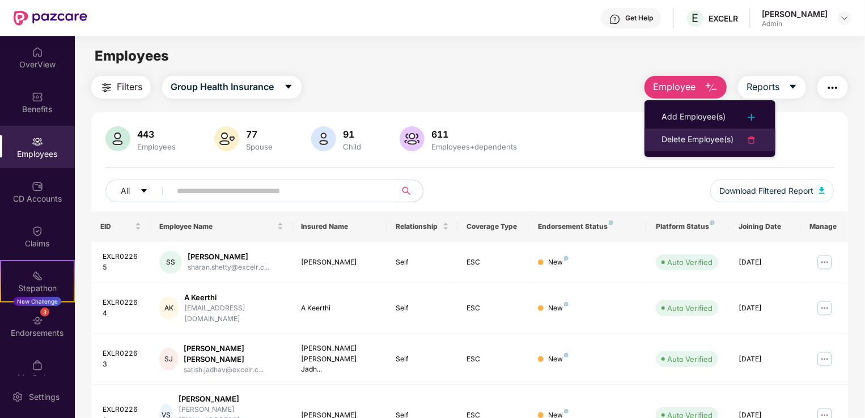
click at [685, 139] on div "Delete Employee(s)" at bounding box center [698, 140] width 72 height 14
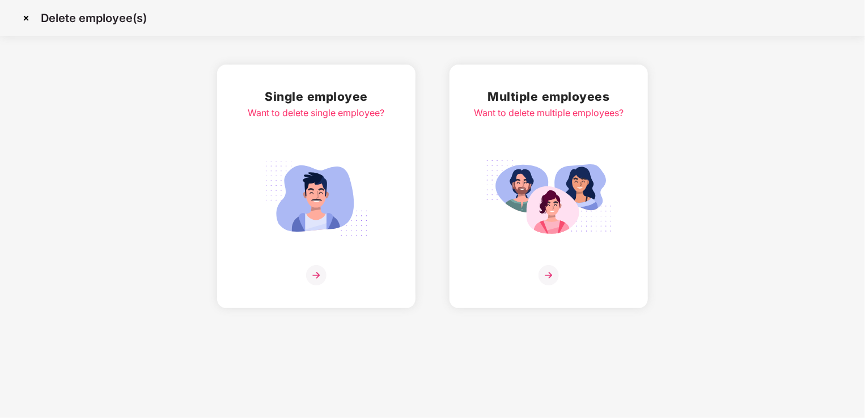
click at [311, 211] on img at bounding box center [316, 198] width 127 height 88
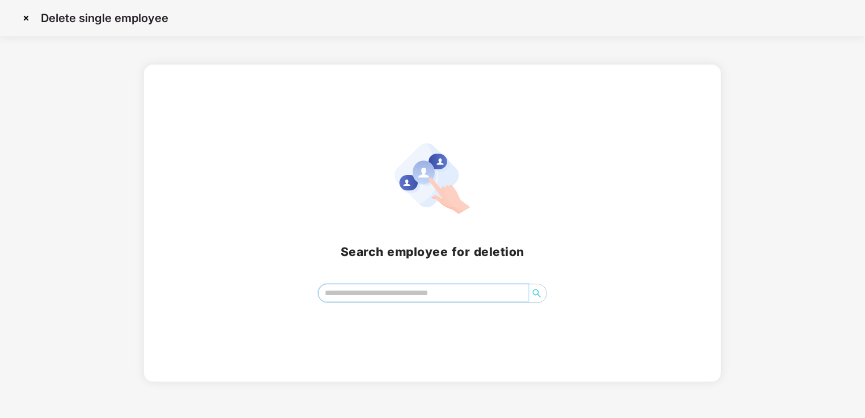
click at [451, 295] on input "search" at bounding box center [424, 293] width 210 height 17
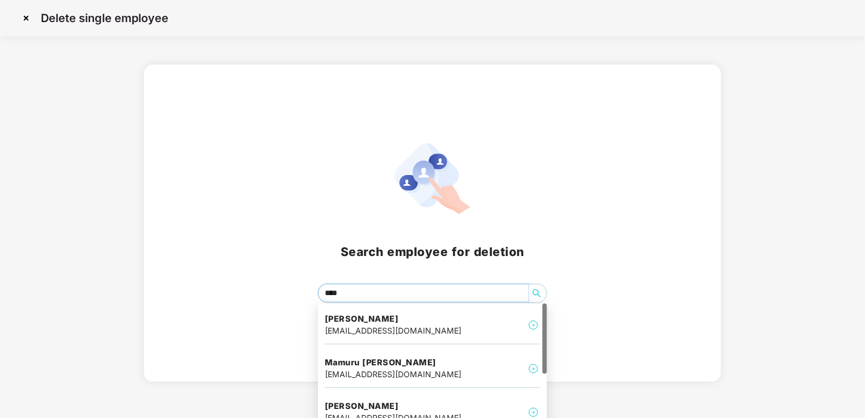
type input "*****"
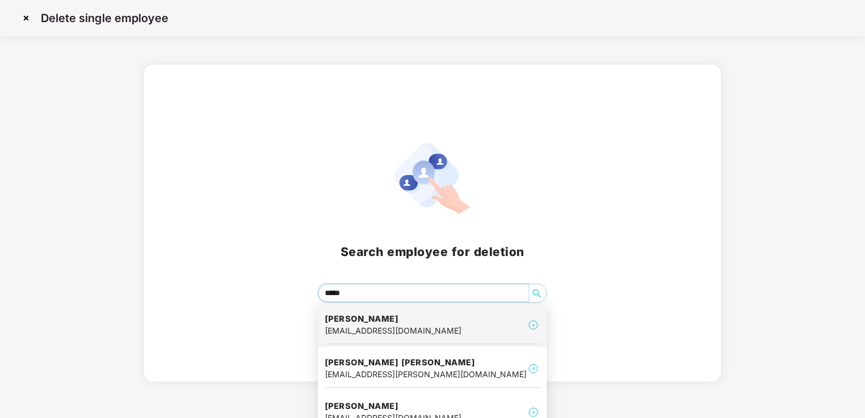
click at [434, 319] on div "[PERSON_NAME] [EMAIL_ADDRESS][DOMAIN_NAME]" at bounding box center [432, 326] width 215 height 38
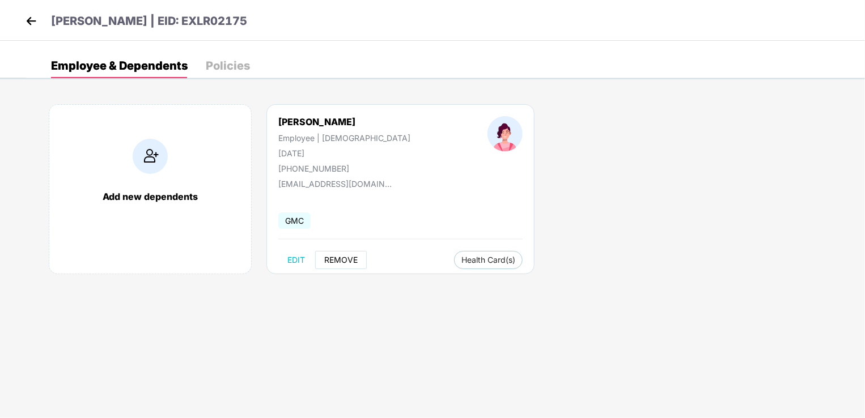
click at [343, 256] on span "REMOVE" at bounding box center [340, 260] width 33 height 9
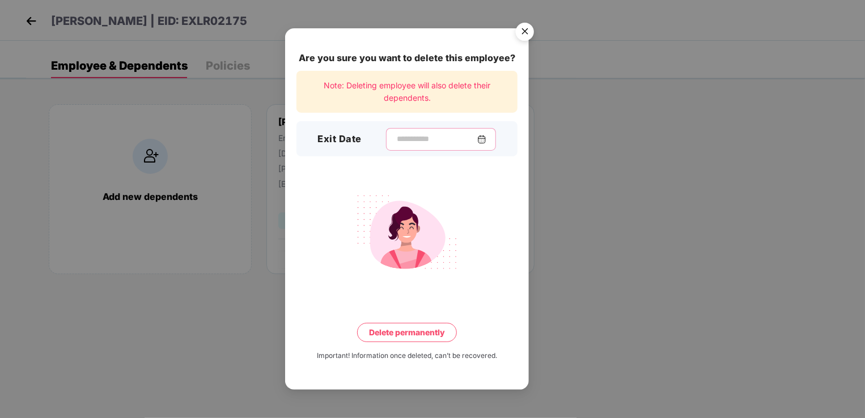
click at [396, 135] on input at bounding box center [437, 139] width 82 height 12
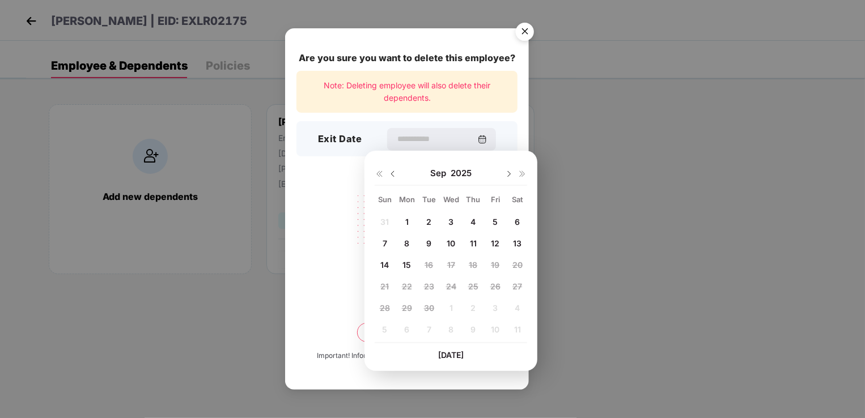
click at [469, 220] on div "4" at bounding box center [473, 221] width 17 height 17
type input "**********"
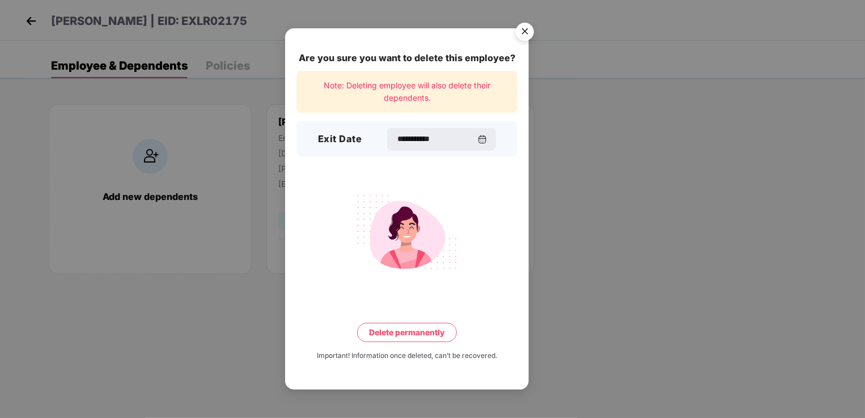
click at [417, 340] on button "Delete permanently" at bounding box center [407, 332] width 100 height 19
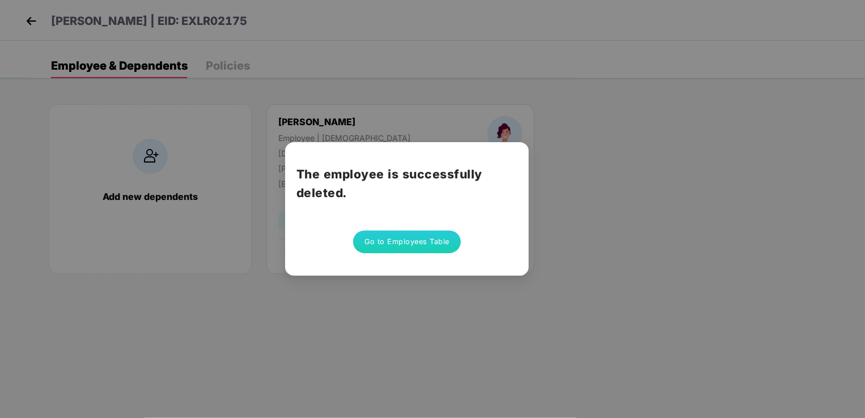
click at [420, 244] on button "Go to Employees Table" at bounding box center [407, 242] width 108 height 23
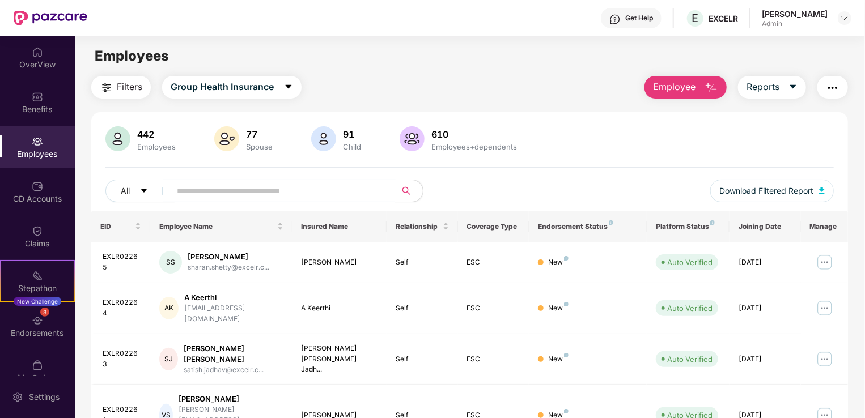
click at [688, 88] on span "Employee" at bounding box center [674, 87] width 43 height 14
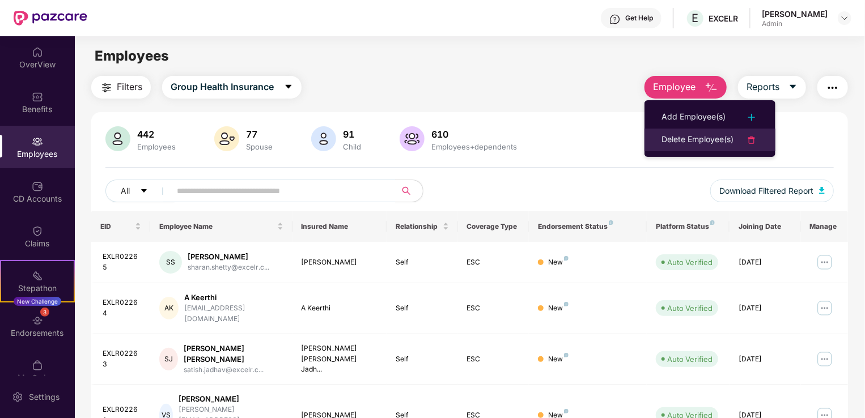
click at [696, 136] on div "Delete Employee(s)" at bounding box center [698, 140] width 72 height 14
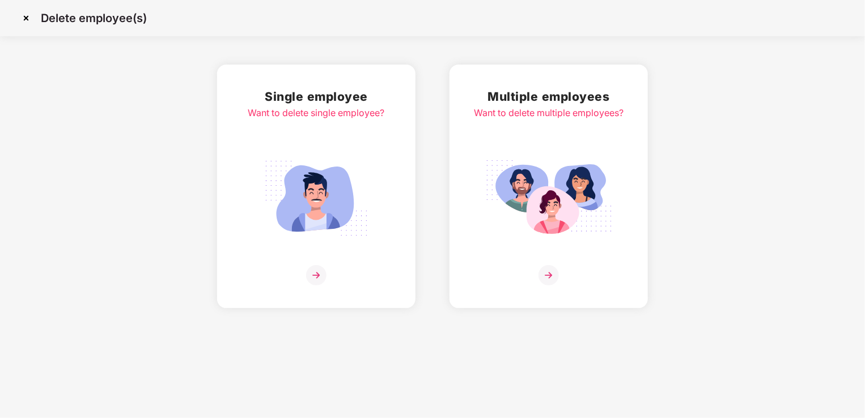
click at [325, 198] on img at bounding box center [316, 198] width 127 height 88
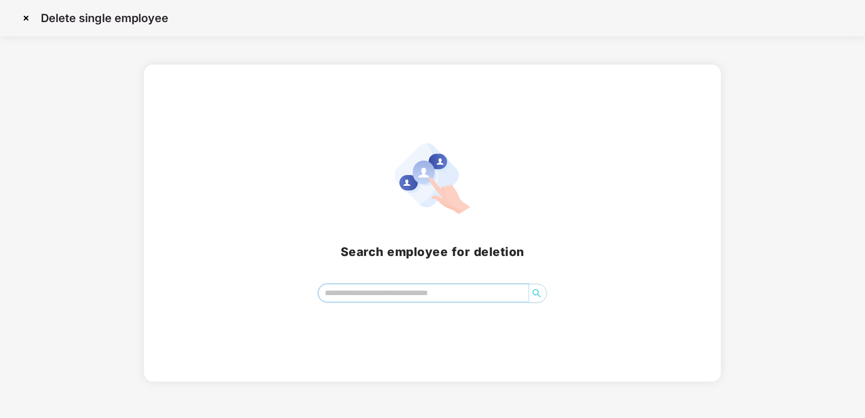
click at [335, 298] on input "search" at bounding box center [424, 293] width 210 height 17
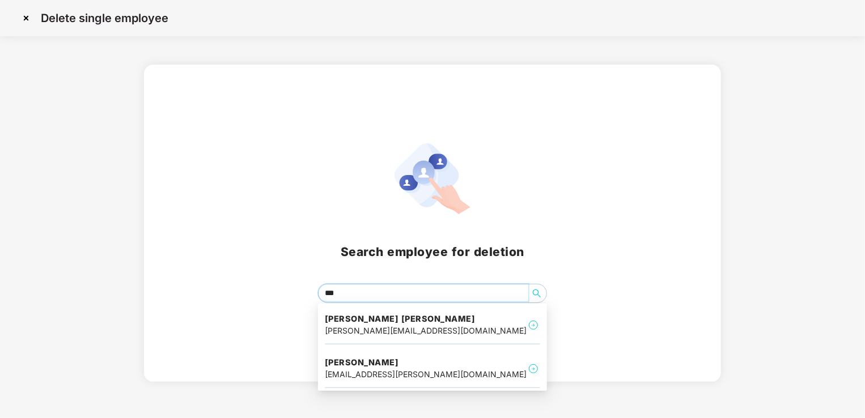
type input "****"
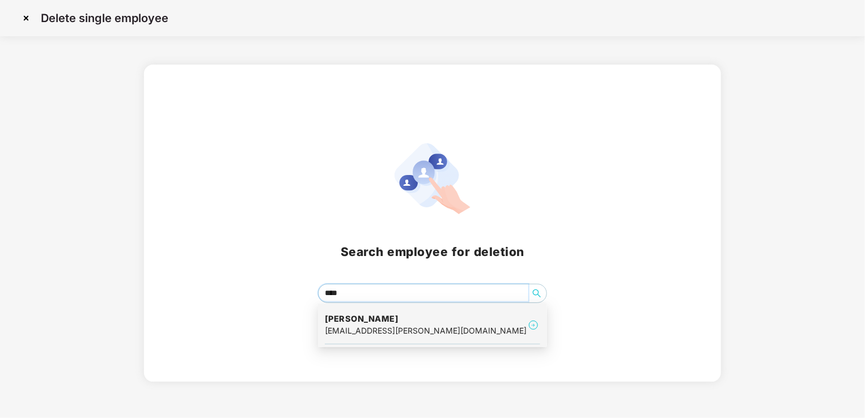
click at [368, 328] on div "[EMAIL_ADDRESS][PERSON_NAME][DOMAIN_NAME]" at bounding box center [426, 331] width 202 height 12
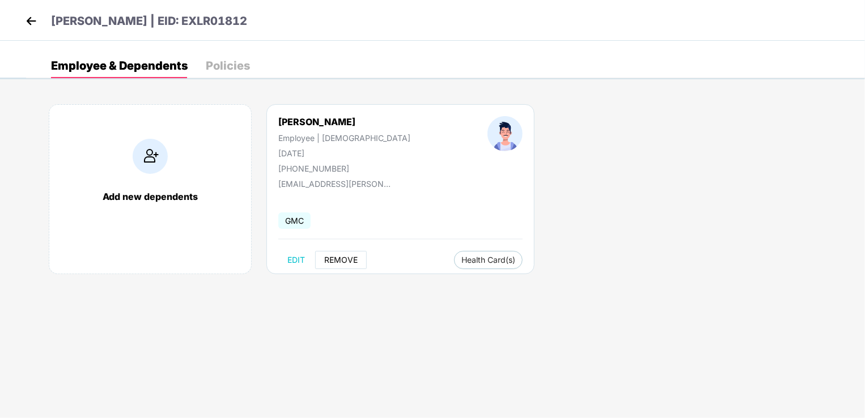
click at [340, 260] on span "REMOVE" at bounding box center [340, 260] width 33 height 9
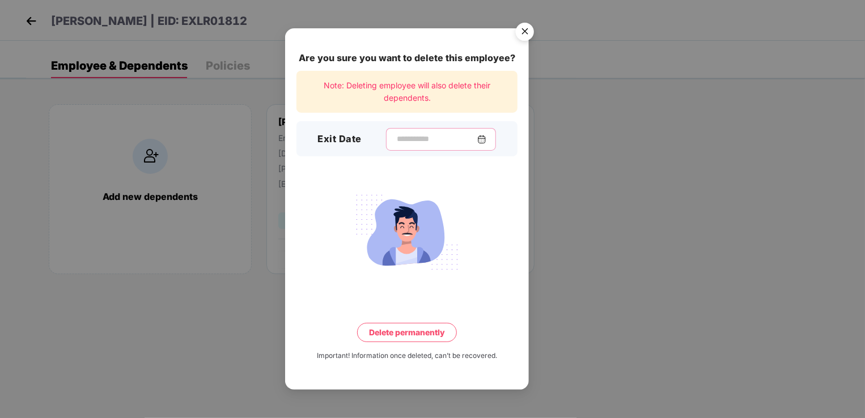
click at [396, 136] on input at bounding box center [437, 139] width 82 height 12
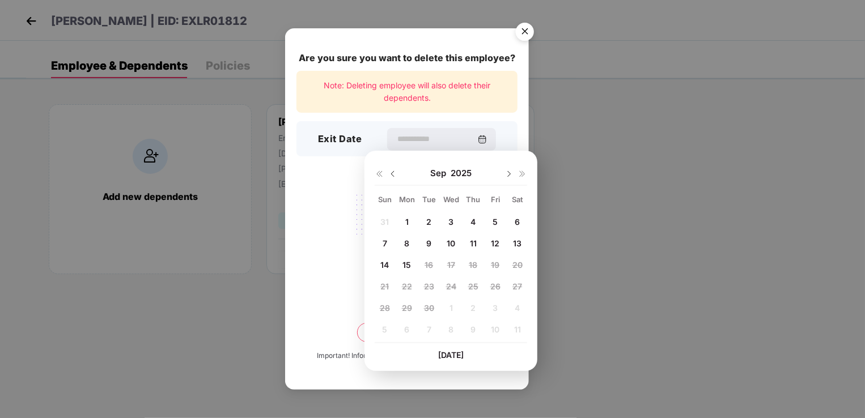
click at [494, 223] on span "5" at bounding box center [495, 222] width 5 height 10
type input "**********"
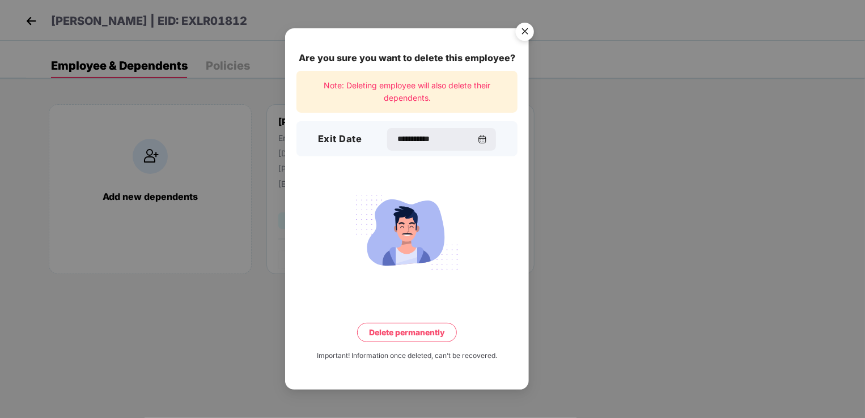
click at [417, 335] on button "Delete permanently" at bounding box center [407, 332] width 100 height 19
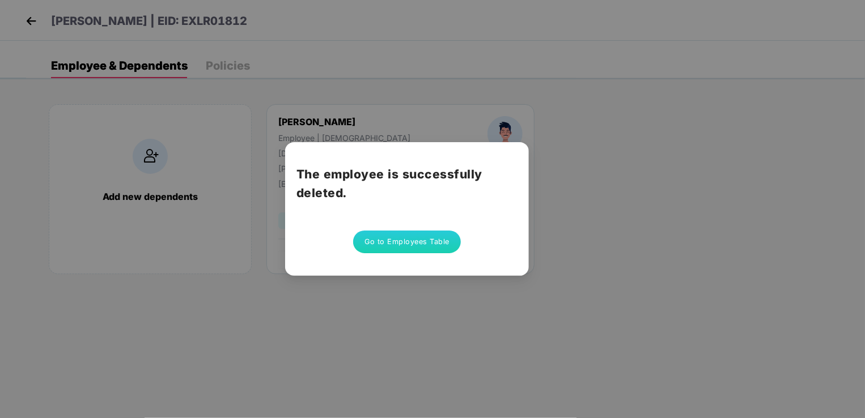
click at [397, 239] on button "Go to Employees Table" at bounding box center [407, 242] width 108 height 23
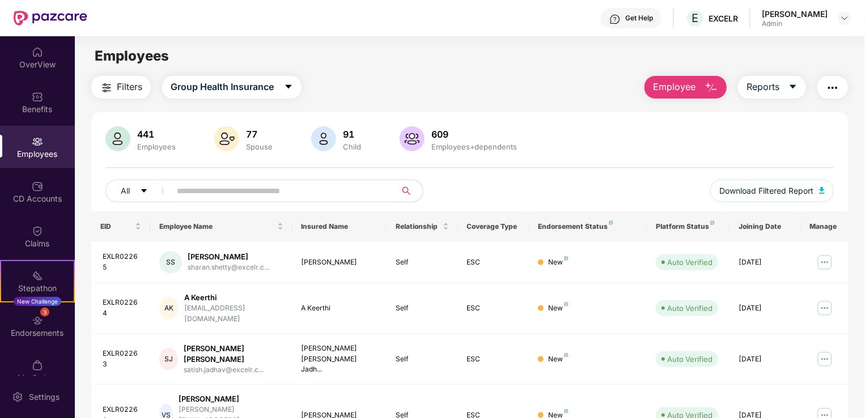
click at [689, 86] on span "Employee" at bounding box center [674, 87] width 43 height 14
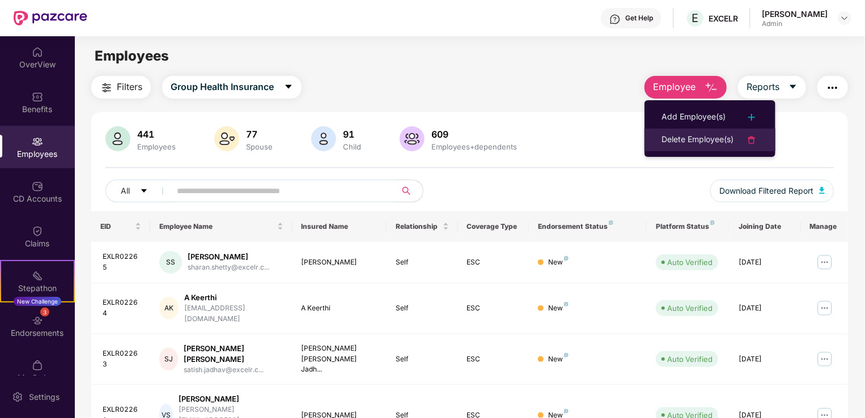
click at [696, 142] on div "Delete Employee(s)" at bounding box center [698, 140] width 72 height 14
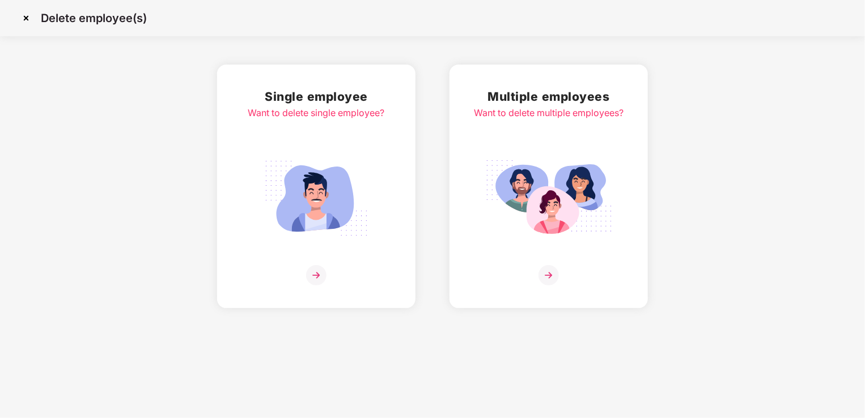
click at [328, 196] on img at bounding box center [316, 198] width 127 height 88
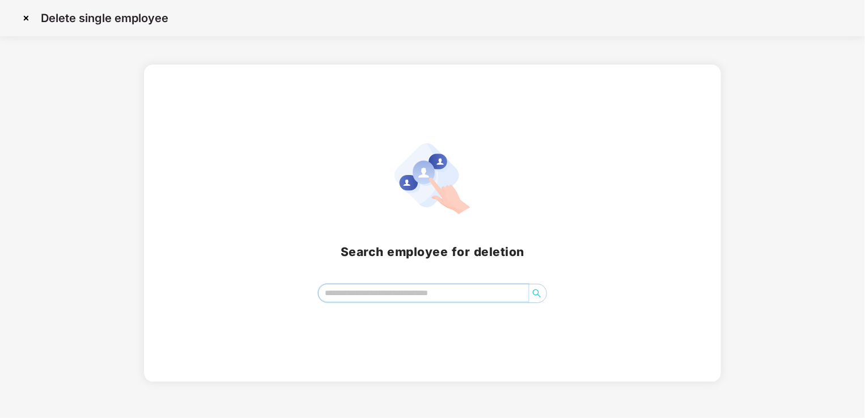
click at [400, 296] on input "search" at bounding box center [424, 293] width 210 height 17
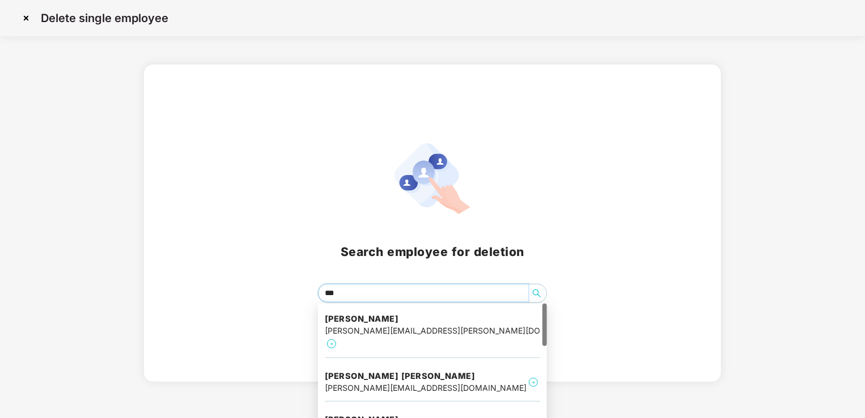
type input "****"
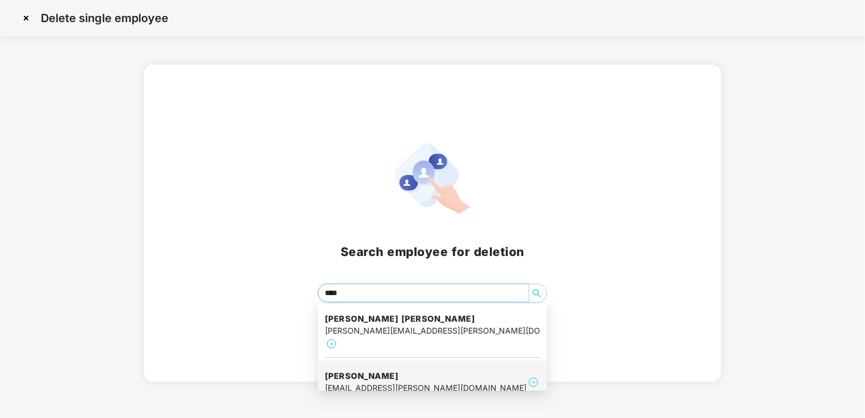
click at [379, 382] on div "[EMAIL_ADDRESS][PERSON_NAME][DOMAIN_NAME]" at bounding box center [426, 388] width 202 height 12
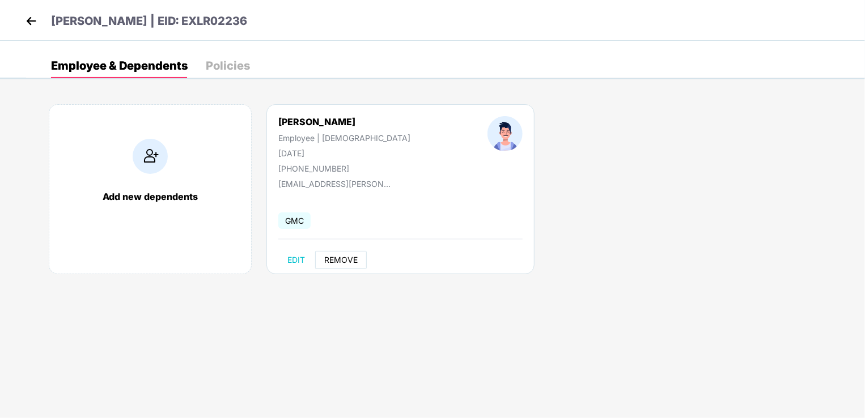
click at [345, 262] on span "REMOVE" at bounding box center [340, 260] width 33 height 9
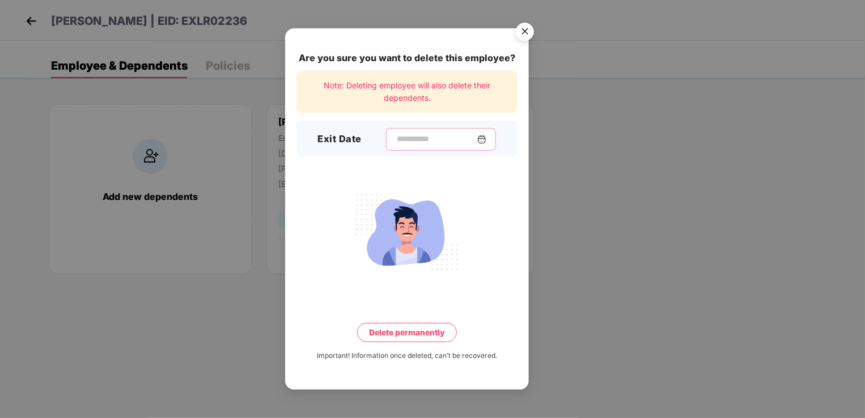
click at [408, 141] on input at bounding box center [437, 139] width 82 height 12
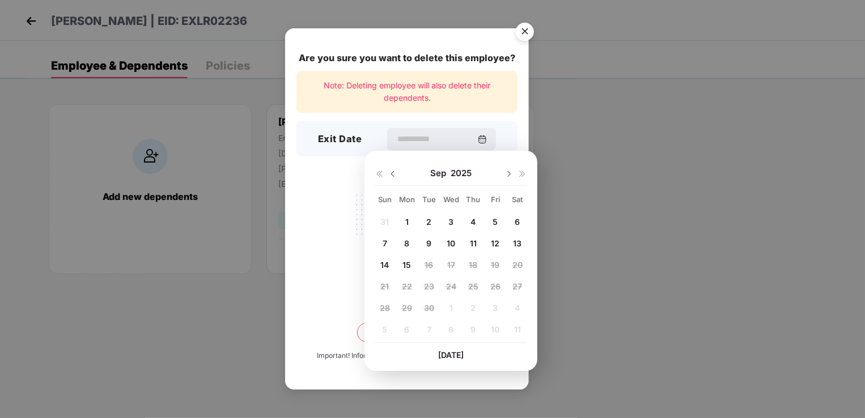
click at [516, 223] on span "6" at bounding box center [517, 222] width 5 height 10
type input "**********"
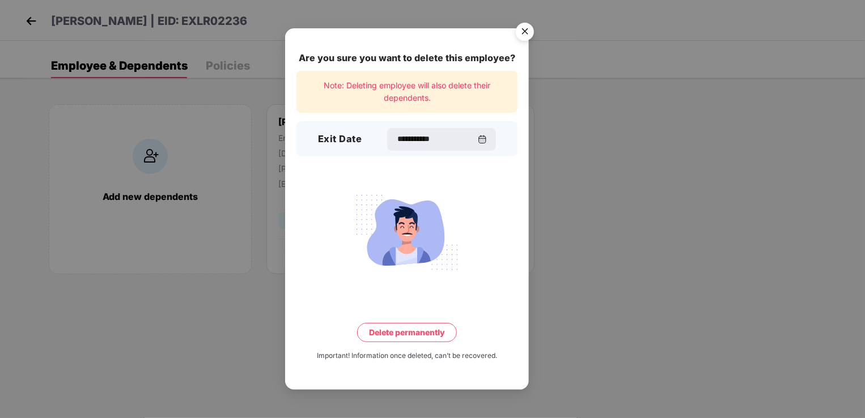
click at [410, 333] on button "Delete permanently" at bounding box center [407, 332] width 100 height 19
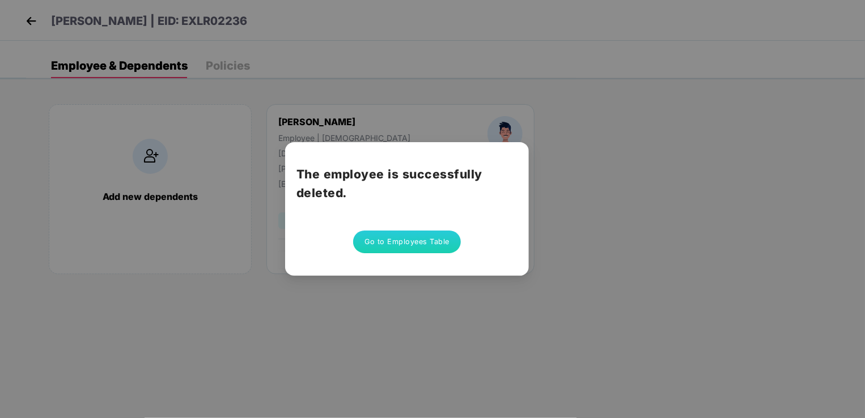
click at [422, 245] on button "Go to Employees Table" at bounding box center [407, 242] width 108 height 23
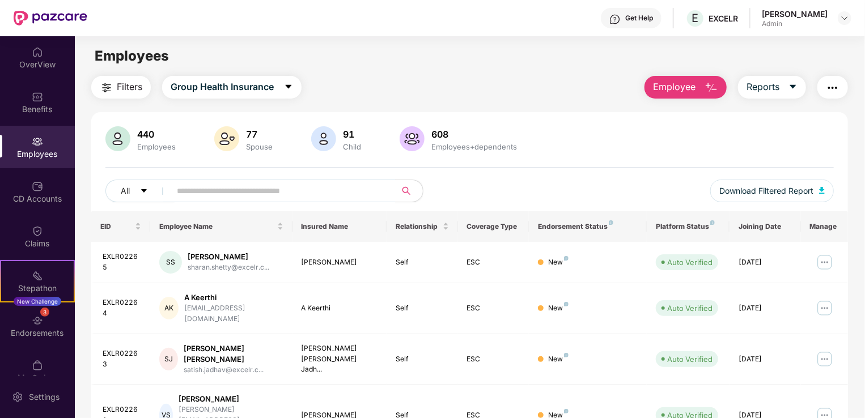
click at [703, 87] on button "Employee" at bounding box center [686, 87] width 82 height 23
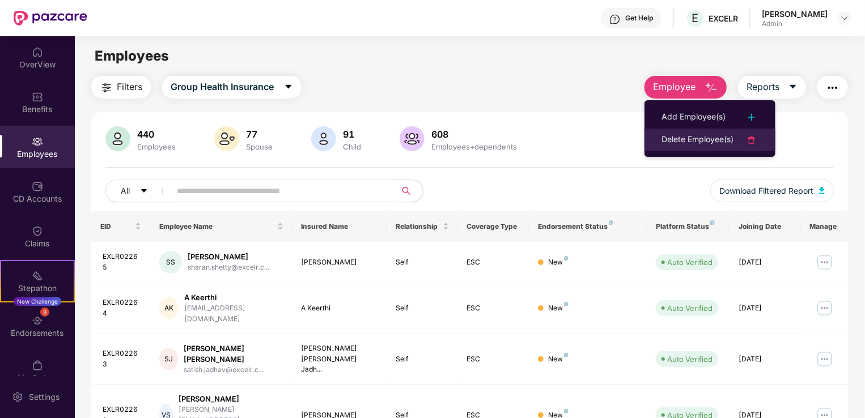
click at [698, 139] on div "Delete Employee(s)" at bounding box center [698, 140] width 72 height 14
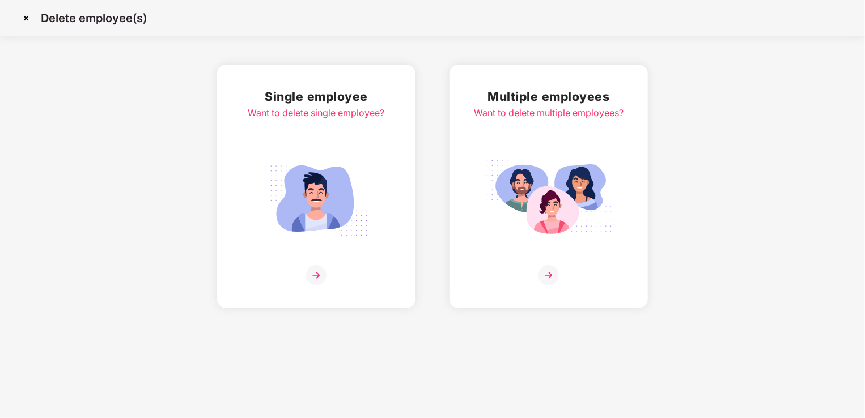
click at [311, 189] on img at bounding box center [316, 198] width 127 height 88
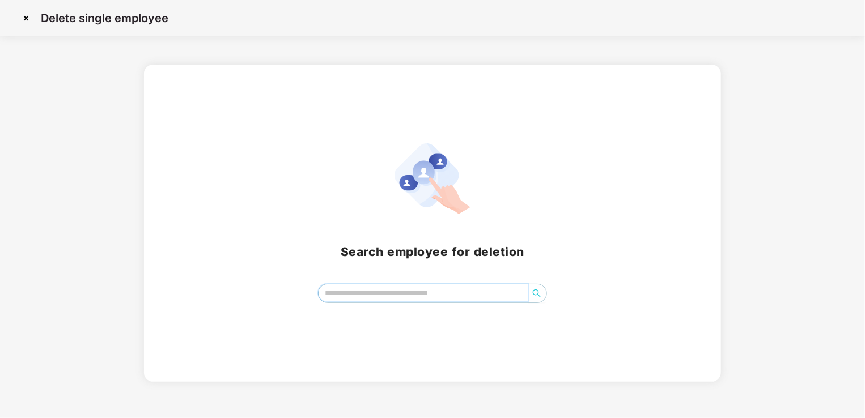
click at [349, 293] on input "search" at bounding box center [424, 293] width 210 height 17
type input "*"
type input "****"
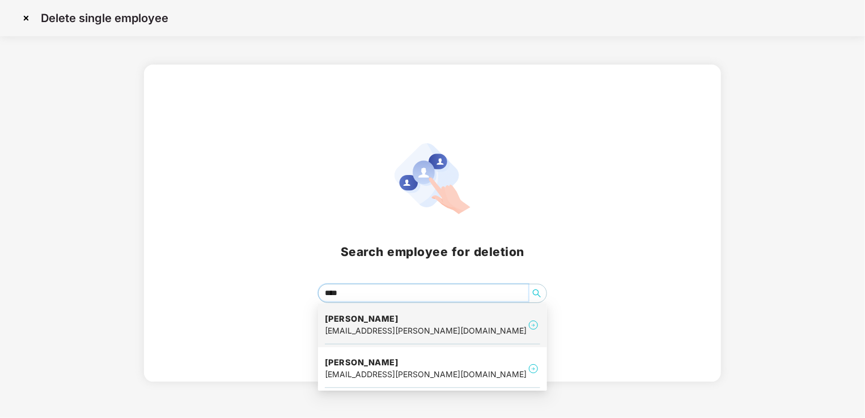
click at [381, 328] on div "[EMAIL_ADDRESS][PERSON_NAME][DOMAIN_NAME]" at bounding box center [426, 331] width 202 height 12
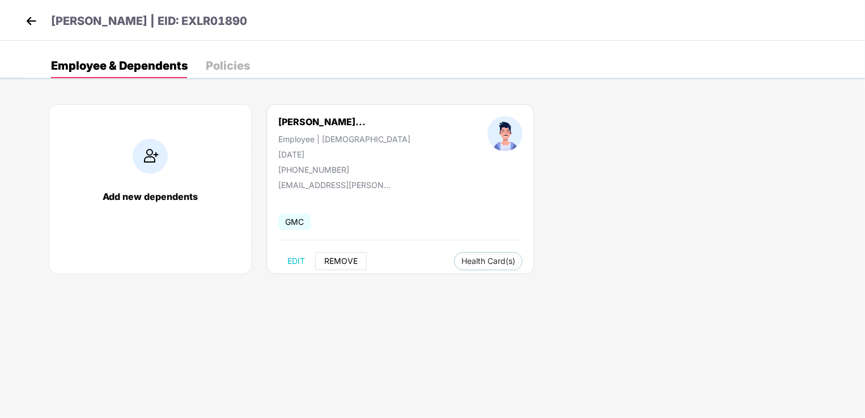
click at [340, 264] on span "REMOVE" at bounding box center [340, 261] width 33 height 9
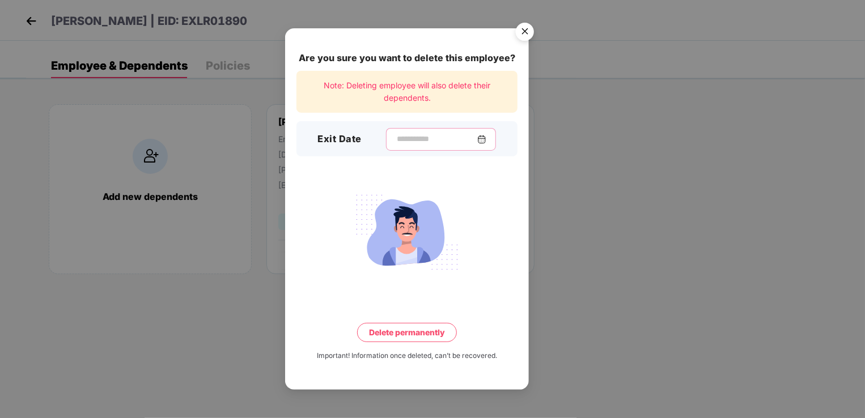
click at [396, 144] on input at bounding box center [437, 139] width 82 height 12
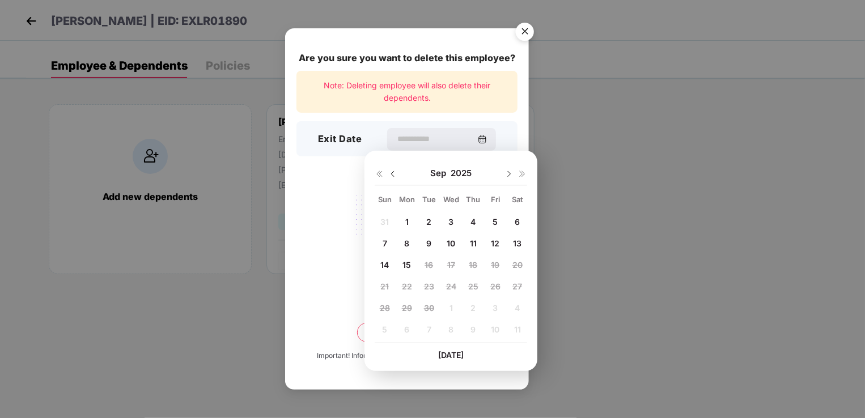
click at [386, 243] on span "7" at bounding box center [385, 244] width 5 height 10
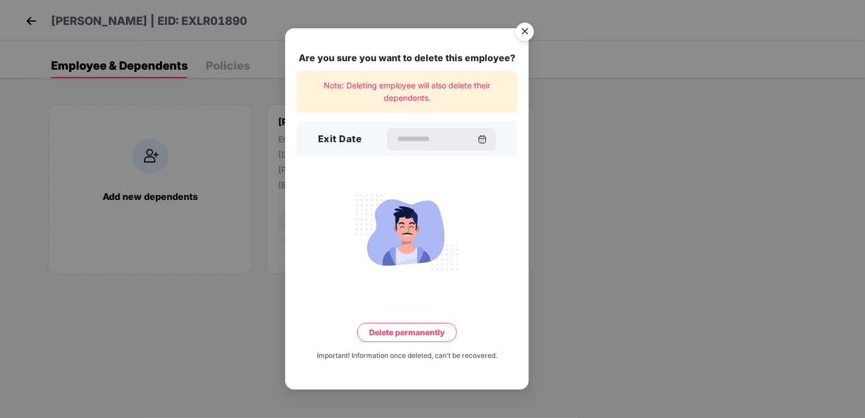
type input "**********"
click at [410, 332] on button "Delete permanently" at bounding box center [407, 332] width 100 height 19
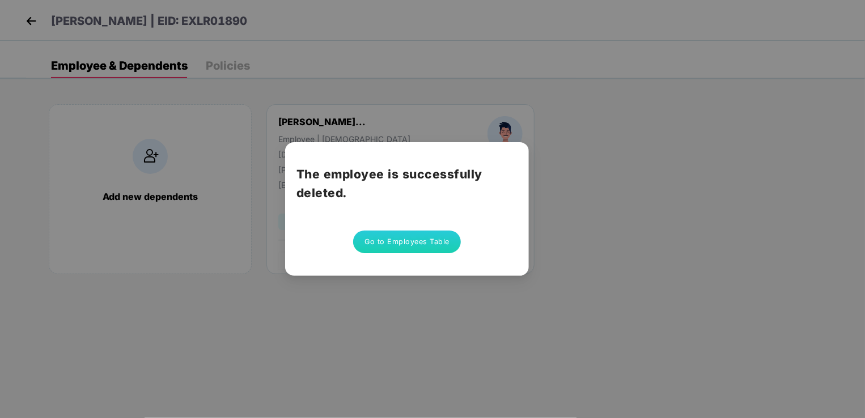
click at [408, 240] on button "Go to Employees Table" at bounding box center [407, 242] width 108 height 23
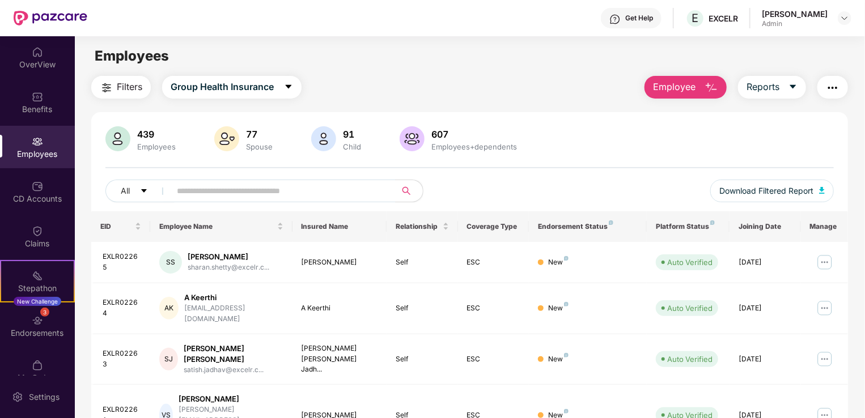
click at [690, 88] on span "Employee" at bounding box center [674, 87] width 43 height 14
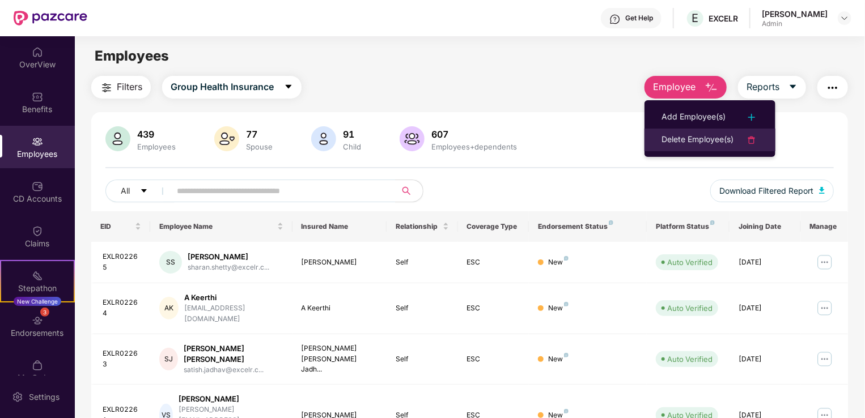
click at [690, 138] on div "Delete Employee(s)" at bounding box center [698, 140] width 72 height 14
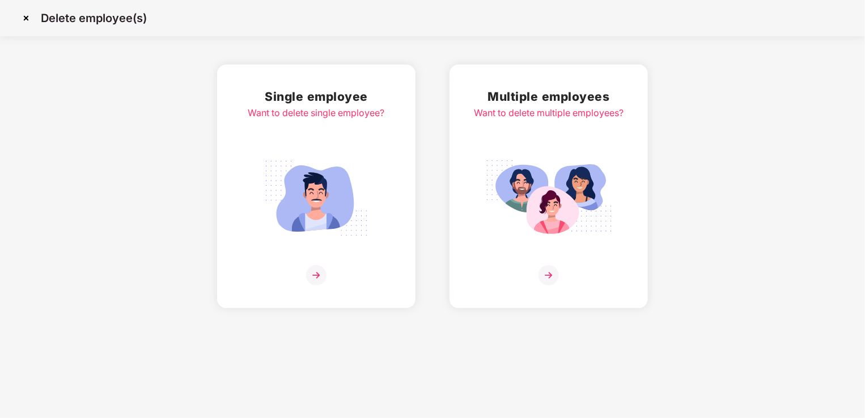
click at [324, 187] on img at bounding box center [316, 198] width 127 height 88
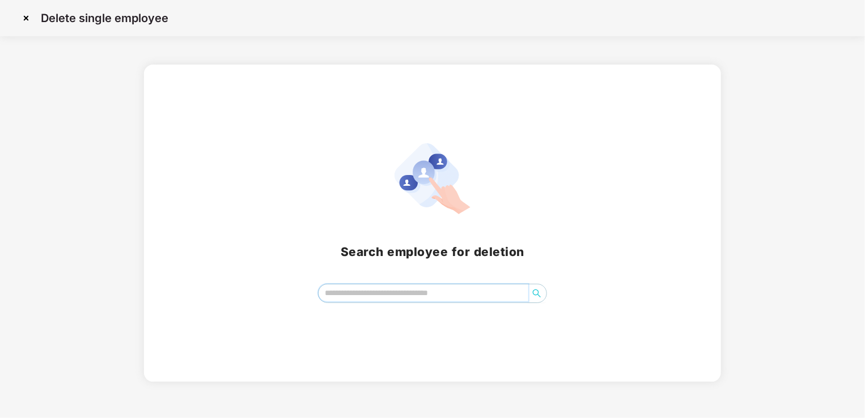
click at [372, 298] on input "search" at bounding box center [424, 293] width 210 height 17
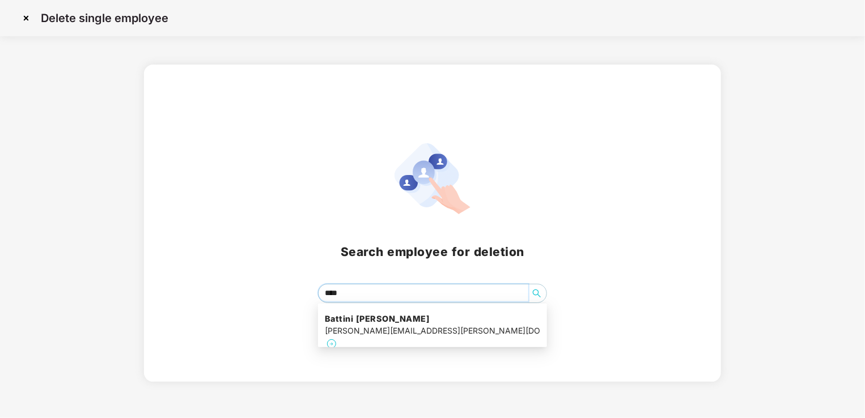
type input "*****"
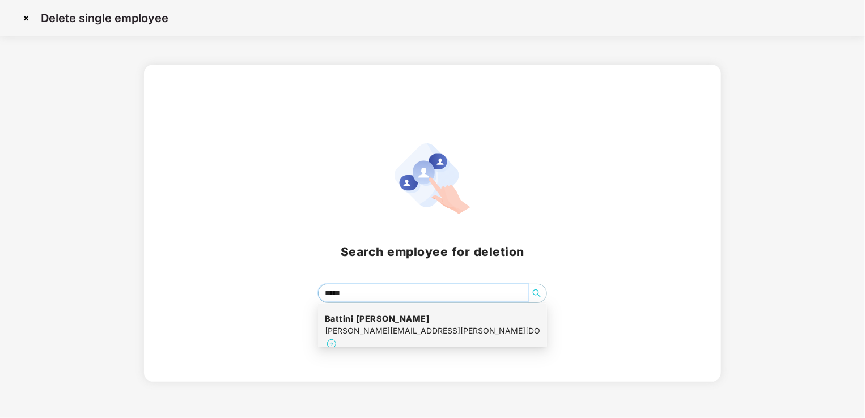
click at [383, 321] on h4 "Battini [PERSON_NAME]" at bounding box center [432, 319] width 215 height 11
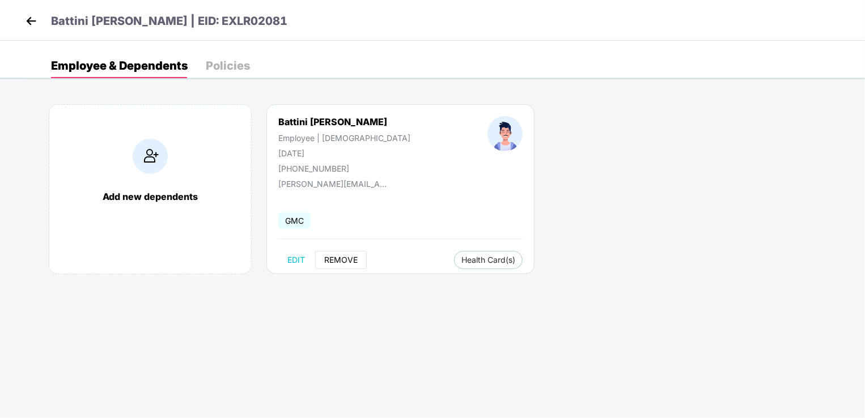
click at [335, 256] on span "REMOVE" at bounding box center [340, 260] width 33 height 9
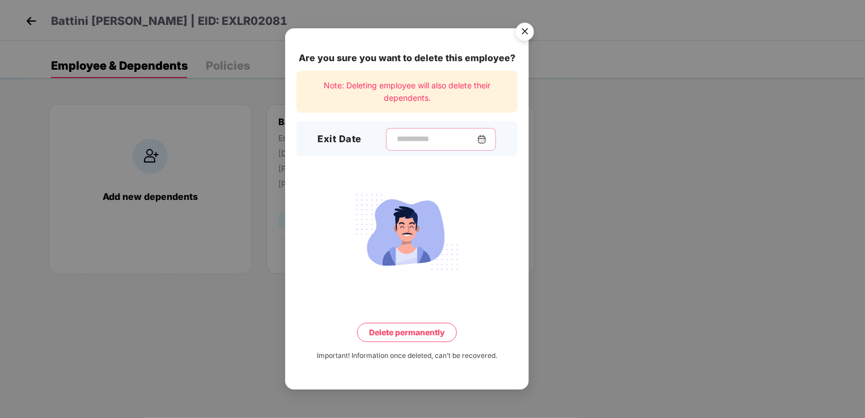
click at [403, 137] on input at bounding box center [437, 139] width 82 height 12
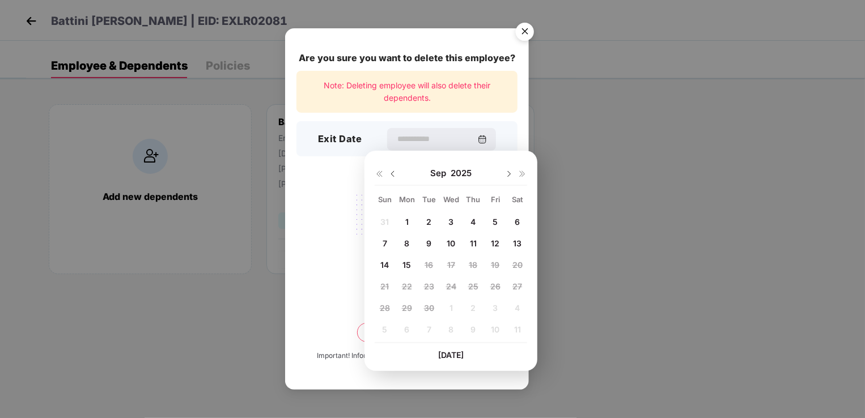
click at [410, 243] on div "8" at bounding box center [407, 243] width 17 height 17
type input "**********"
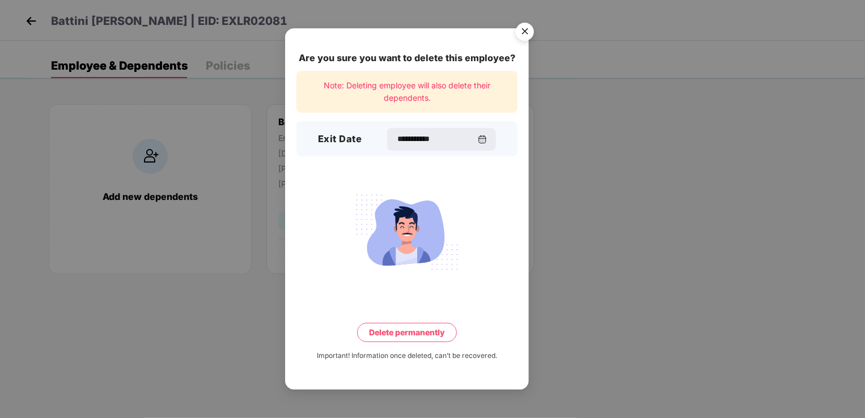
click at [404, 331] on button "Delete permanently" at bounding box center [407, 332] width 100 height 19
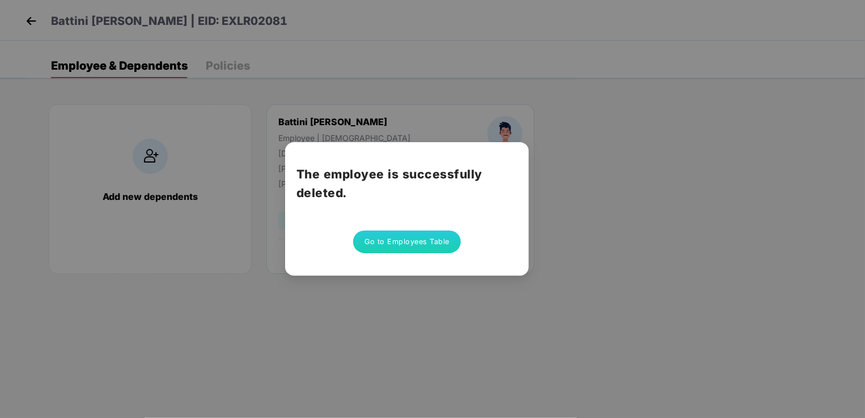
click at [413, 242] on button "Go to Employees Table" at bounding box center [407, 242] width 108 height 23
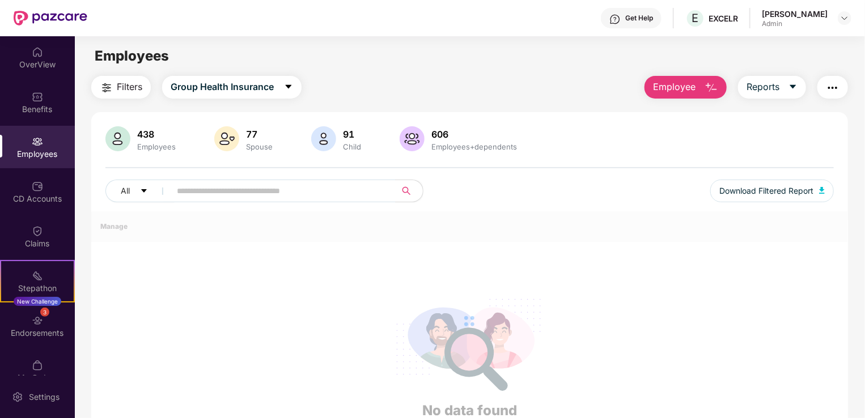
click at [693, 80] on span "Employee" at bounding box center [674, 87] width 43 height 14
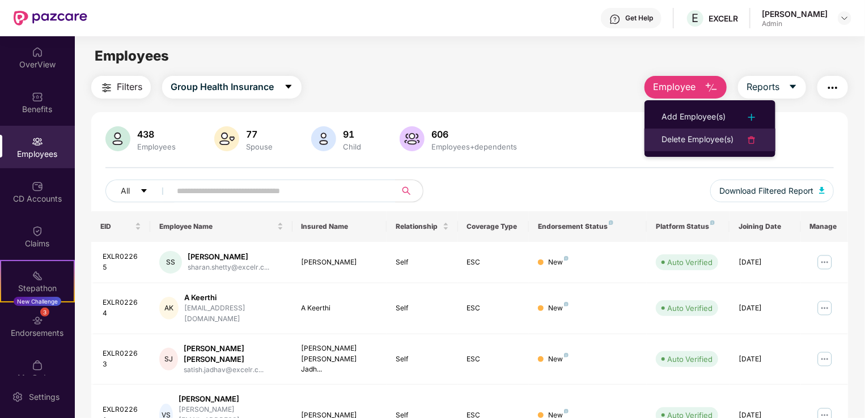
click at [685, 138] on div "Delete Employee(s)" at bounding box center [698, 140] width 72 height 14
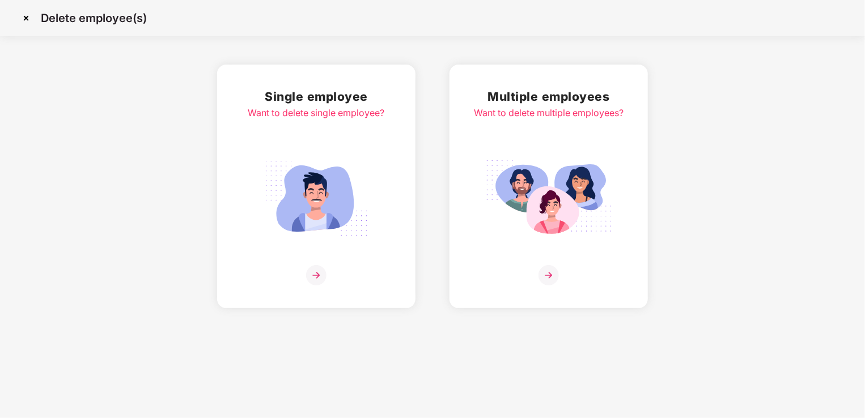
click at [359, 176] on img at bounding box center [316, 198] width 127 height 88
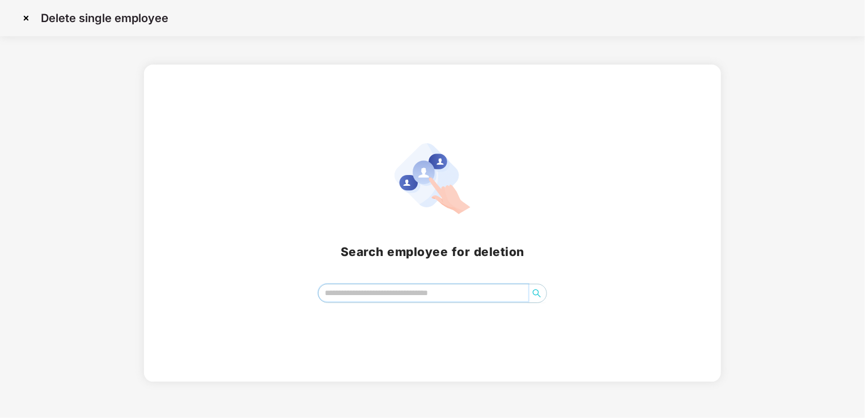
click at [376, 297] on input "search" at bounding box center [424, 293] width 210 height 17
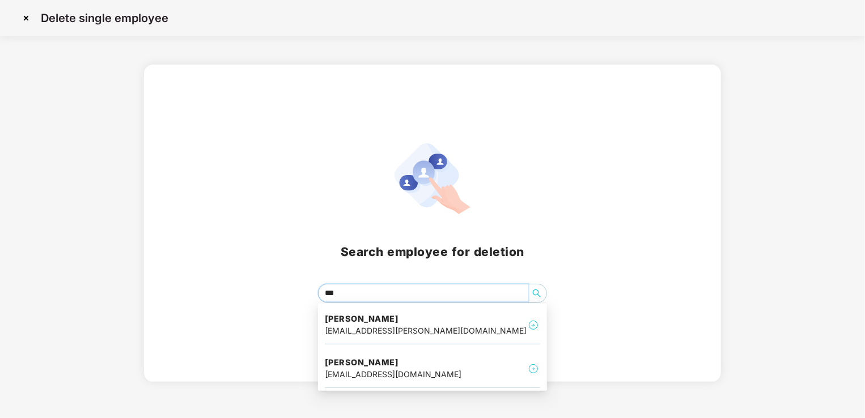
type input "****"
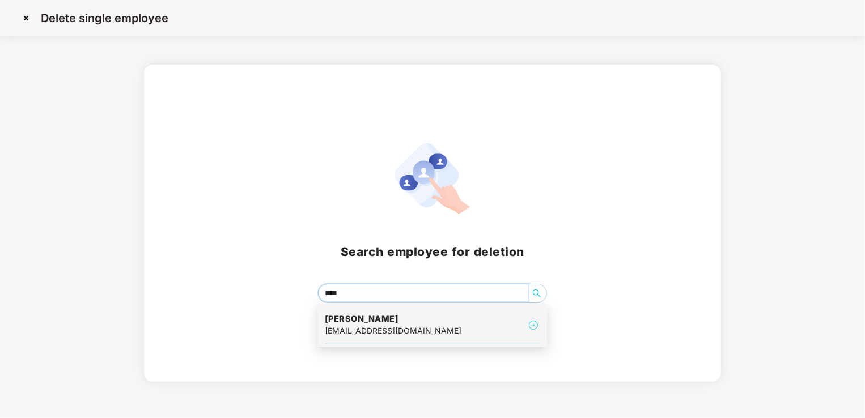
click at [386, 325] on div "[EMAIL_ADDRESS][DOMAIN_NAME]" at bounding box center [393, 331] width 137 height 12
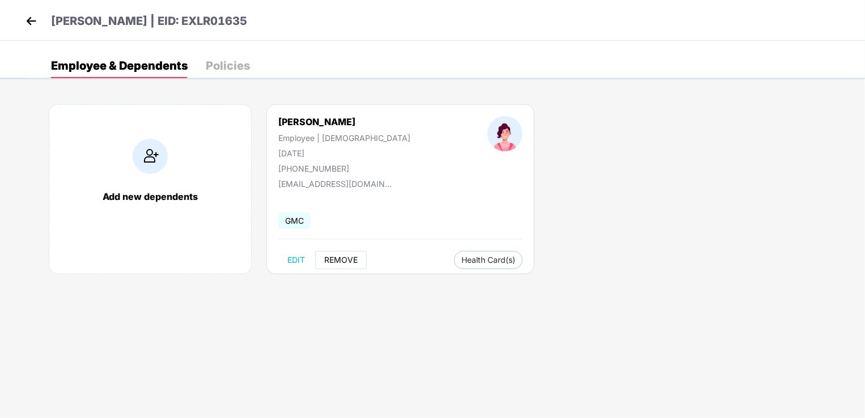
click at [340, 254] on button "REMOVE" at bounding box center [341, 260] width 52 height 18
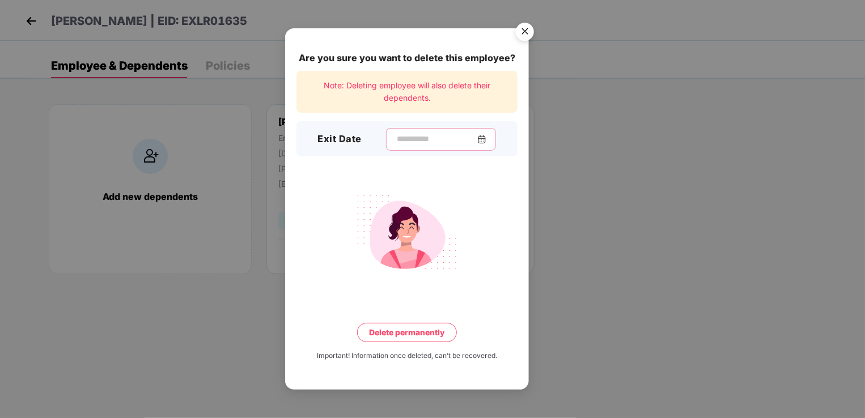
click at [410, 142] on input at bounding box center [437, 139] width 82 height 12
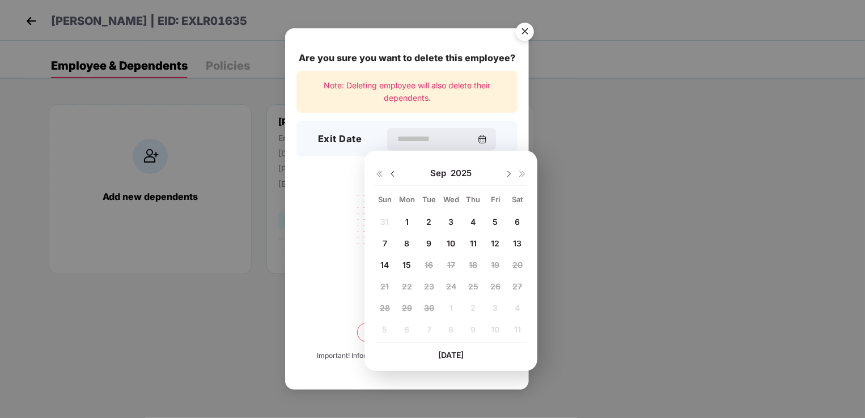
click at [476, 240] on span "11" at bounding box center [473, 244] width 7 height 10
type input "**********"
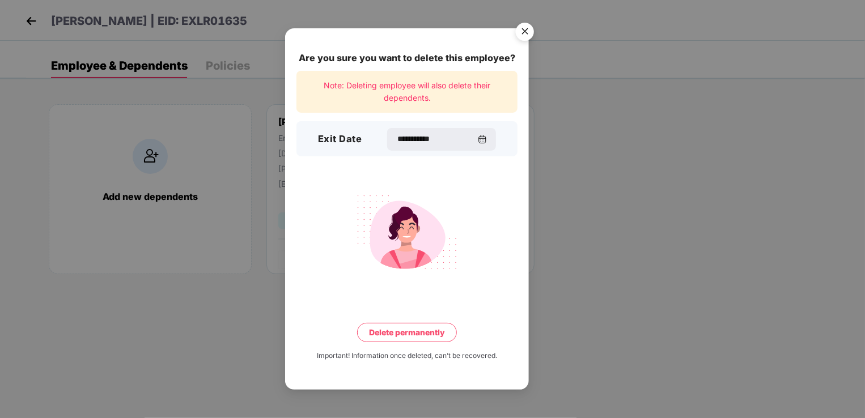
click at [416, 336] on button "Delete permanently" at bounding box center [407, 332] width 100 height 19
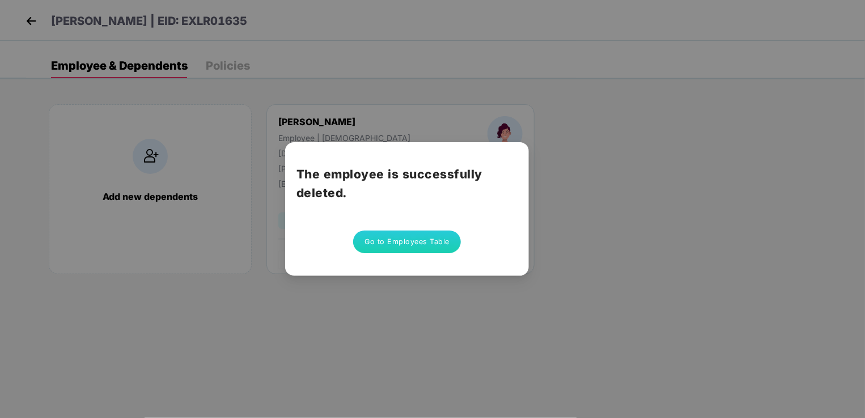
click at [421, 246] on button "Go to Employees Table" at bounding box center [407, 242] width 108 height 23
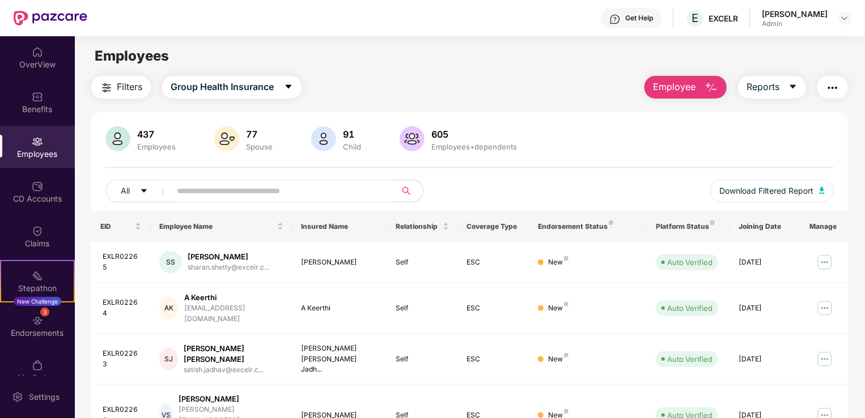
click at [680, 85] on span "Employee" at bounding box center [674, 87] width 43 height 14
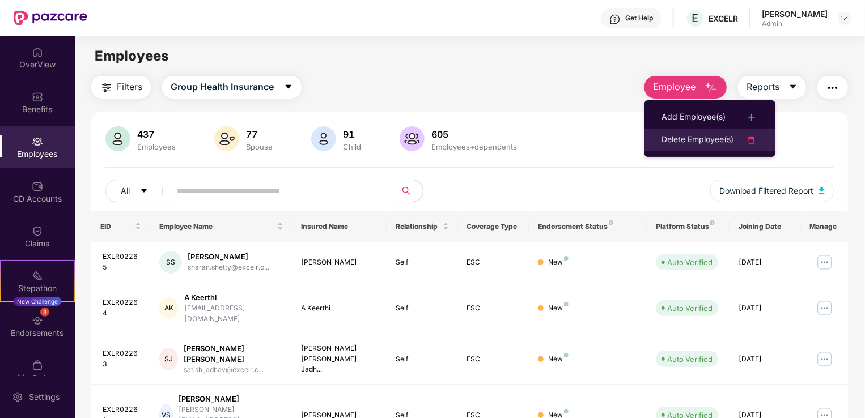
click at [695, 137] on div "Delete Employee(s)" at bounding box center [698, 140] width 72 height 14
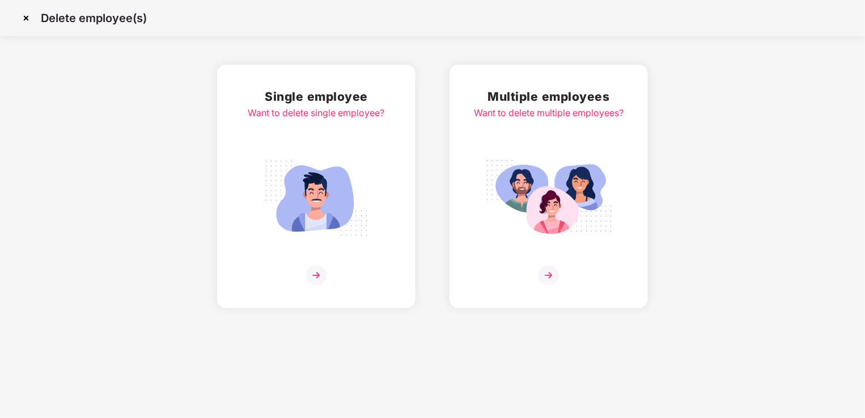
click at [319, 181] on img at bounding box center [316, 198] width 127 height 88
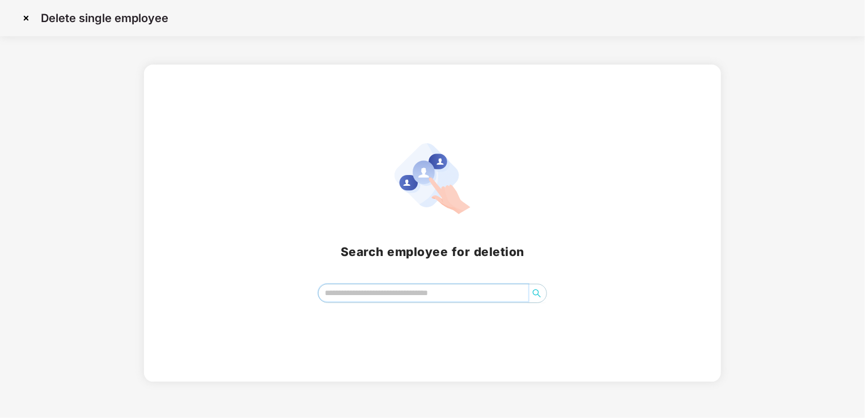
click at [369, 298] on input "search" at bounding box center [424, 293] width 210 height 17
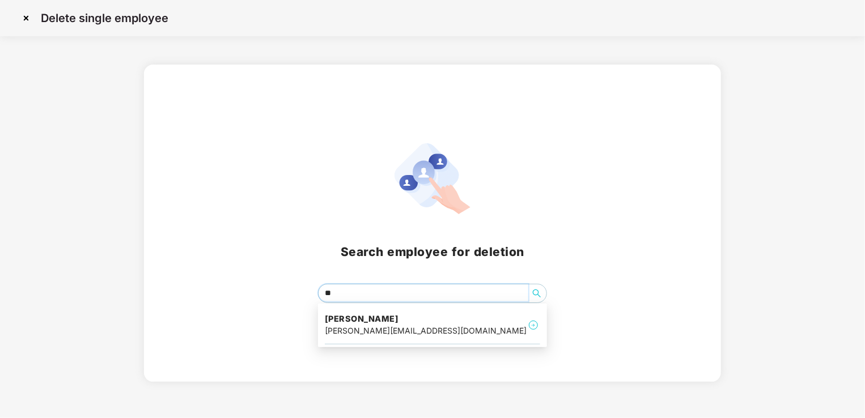
type input "*"
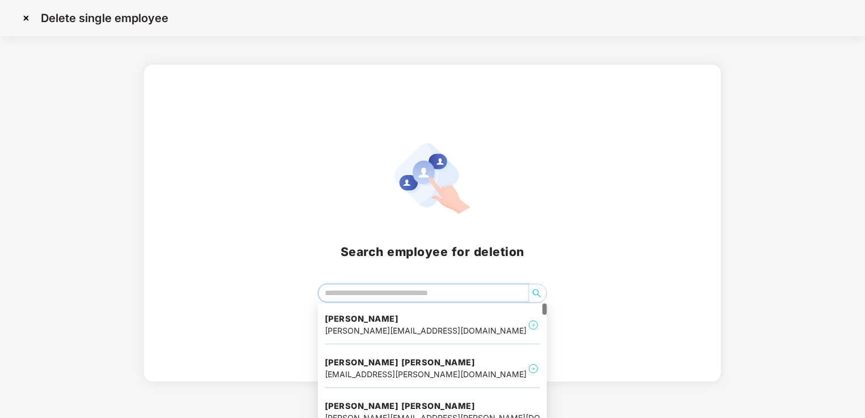
type input "*"
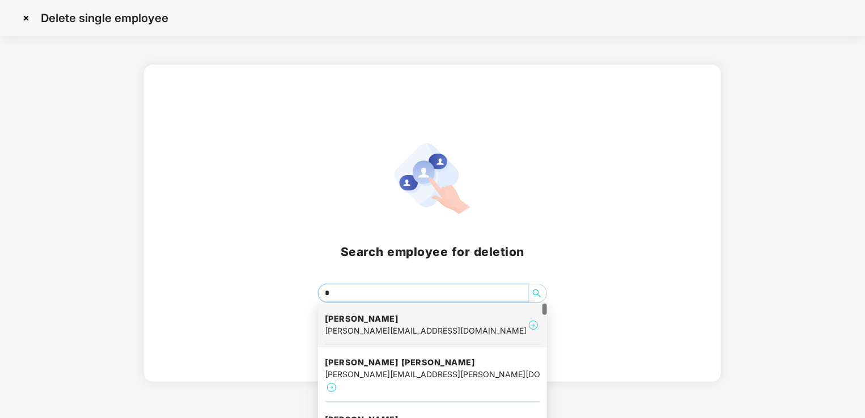
click at [371, 328] on div "[PERSON_NAME][EMAIL_ADDRESS][DOMAIN_NAME]" at bounding box center [426, 331] width 202 height 12
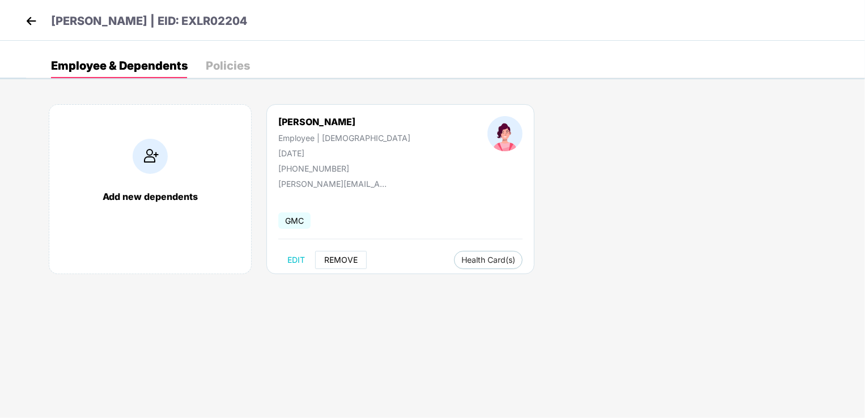
click at [342, 256] on span "REMOVE" at bounding box center [340, 260] width 33 height 9
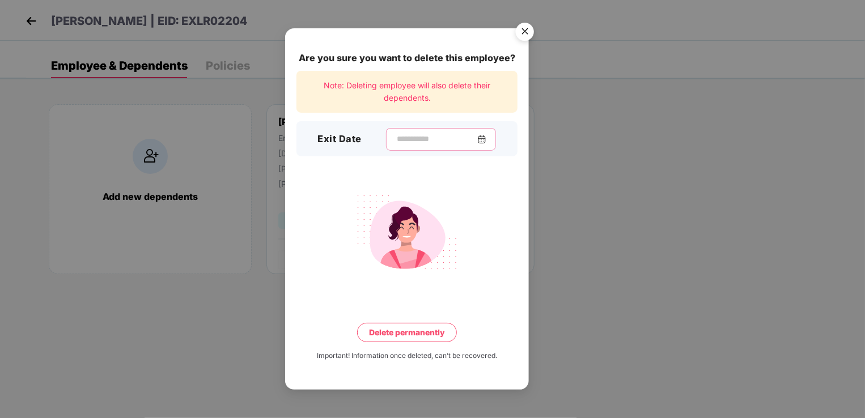
click at [414, 145] on input at bounding box center [437, 139] width 82 height 12
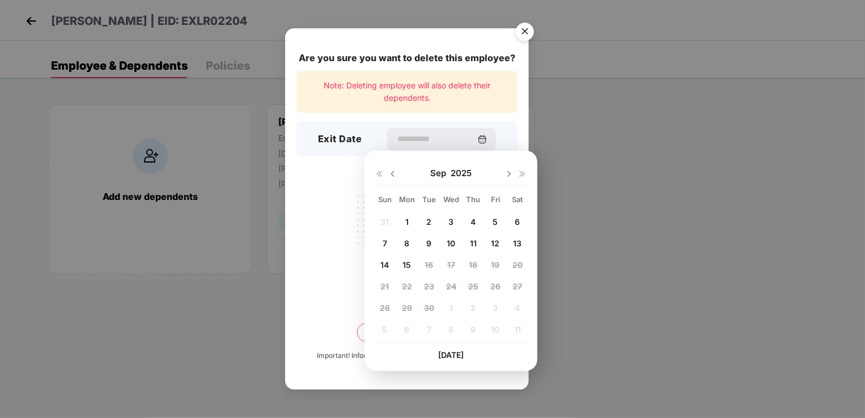
click at [499, 243] on span "12" at bounding box center [495, 244] width 9 height 10
type input "**********"
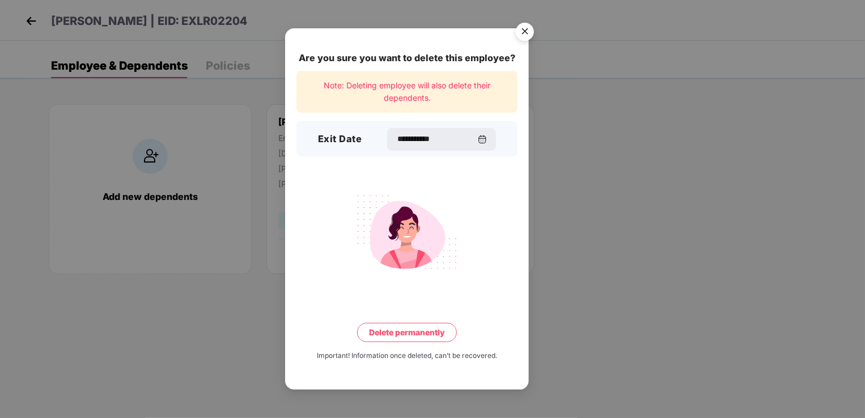
click at [405, 336] on button "Delete permanently" at bounding box center [407, 332] width 100 height 19
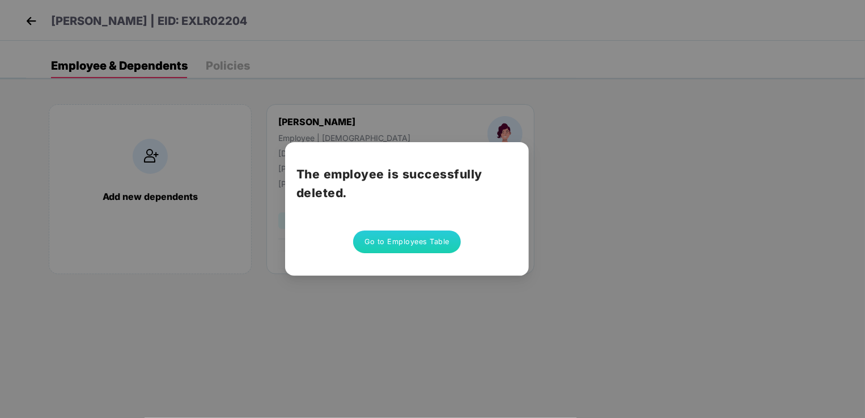
click at [415, 243] on button "Go to Employees Table" at bounding box center [407, 242] width 108 height 23
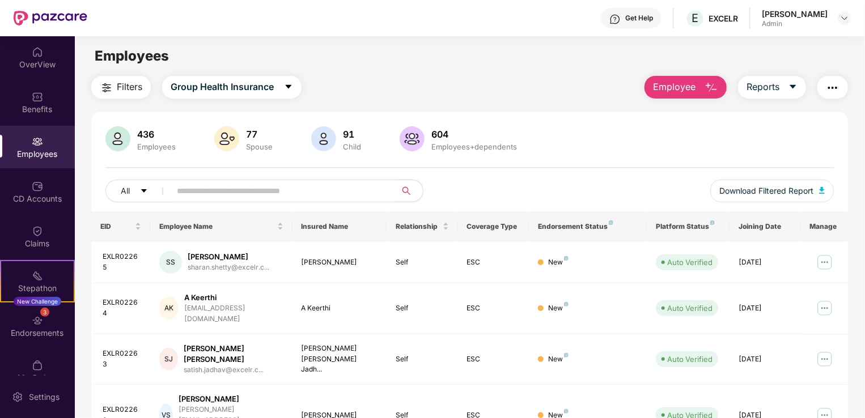
click at [683, 91] on span "Employee" at bounding box center [674, 87] width 43 height 14
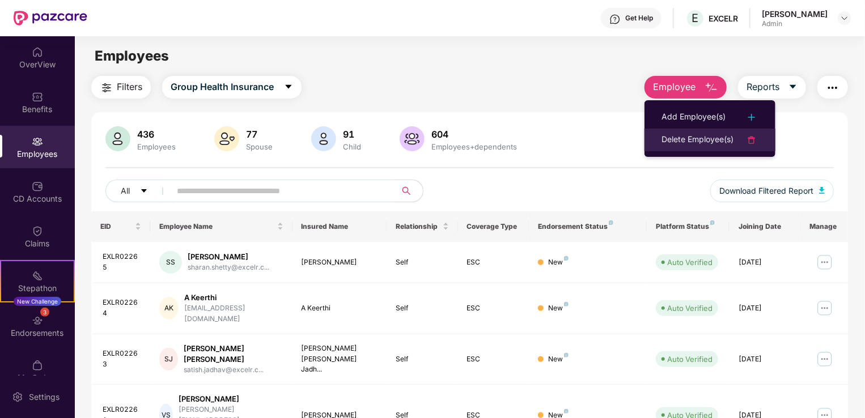
click at [687, 140] on div "Delete Employee(s)" at bounding box center [698, 140] width 72 height 14
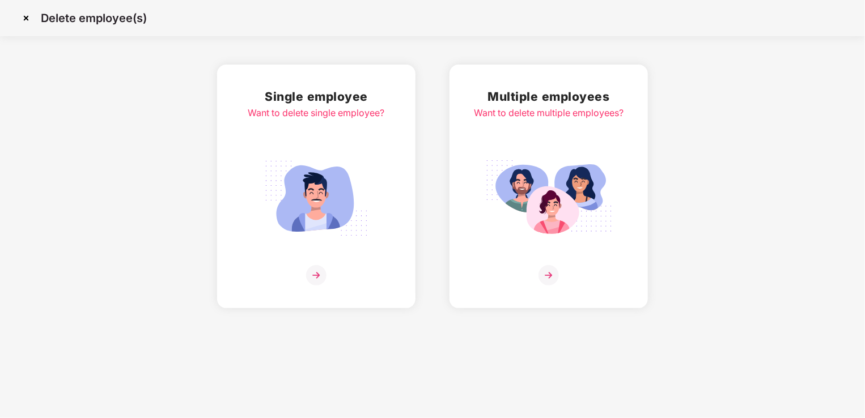
click at [324, 206] on img at bounding box center [316, 198] width 127 height 88
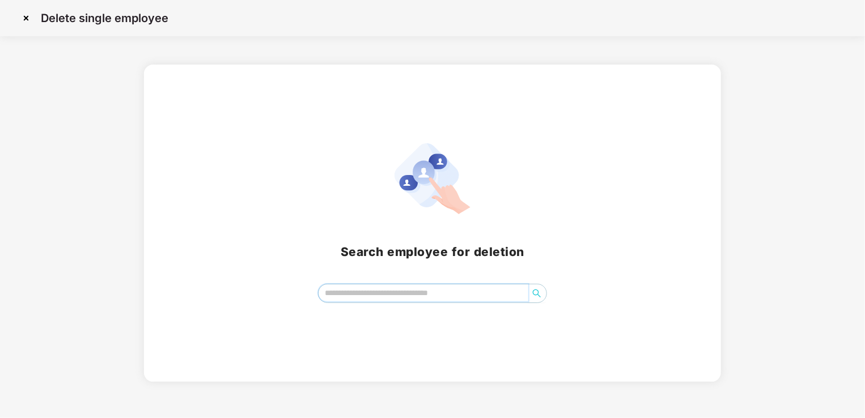
click at [349, 300] on input "search" at bounding box center [424, 293] width 210 height 17
type input "********"
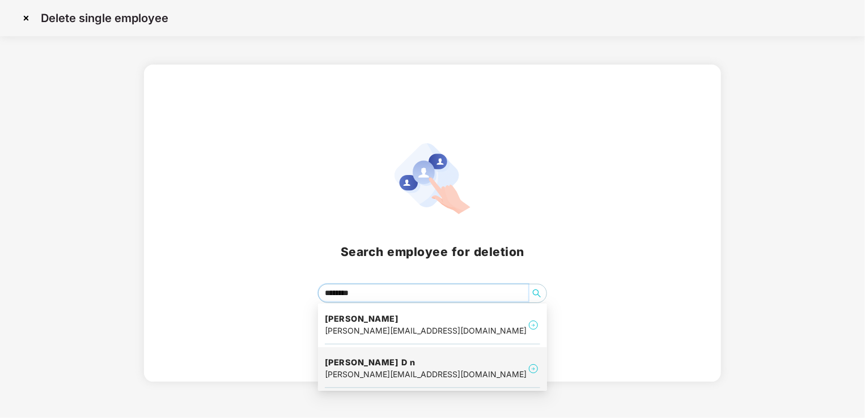
click at [370, 371] on div "[PERSON_NAME][EMAIL_ADDRESS][DOMAIN_NAME]" at bounding box center [426, 375] width 202 height 12
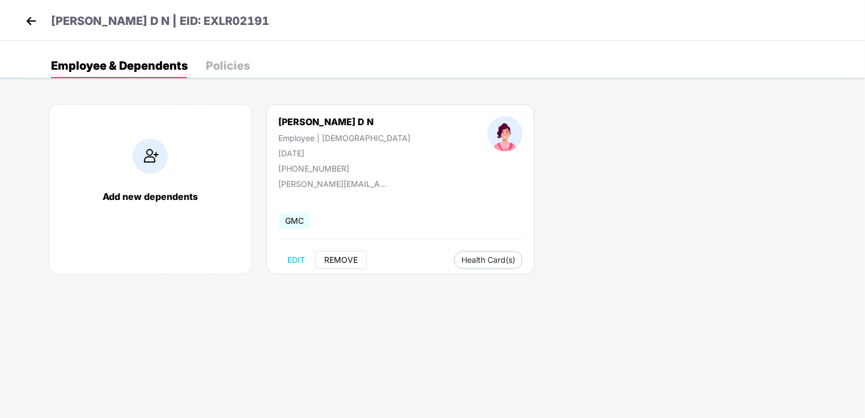
click at [341, 259] on span "REMOVE" at bounding box center [340, 260] width 33 height 9
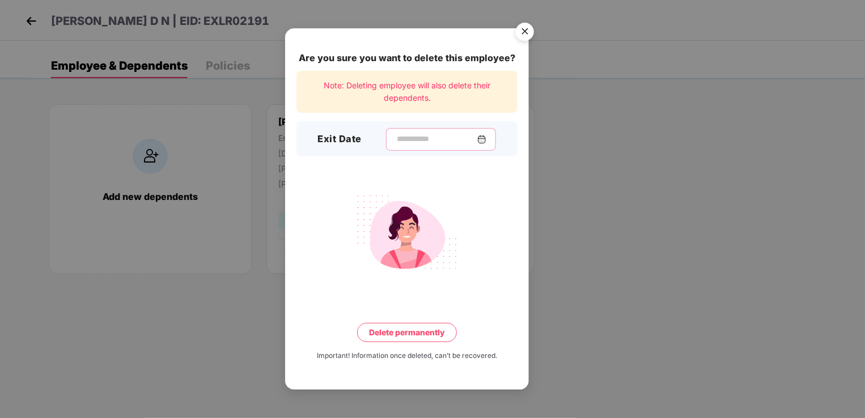
click at [411, 142] on input at bounding box center [437, 139] width 82 height 12
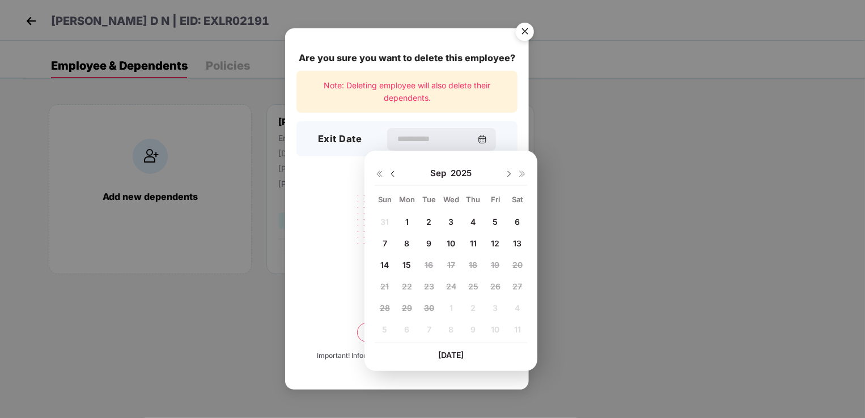
click at [407, 259] on div "15" at bounding box center [407, 264] width 17 height 17
type input "**********"
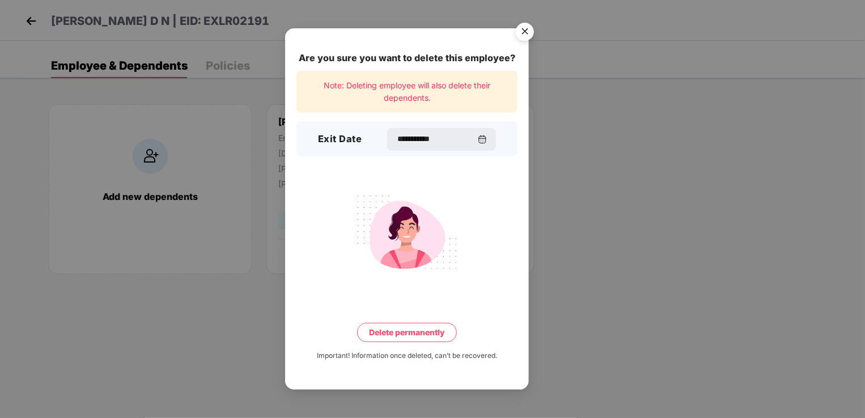
click at [410, 333] on button "Delete permanently" at bounding box center [407, 332] width 100 height 19
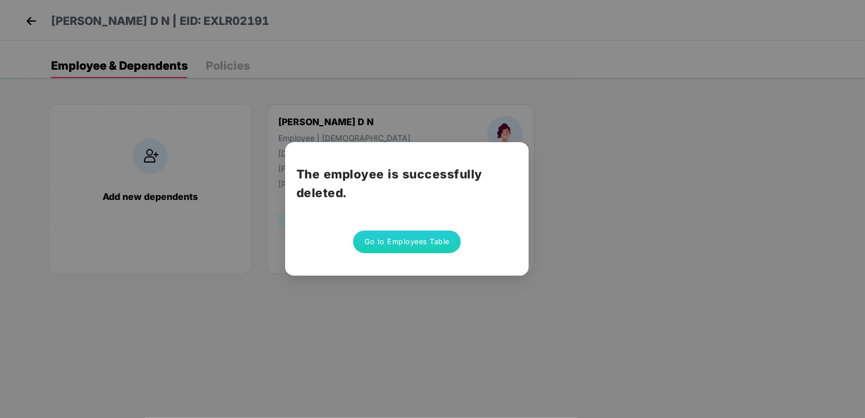
click at [418, 248] on button "Go to Employees Table" at bounding box center [407, 242] width 108 height 23
